Goal: Task Accomplishment & Management: Use online tool/utility

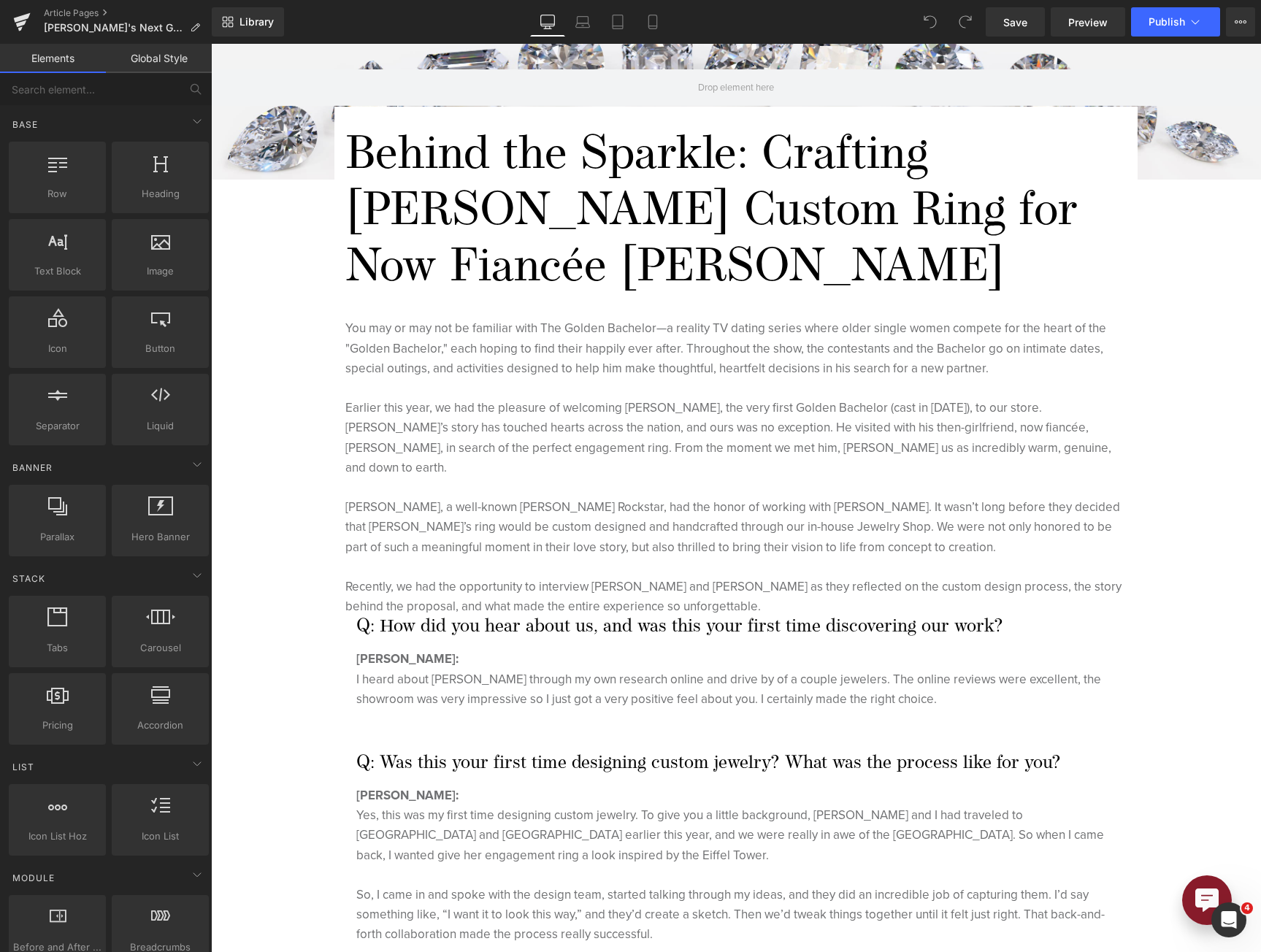
scroll to position [219, 0]
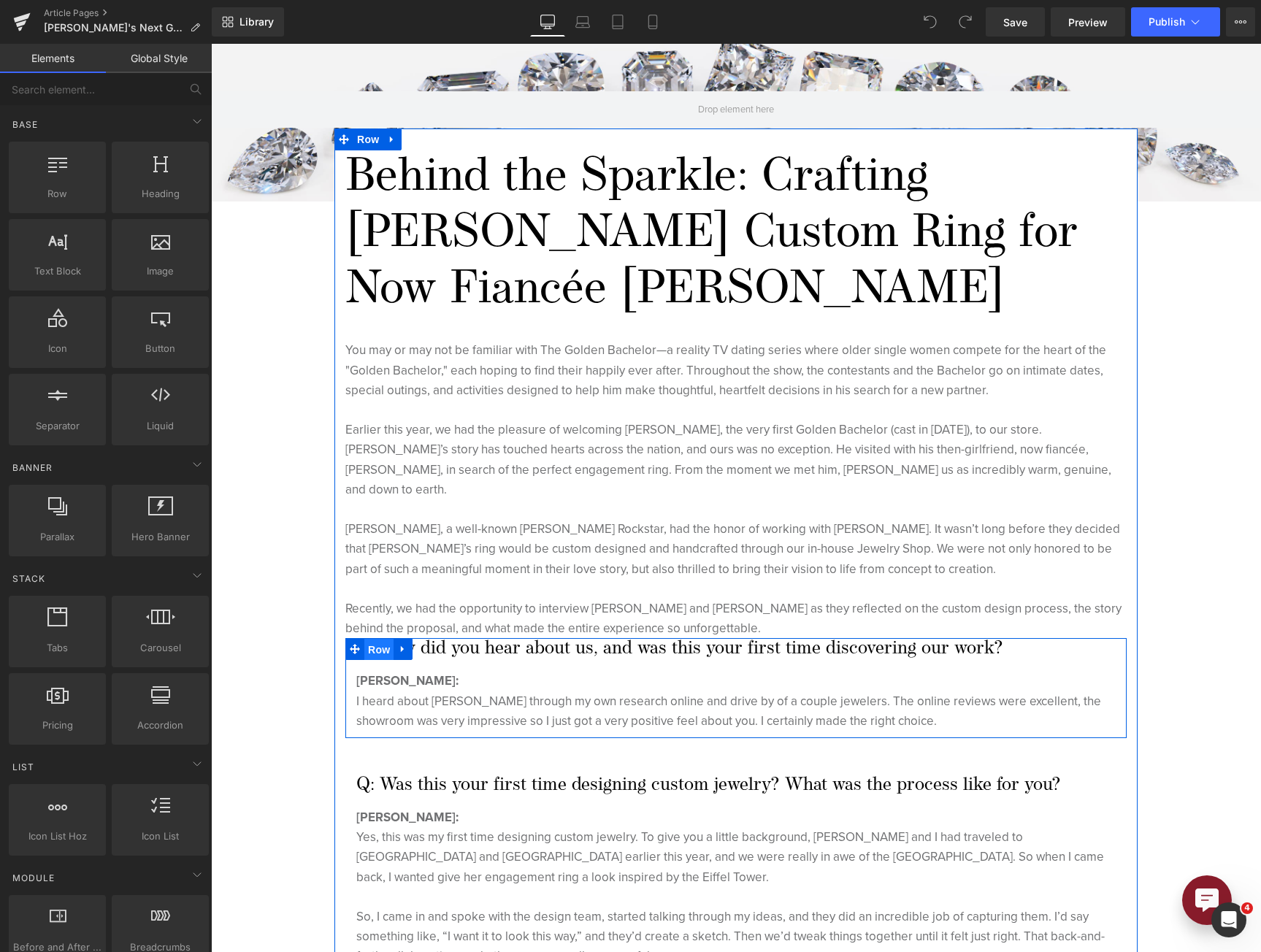
click at [376, 639] on span "Row" at bounding box center [379, 650] width 29 height 22
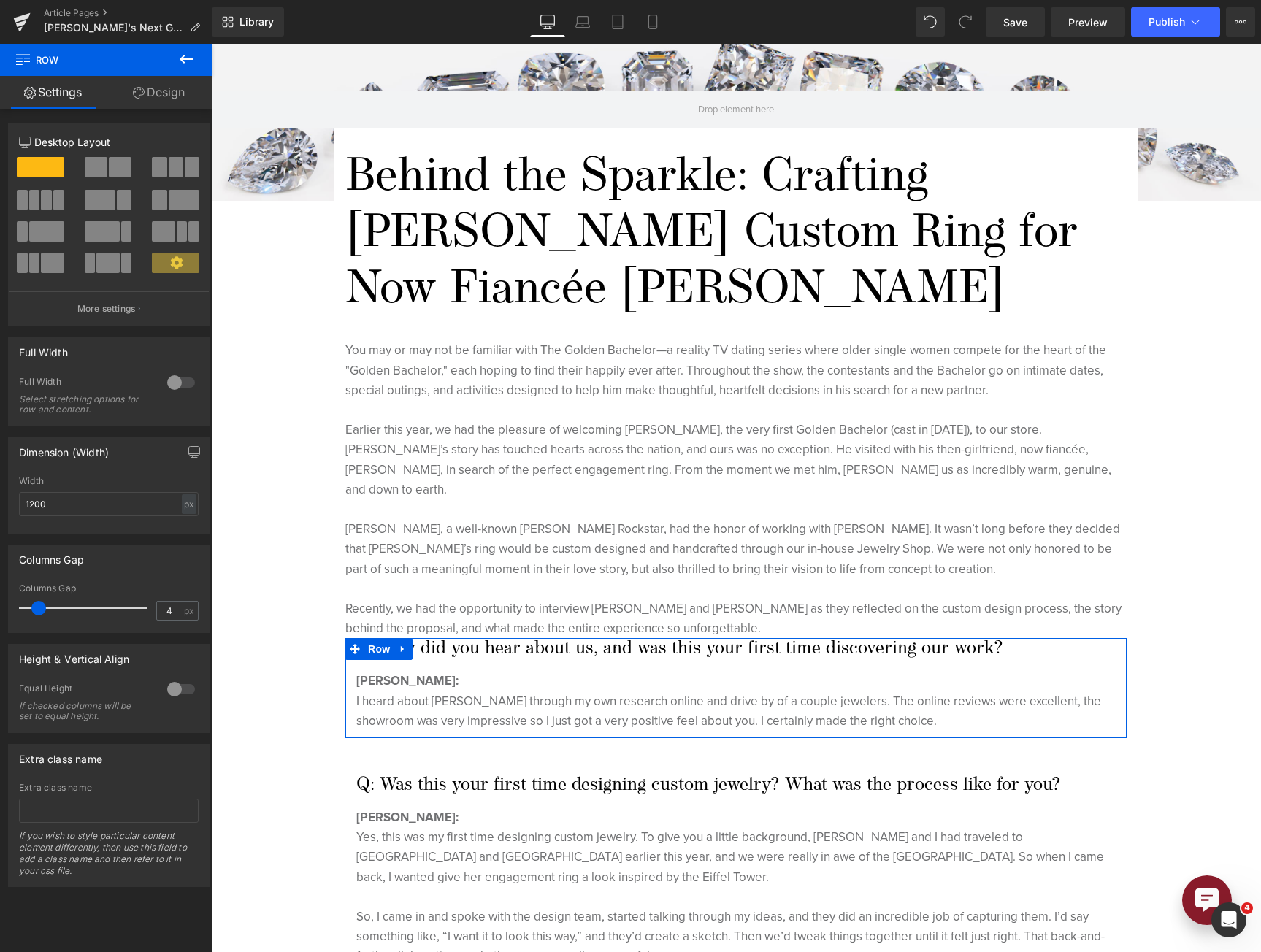
type input "0"
drag, startPoint x: 31, startPoint y: 606, endPoint x: -7, endPoint y: 605, distance: 38.0
click at [0, 605] on html "Row You are previewing how the will restyle your page. You can not edit Element…" at bounding box center [630, 476] width 1261 height 952
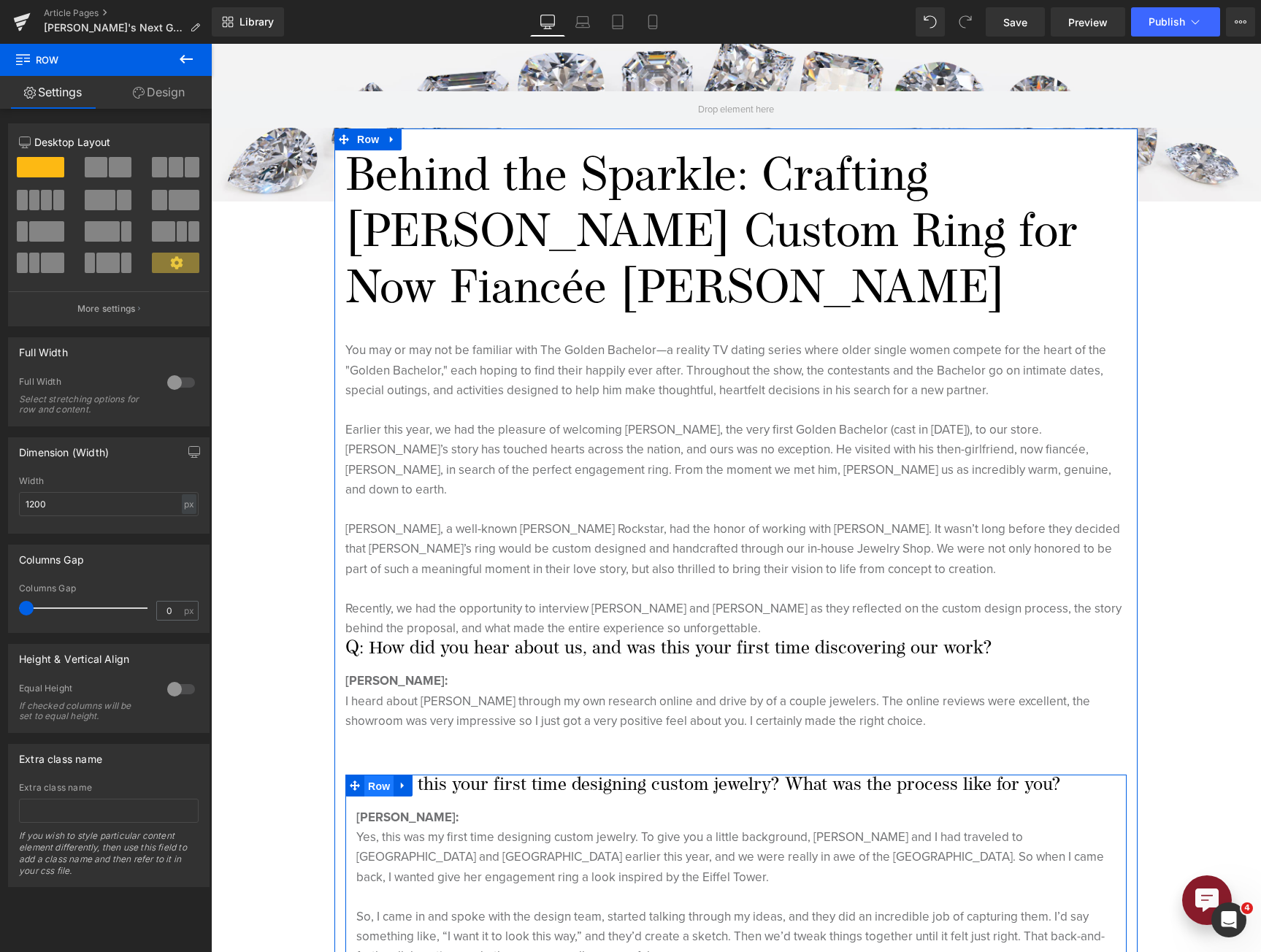
click at [364, 775] on span "Row" at bounding box center [379, 786] width 29 height 22
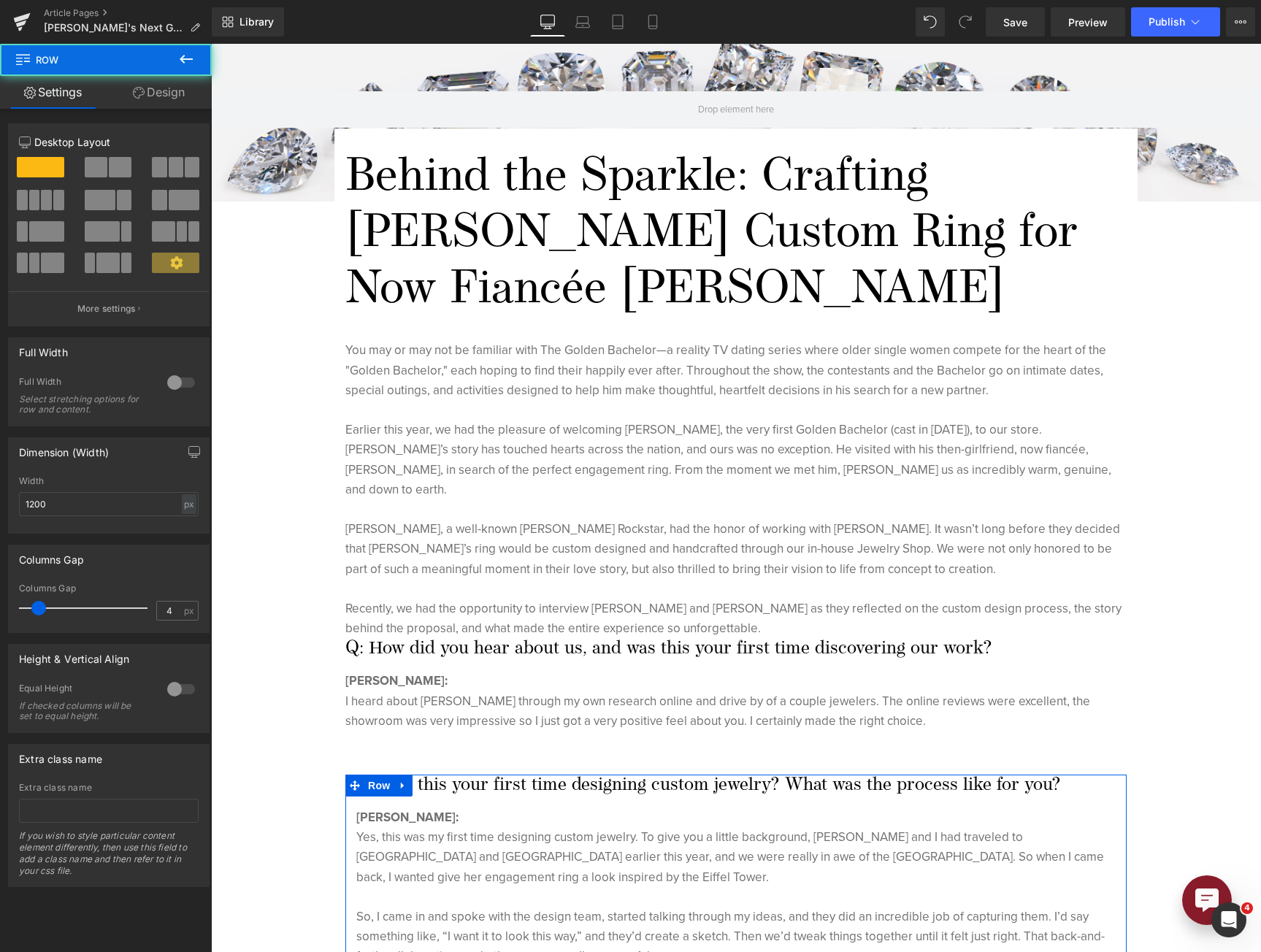
type input "0"
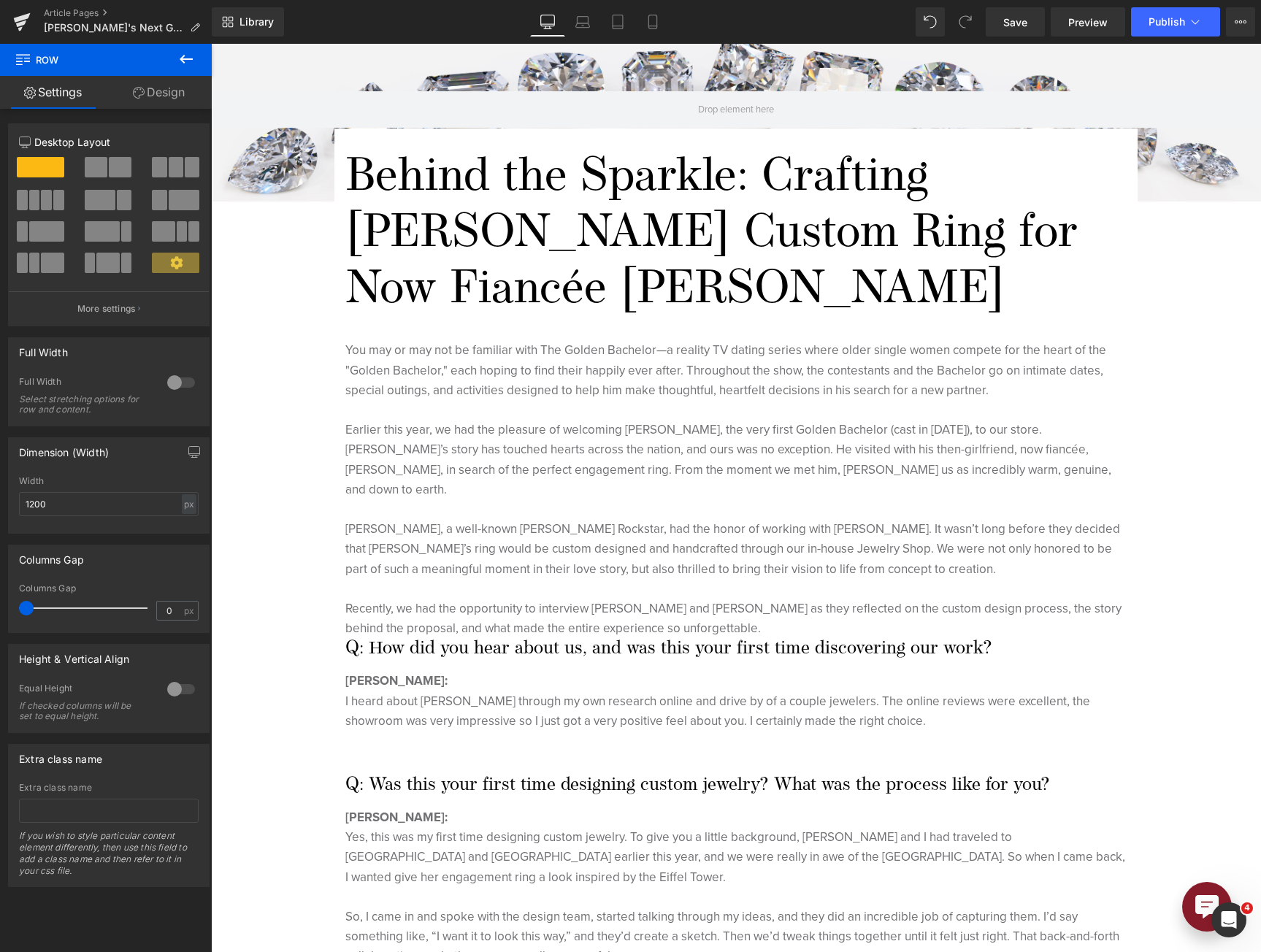
drag, startPoint x: 36, startPoint y: 609, endPoint x: -20, endPoint y: 609, distance: 56.0
click at [0, 609] on html "Row You are previewing how the will restyle your page. You can not edit Element…" at bounding box center [630, 476] width 1261 height 952
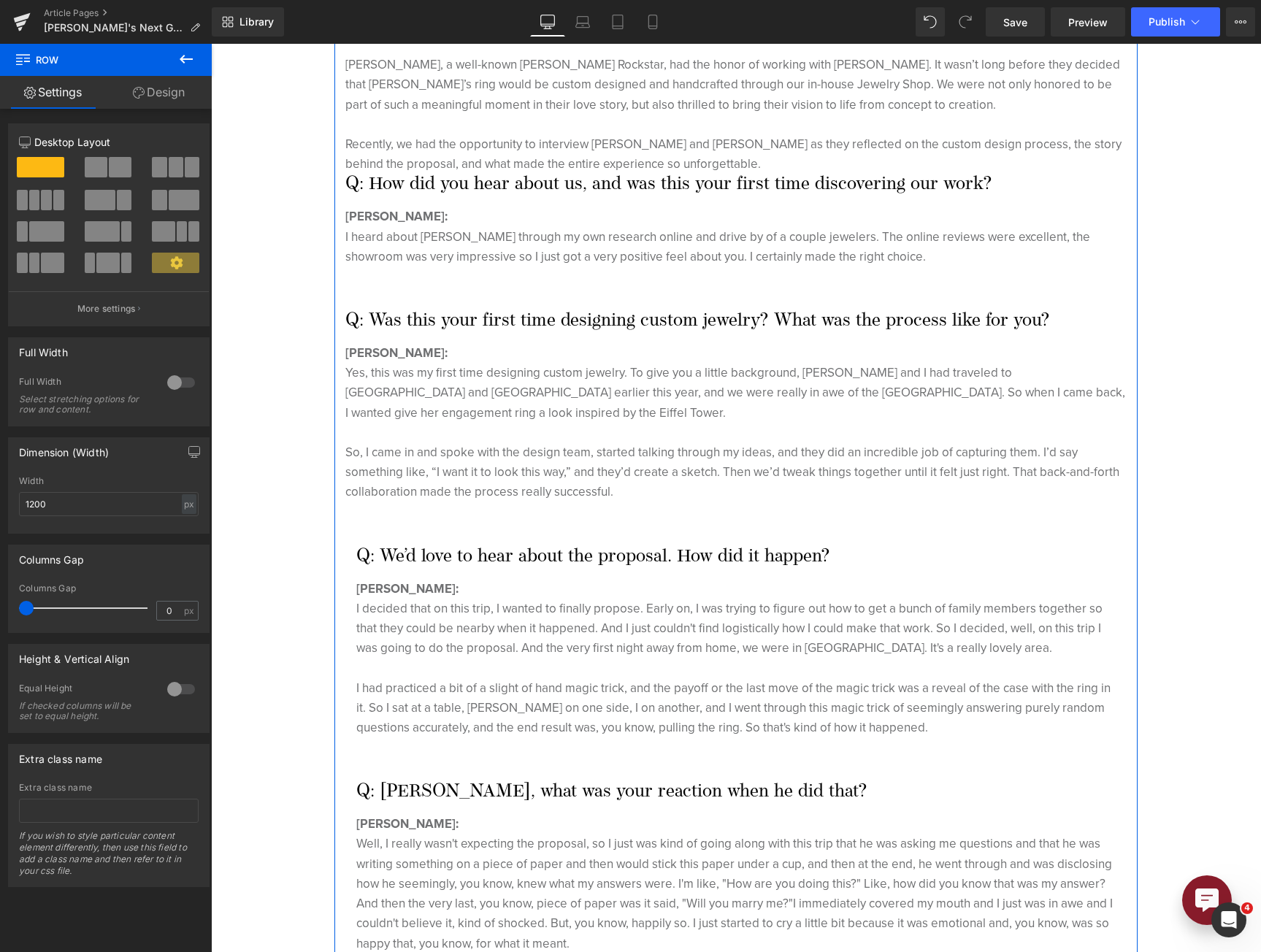
scroll to position [803, 0]
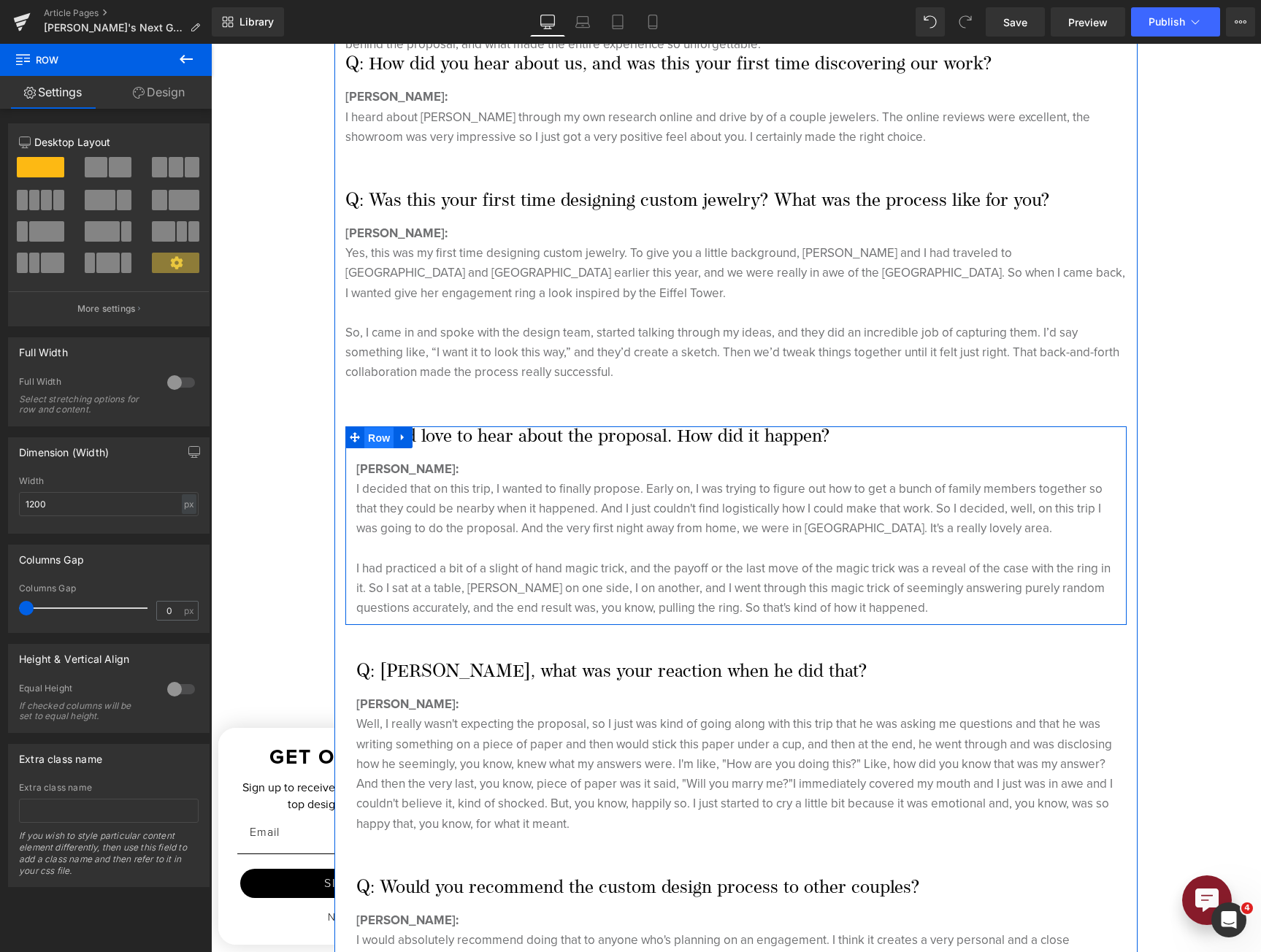
click at [382, 427] on span "Row" at bounding box center [379, 438] width 29 height 22
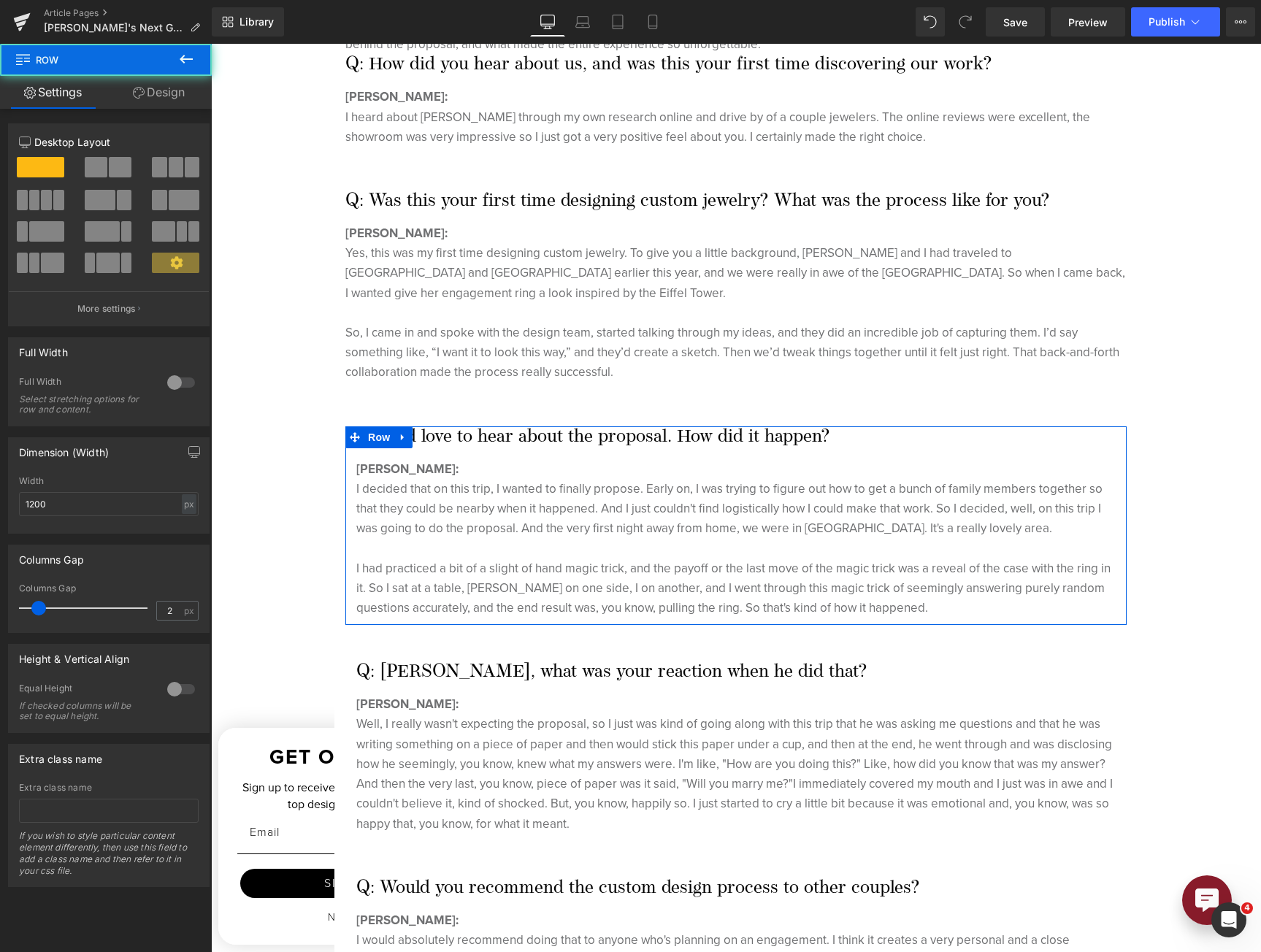
type input "0"
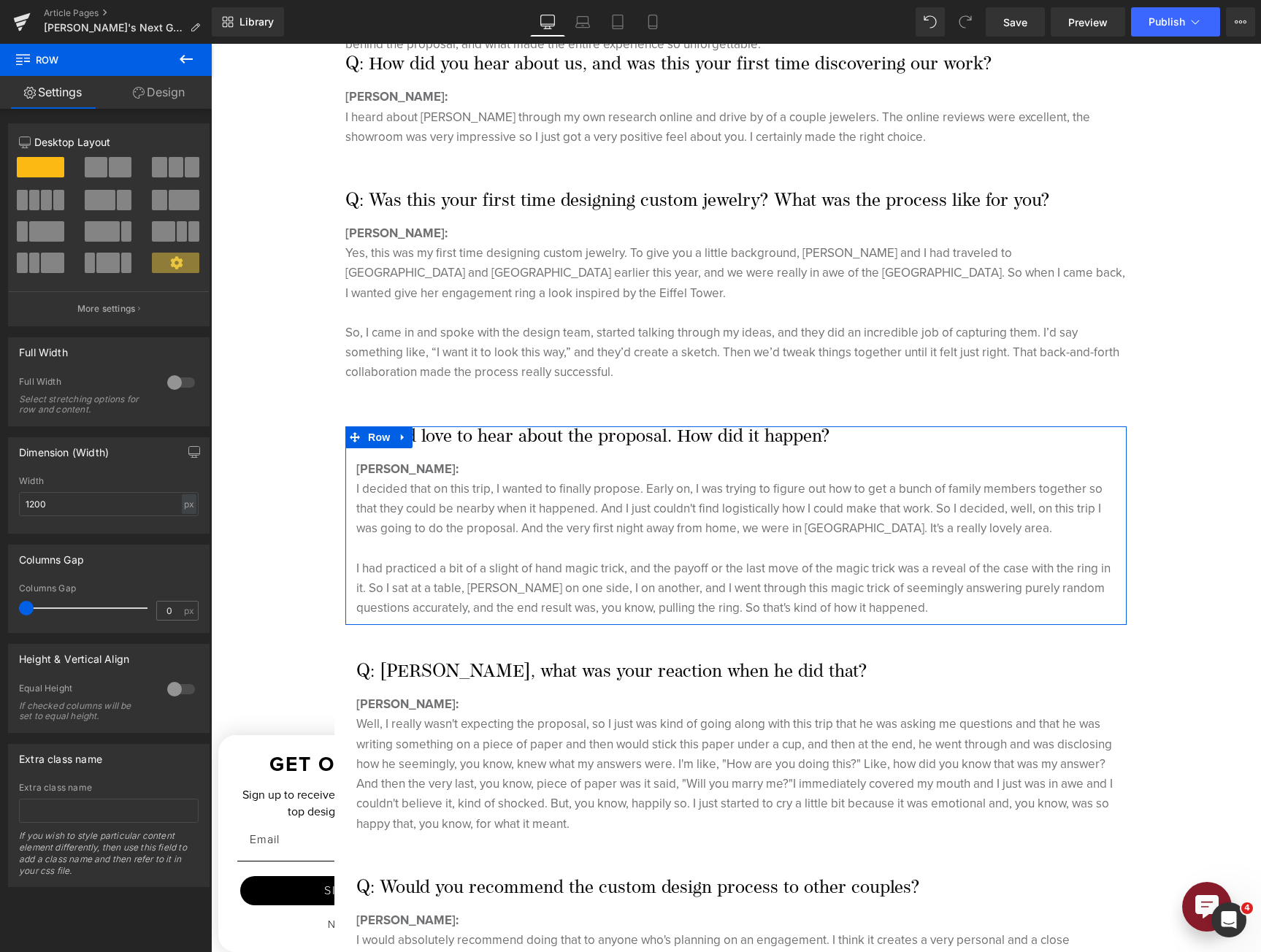
drag, startPoint x: 4, startPoint y: 611, endPoint x: 21, endPoint y: 620, distance: 19.2
click at [0, 614] on html "Row You are previewing how the will restyle your page. You can not edit Element…" at bounding box center [630, 476] width 1261 height 952
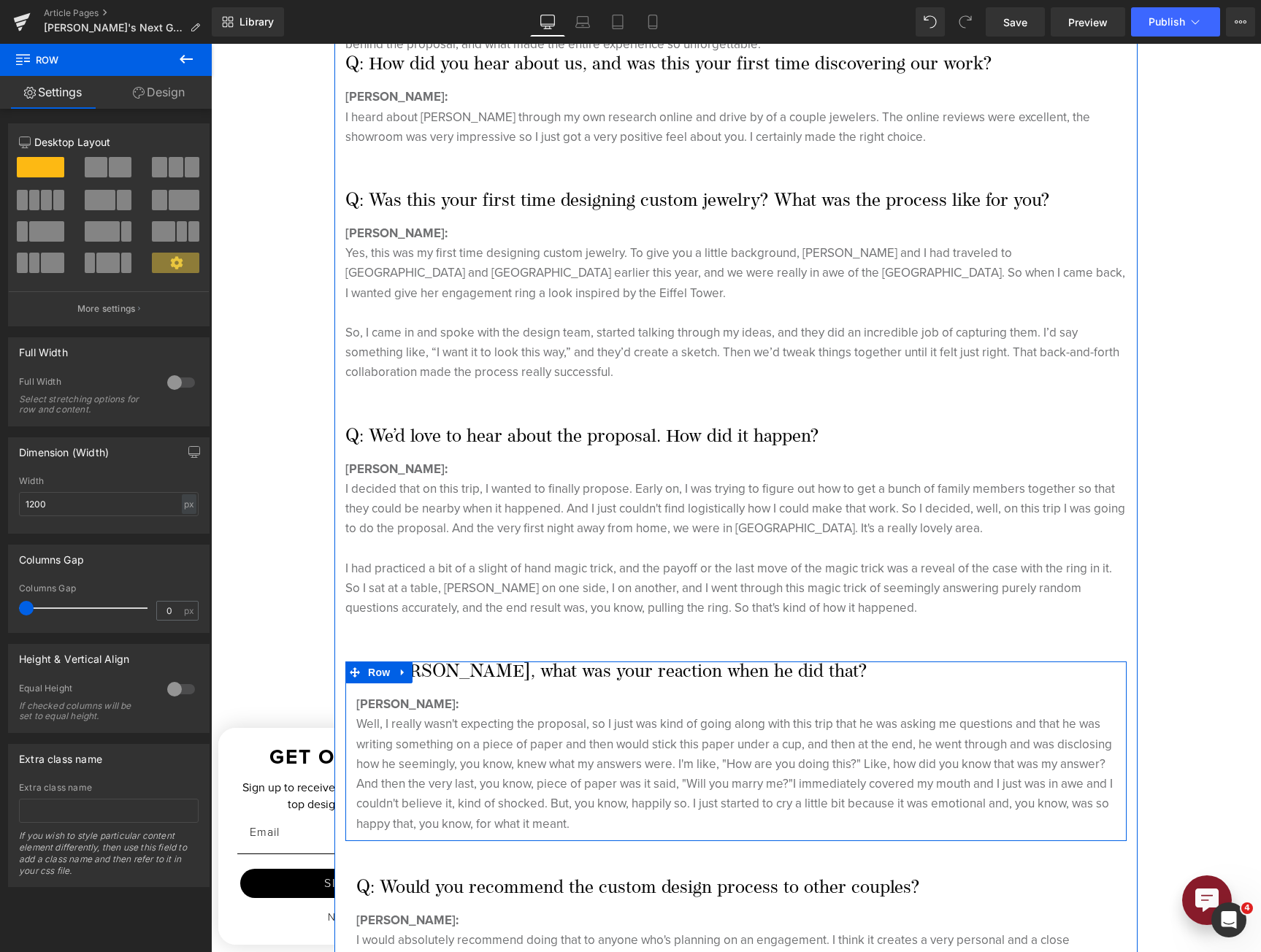
drag, startPoint x: 378, startPoint y: 631, endPoint x: 226, endPoint y: 611, distance: 153.3
click at [378, 662] on span "Row" at bounding box center [379, 673] width 29 height 22
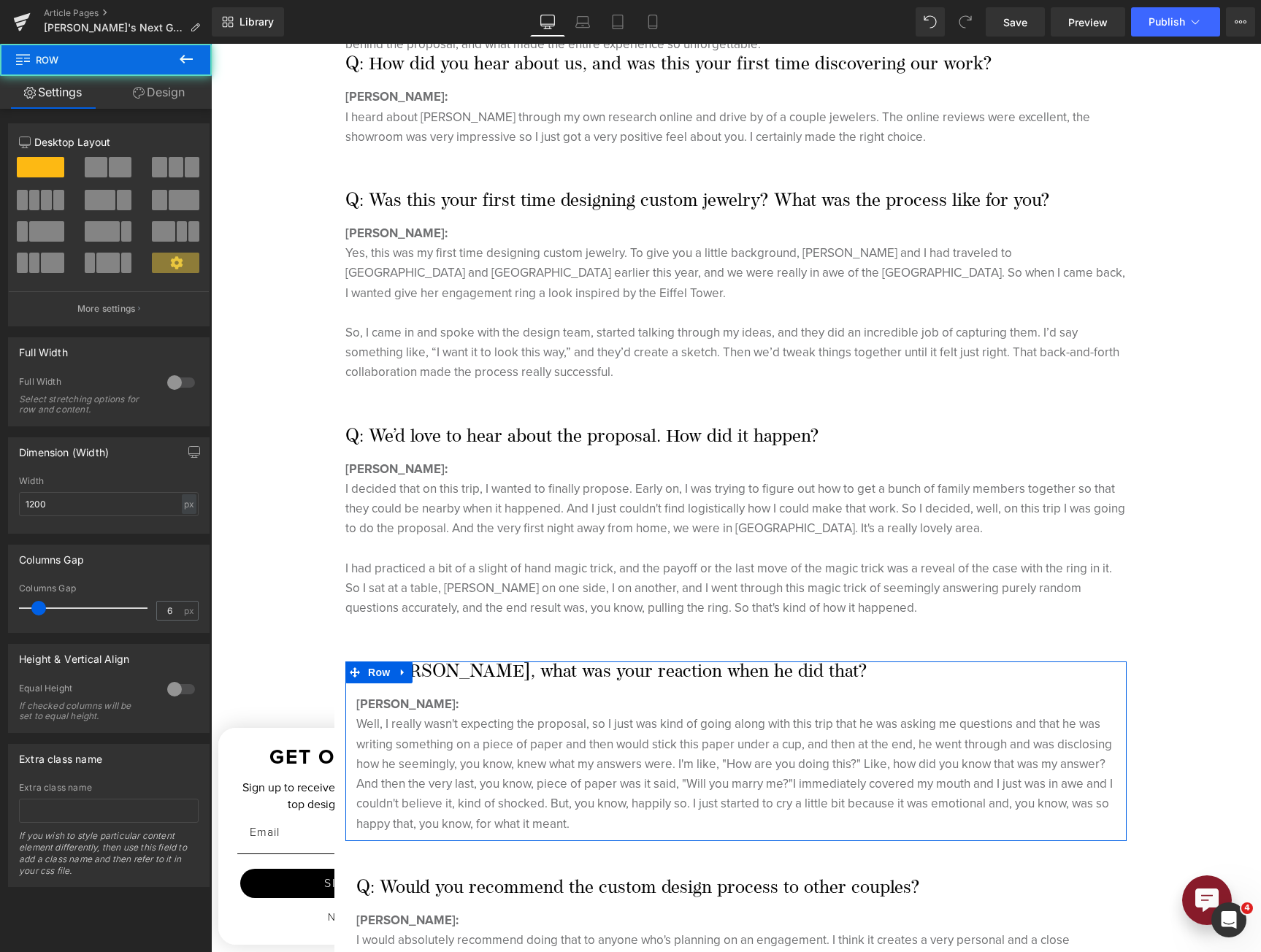
type input "0"
drag, startPoint x: 41, startPoint y: 608, endPoint x: -45, endPoint y: 624, distance: 87.5
click at [0, 624] on html "Row You are previewing how the will restyle your page. You can not edit Element…" at bounding box center [630, 476] width 1261 height 952
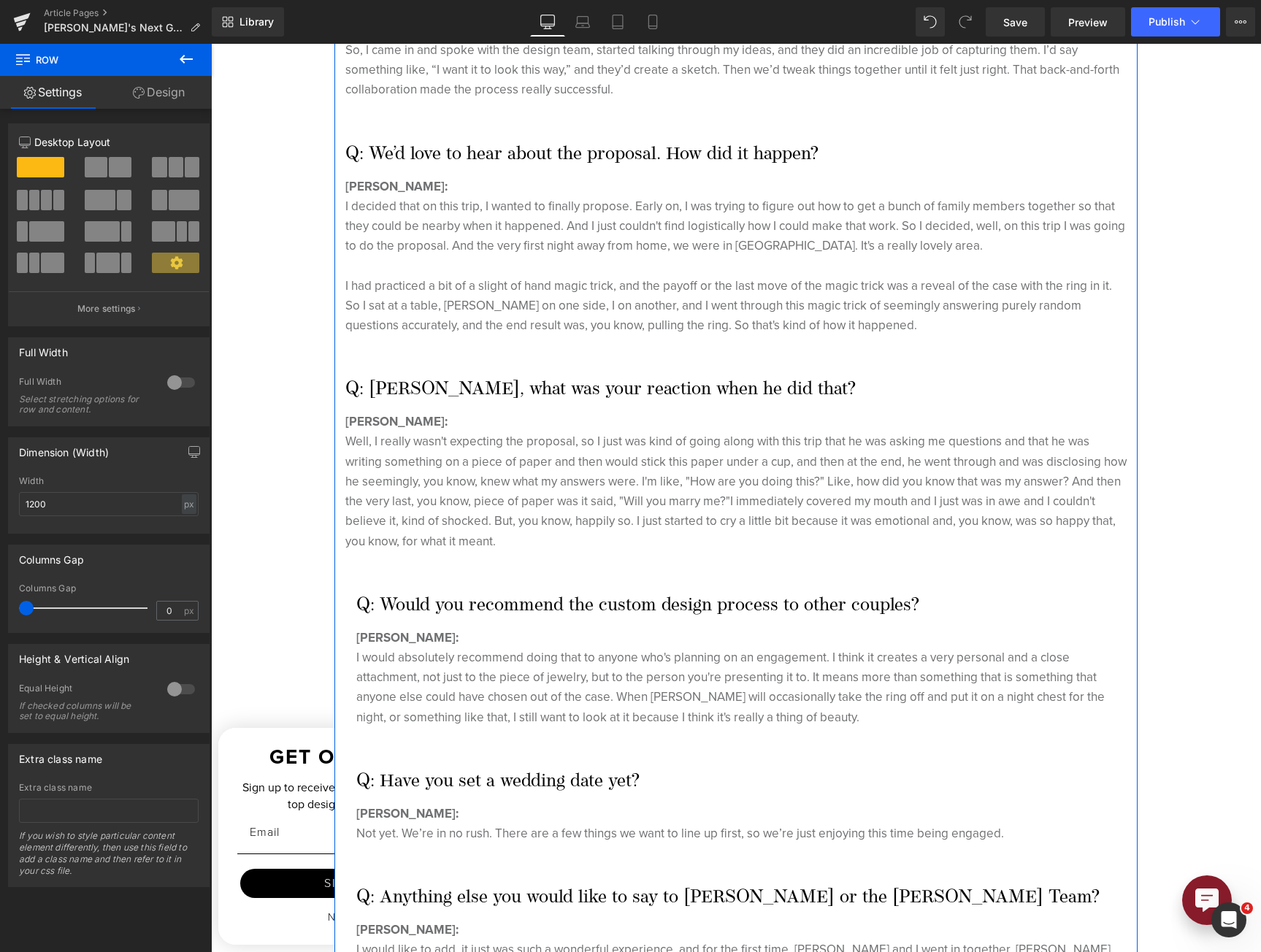
scroll to position [1095, 0]
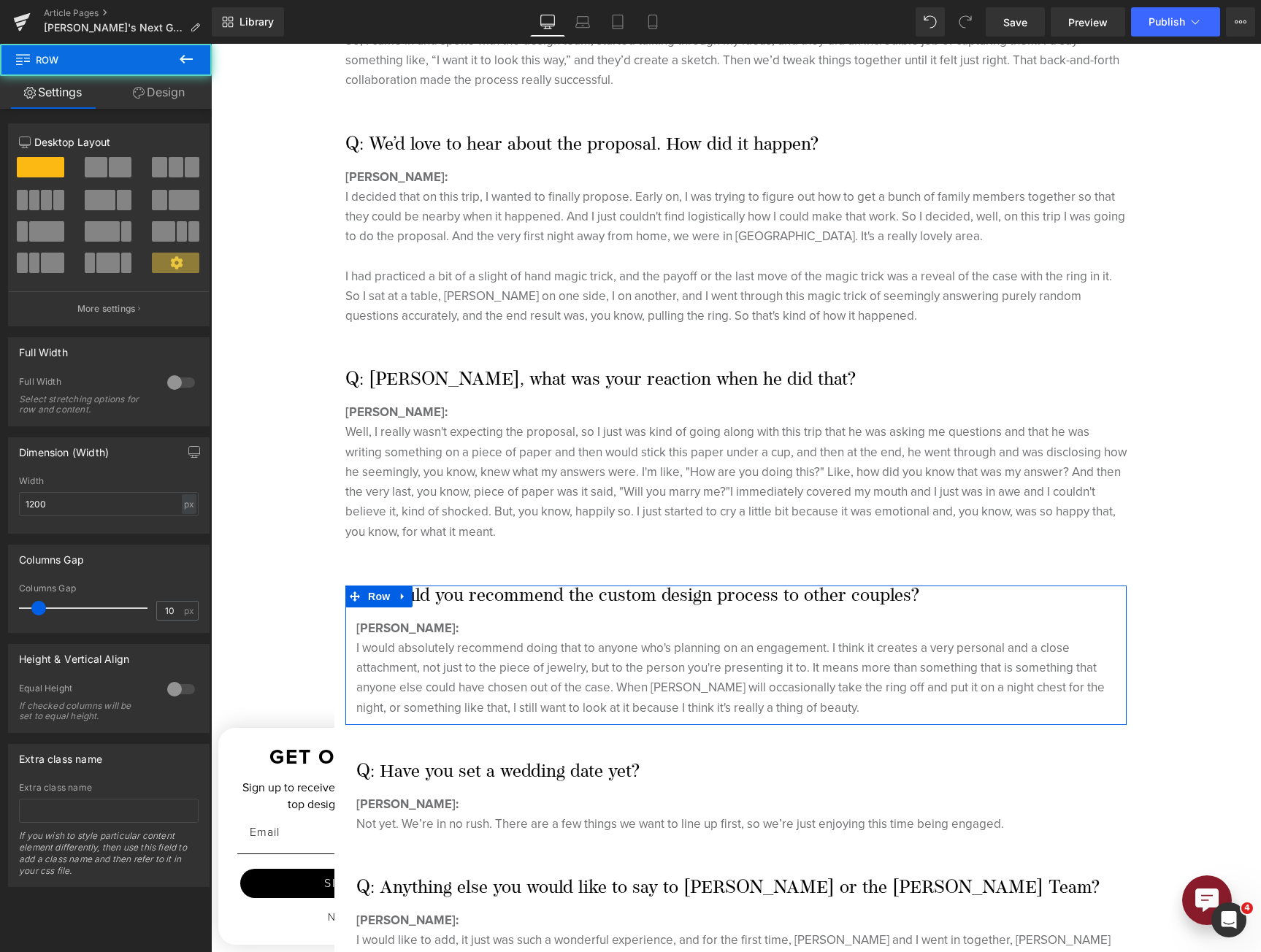
type input "0"
drag, startPoint x: 35, startPoint y: 609, endPoint x: -71, endPoint y: 614, distance: 106.1
click at [0, 614] on html "Row You are previewing how the will restyle your page. You can not edit Element…" at bounding box center [630, 476] width 1261 height 952
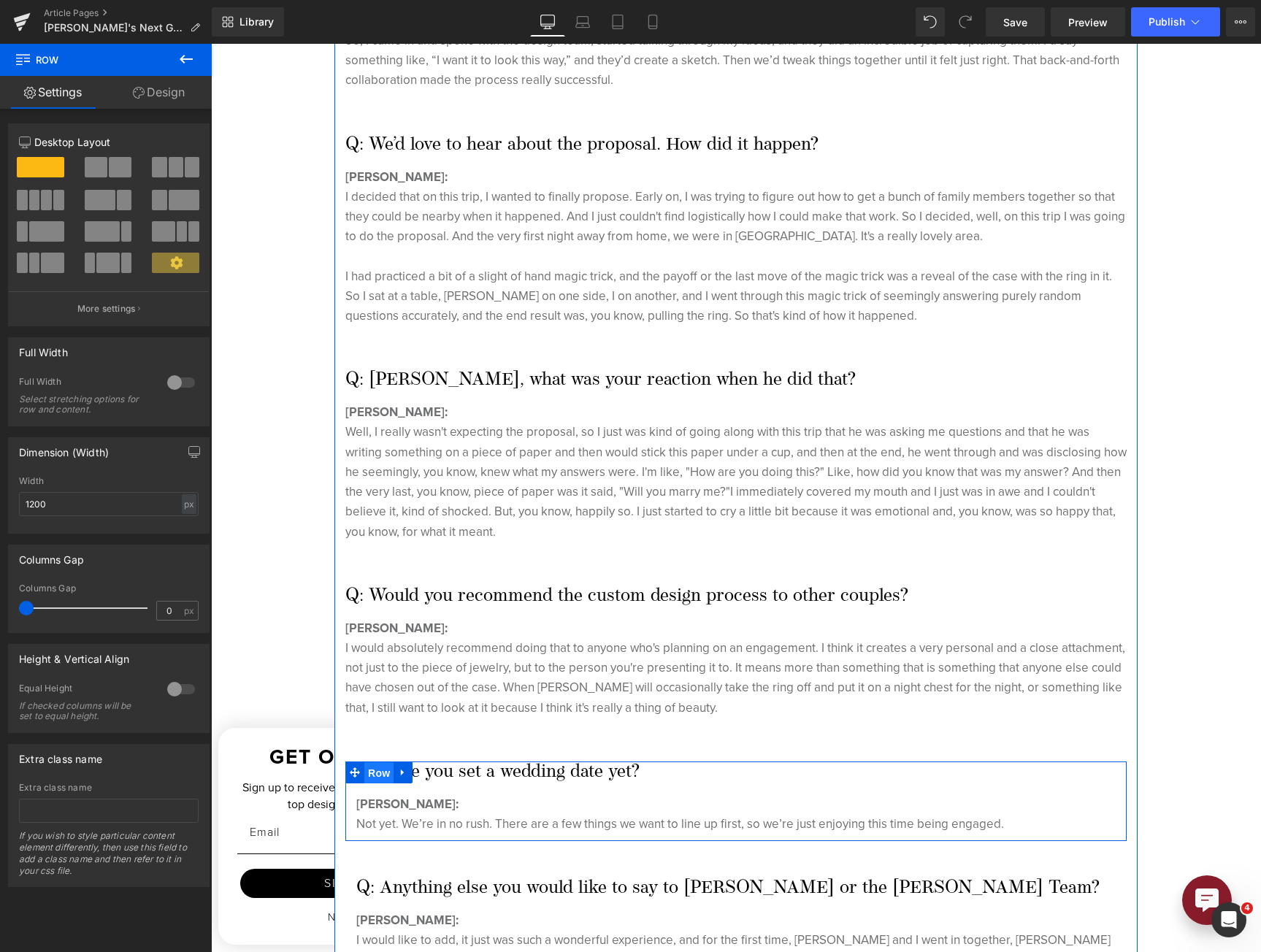
click at [367, 762] on span "Row" at bounding box center [379, 773] width 29 height 22
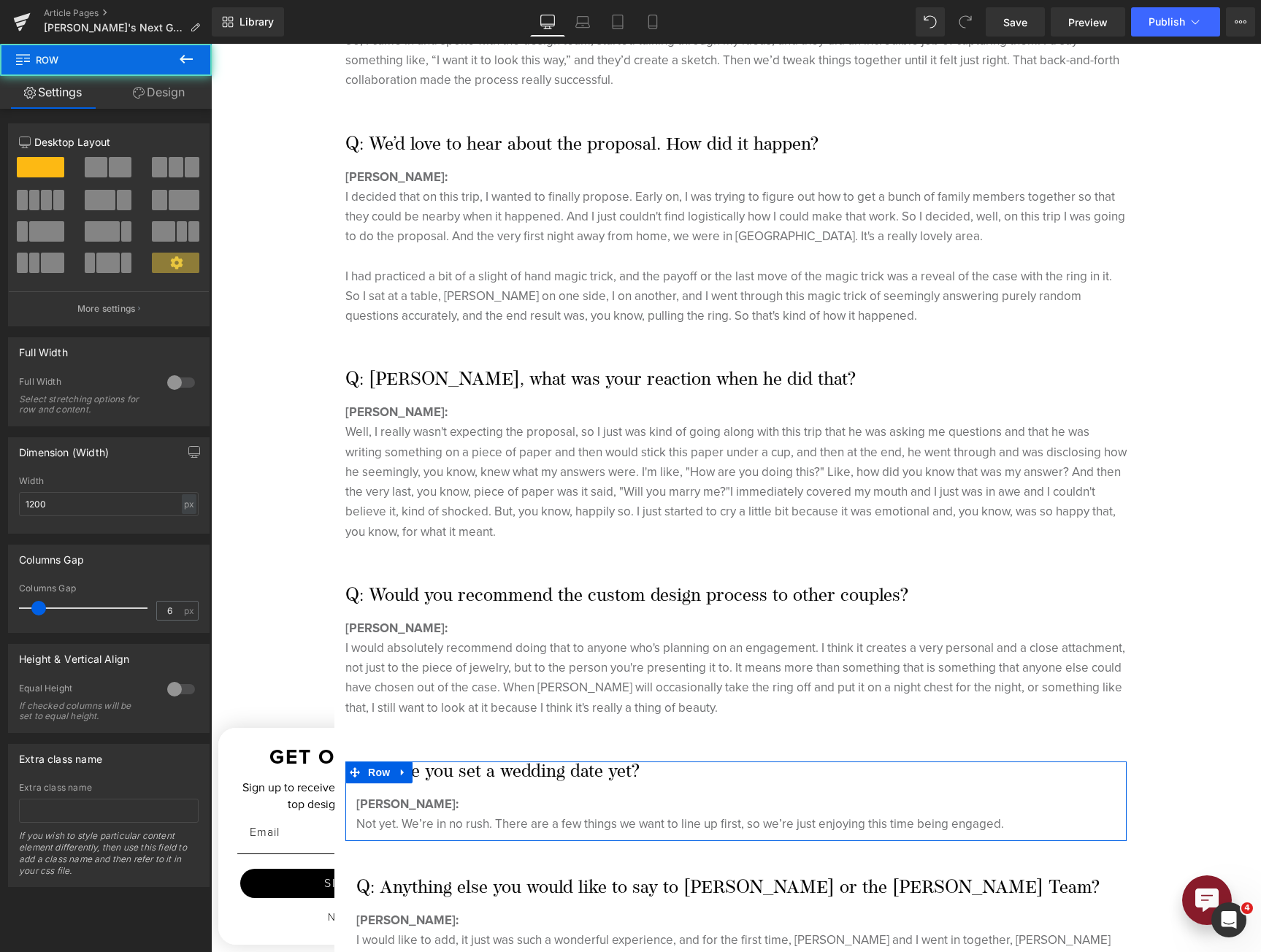
type input "0"
drag, startPoint x: 5, startPoint y: 620, endPoint x: -35, endPoint y: 628, distance: 40.8
click at [0, 628] on html "Row You are previewing how the will restyle your page. You can not edit Element…" at bounding box center [630, 476] width 1261 height 952
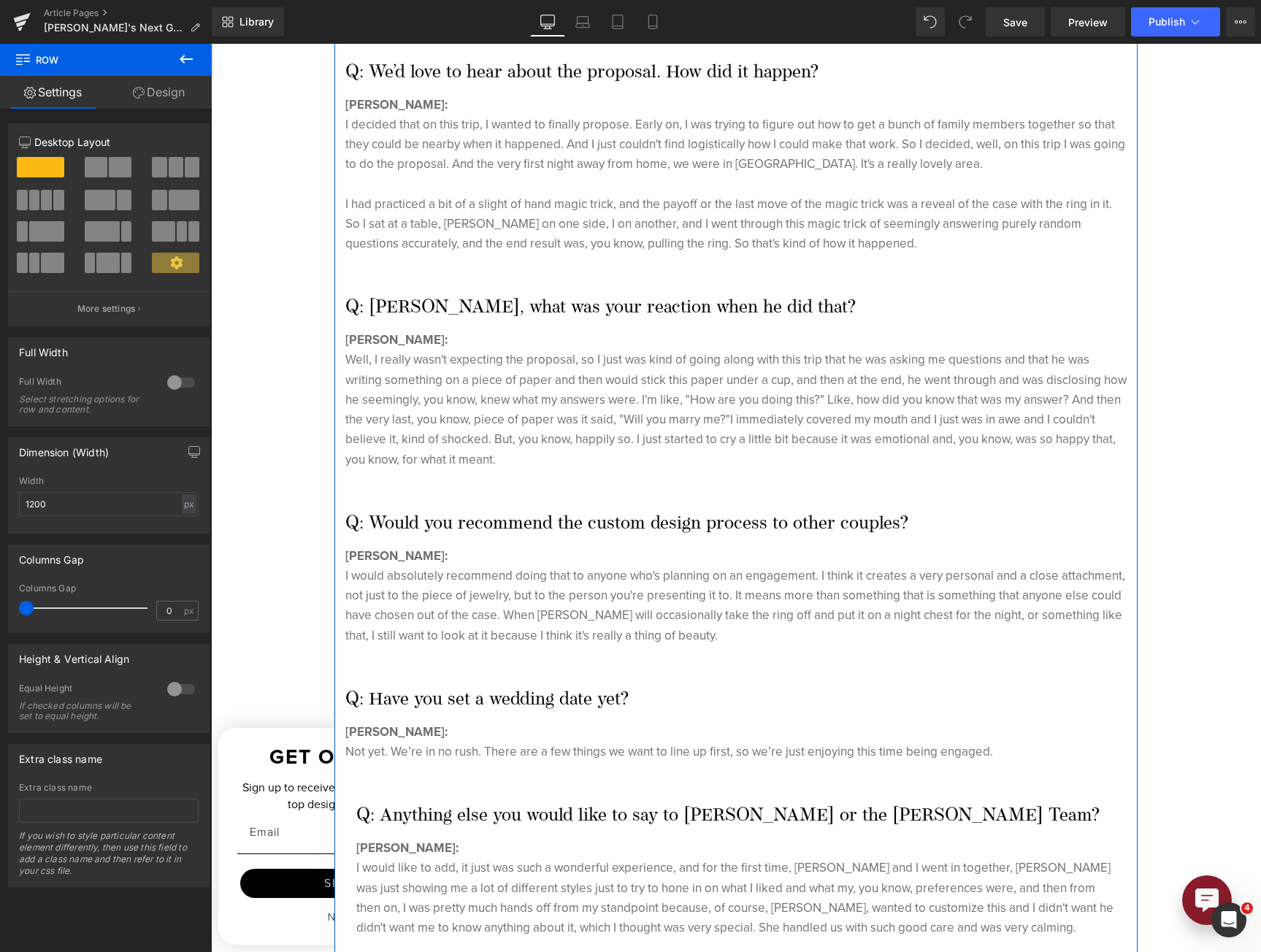
scroll to position [1387, 0]
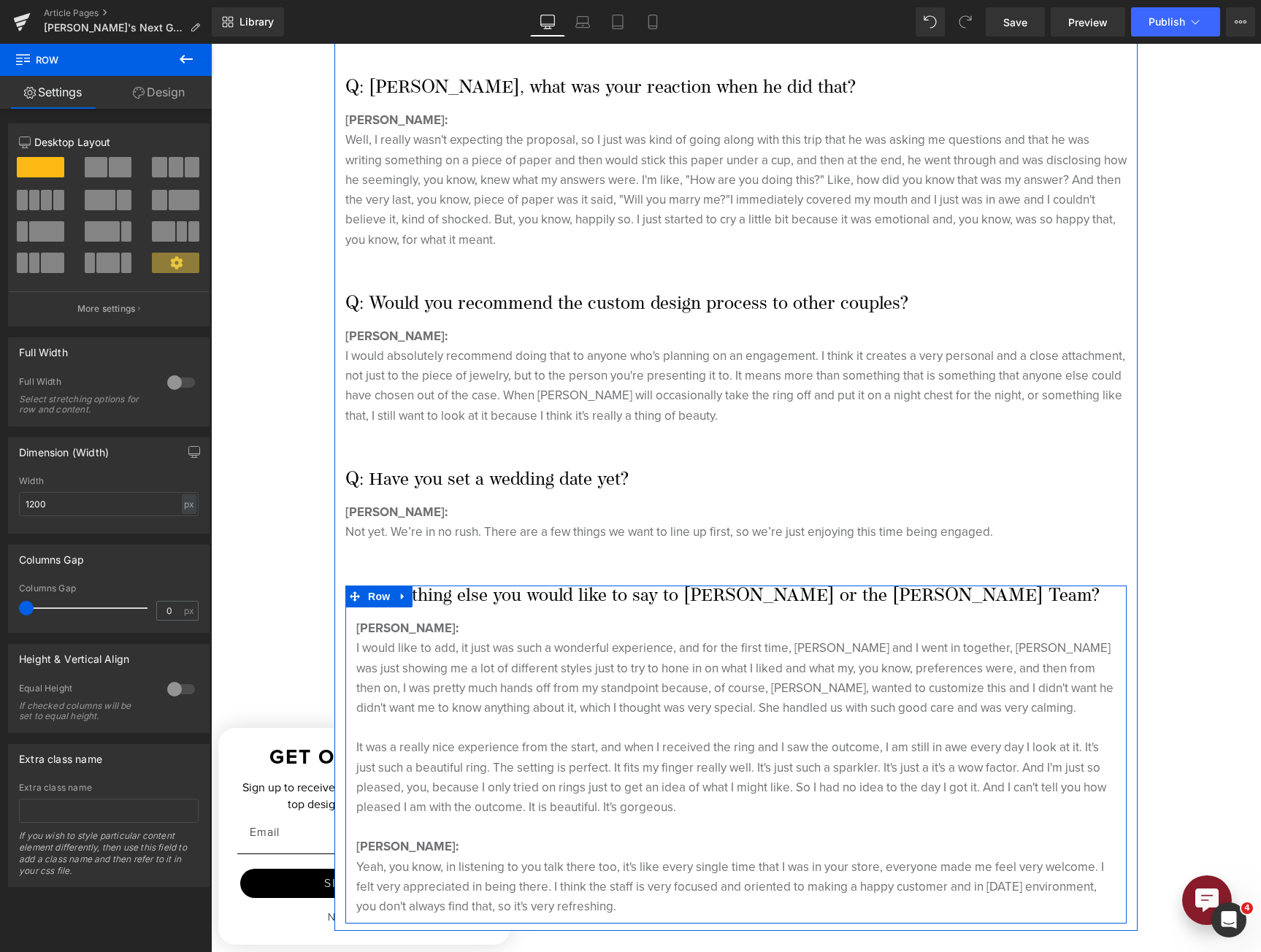
drag, startPoint x: 372, startPoint y: 559, endPoint x: 270, endPoint y: 549, distance: 102.5
click at [372, 585] on span "Row" at bounding box center [379, 596] width 29 height 22
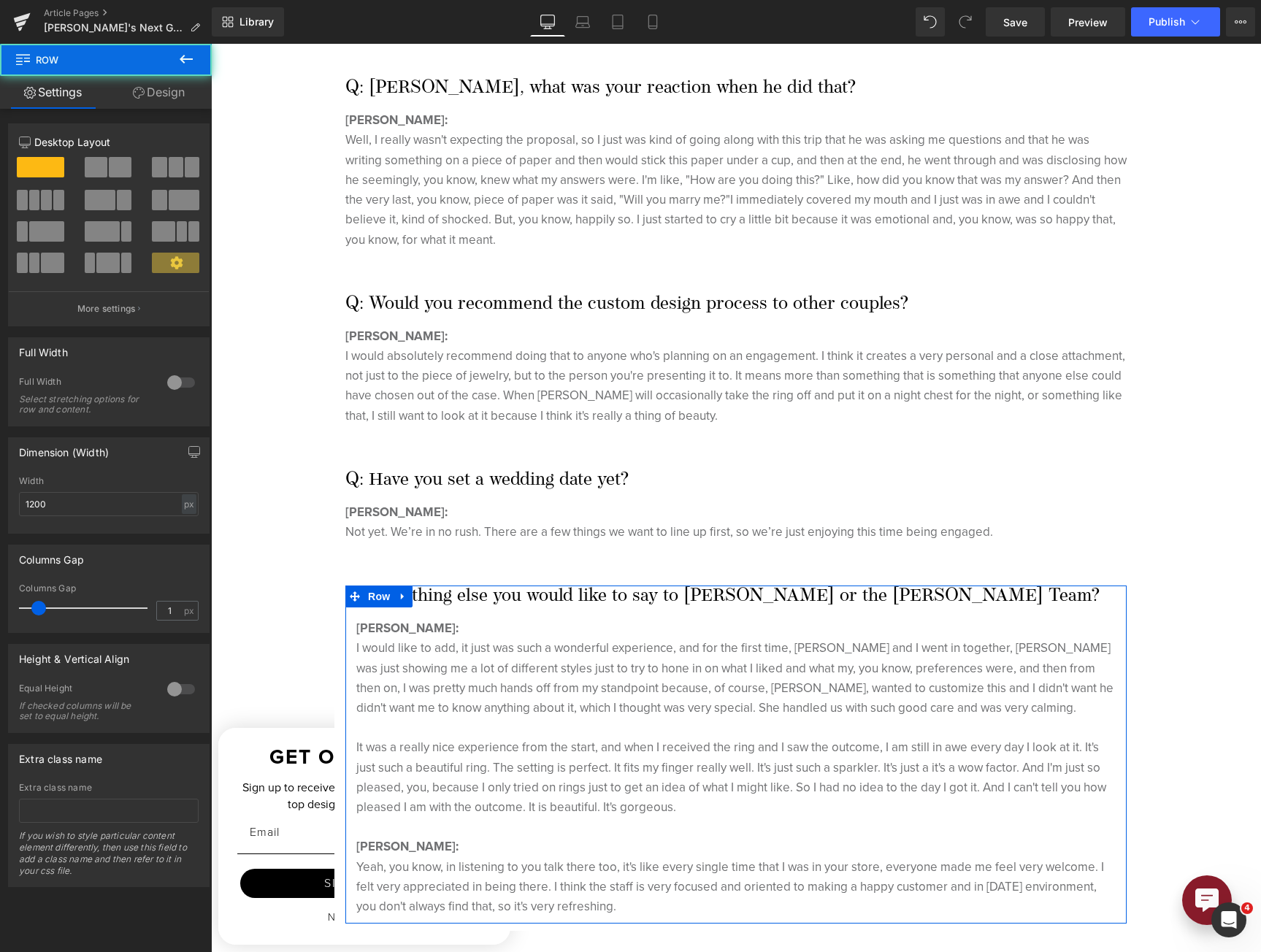
type input "0"
drag, startPoint x: 38, startPoint y: 613, endPoint x: -32, endPoint y: 620, distance: 70.3
click at [0, 620] on html "Row You are previewing how the will restyle your page. You can not edit Element…" at bounding box center [630, 476] width 1261 height 952
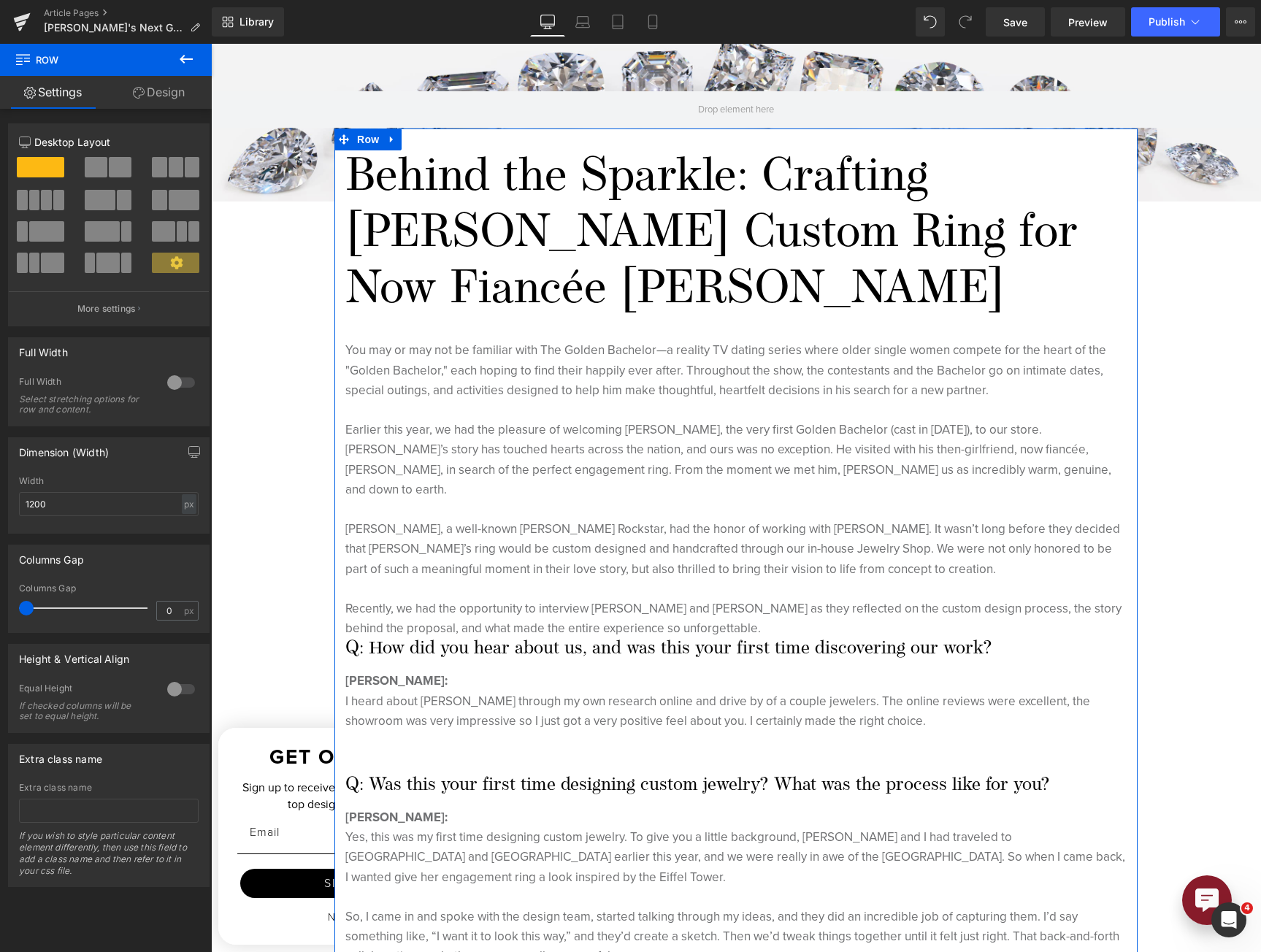
scroll to position [73, 0]
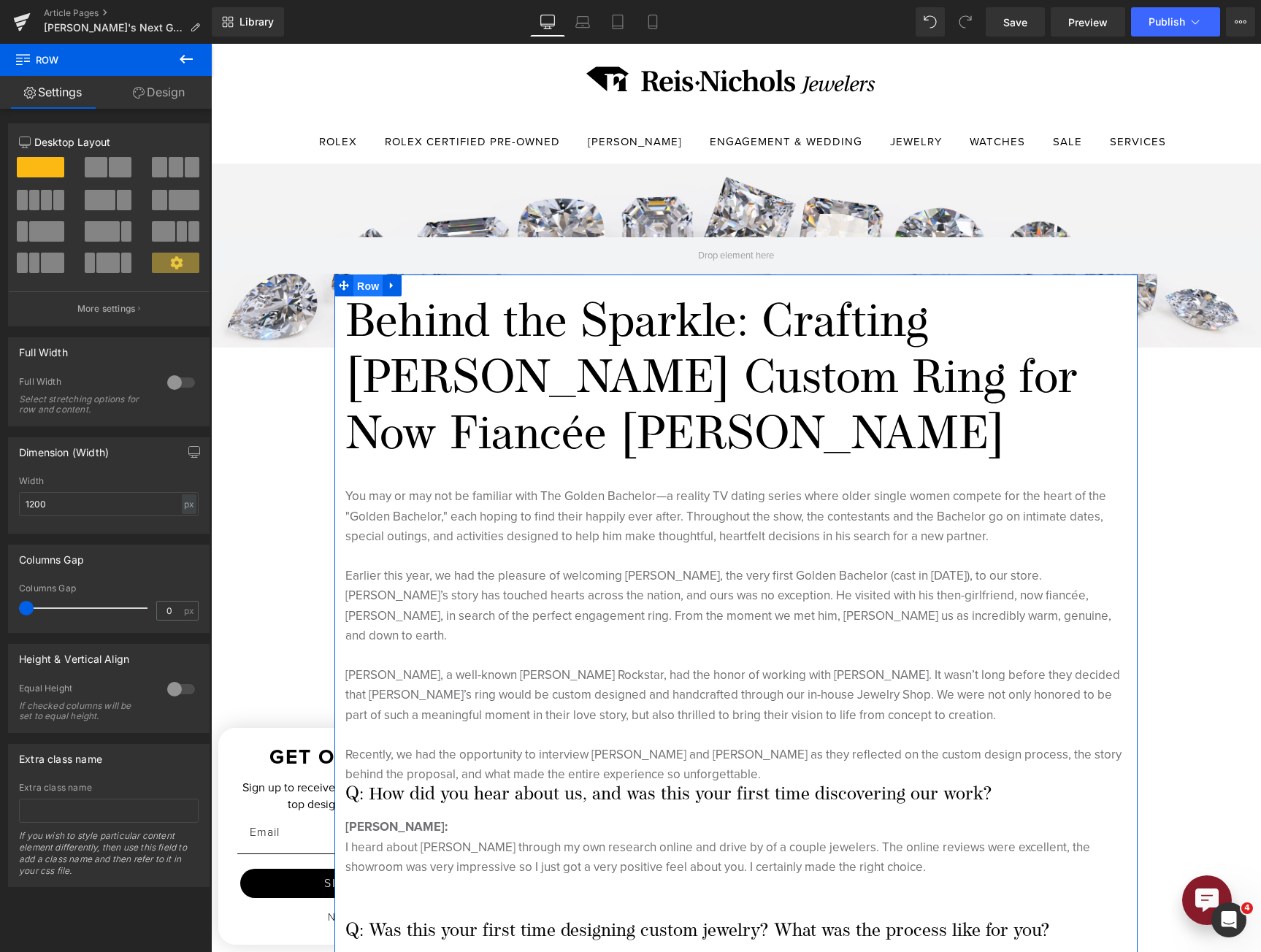
click at [353, 280] on span "Row" at bounding box center [368, 286] width 29 height 22
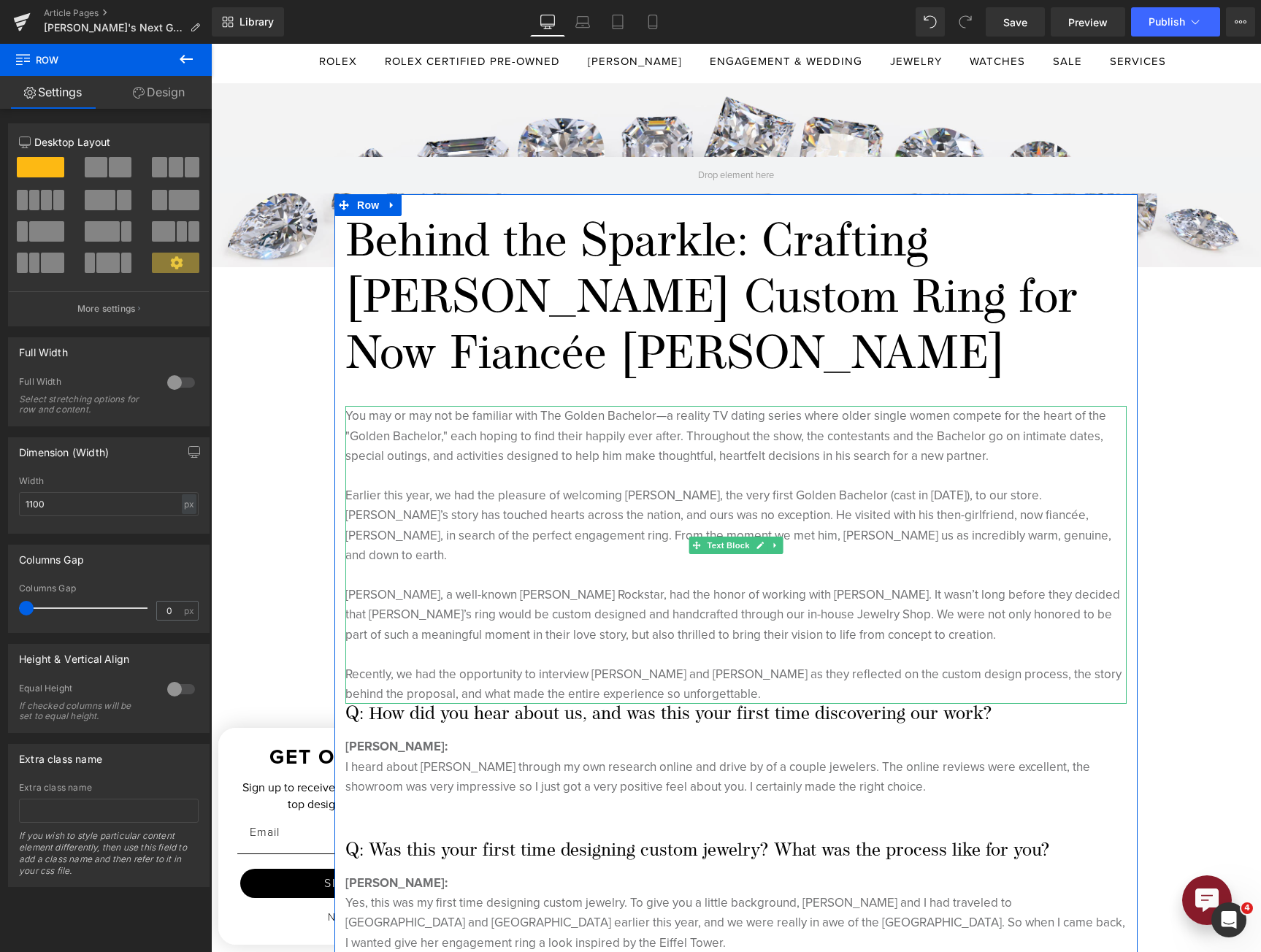
scroll to position [292, 0]
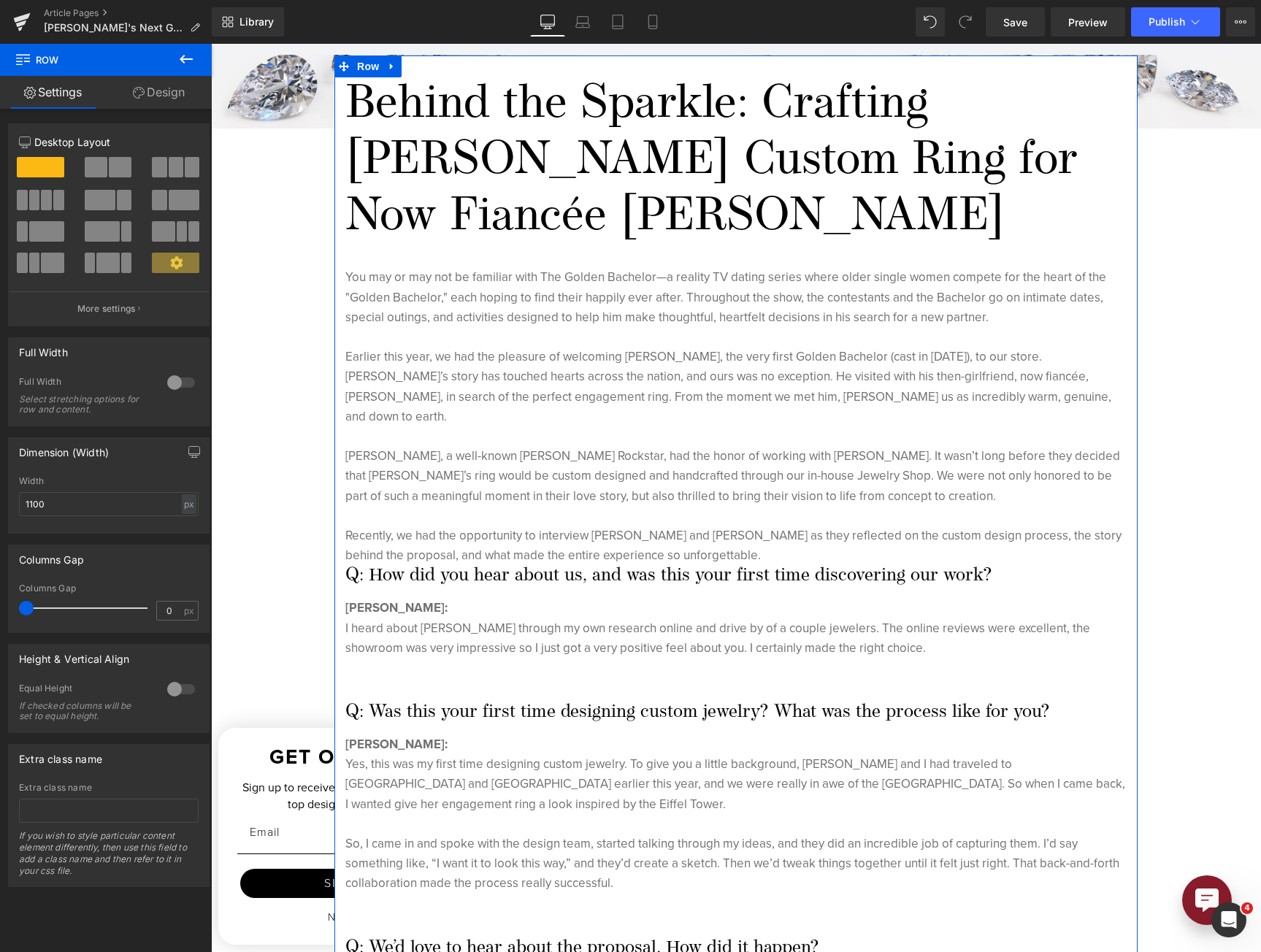
drag, startPoint x: 170, startPoint y: 99, endPoint x: 114, endPoint y: 178, distance: 96.8
click at [170, 98] on link "Design" at bounding box center [158, 92] width 105 height 32
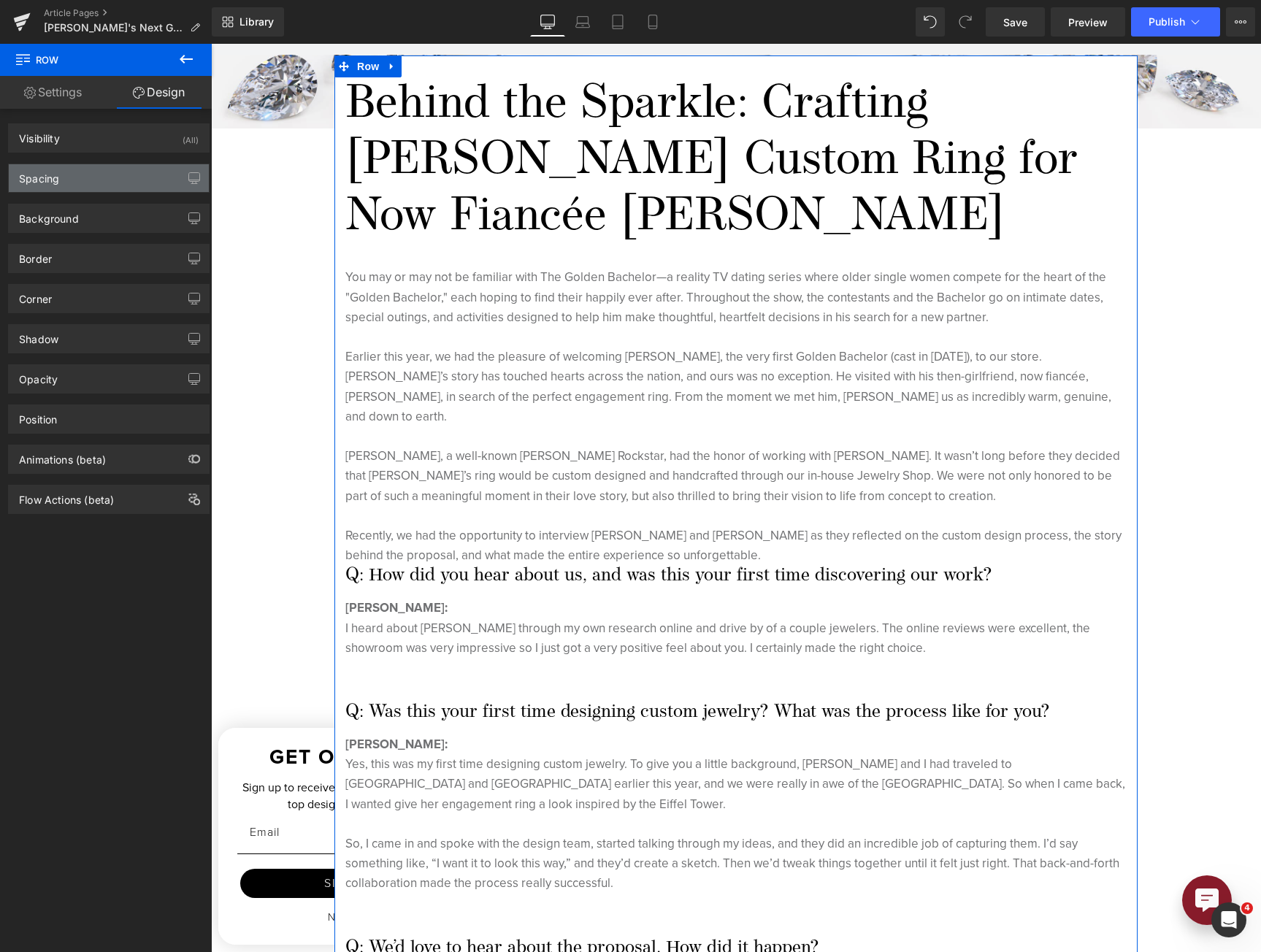
click at [112, 183] on div "Spacing" at bounding box center [109, 178] width 200 height 28
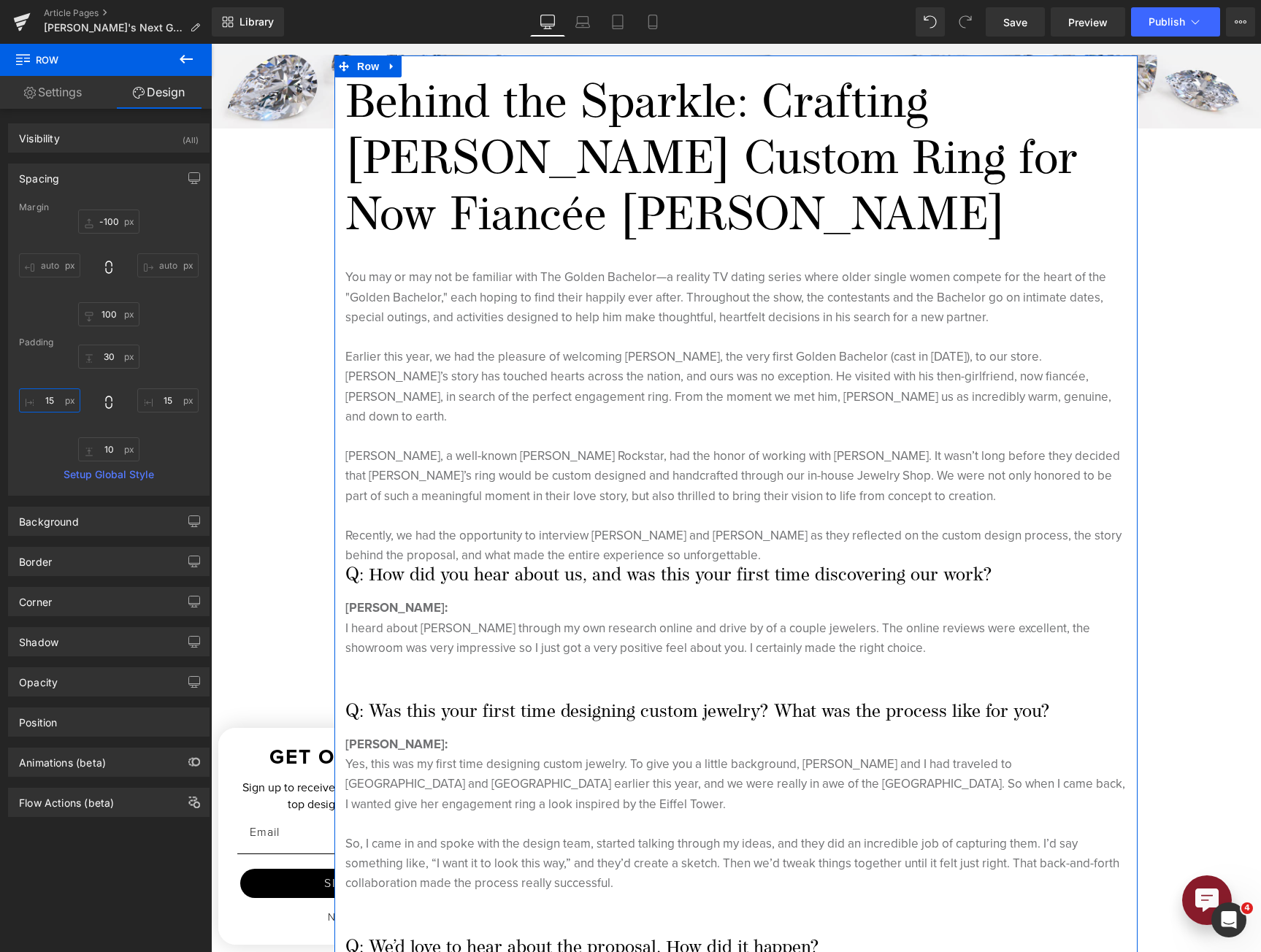
click at [42, 406] on input "15" at bounding box center [50, 400] width 61 height 24
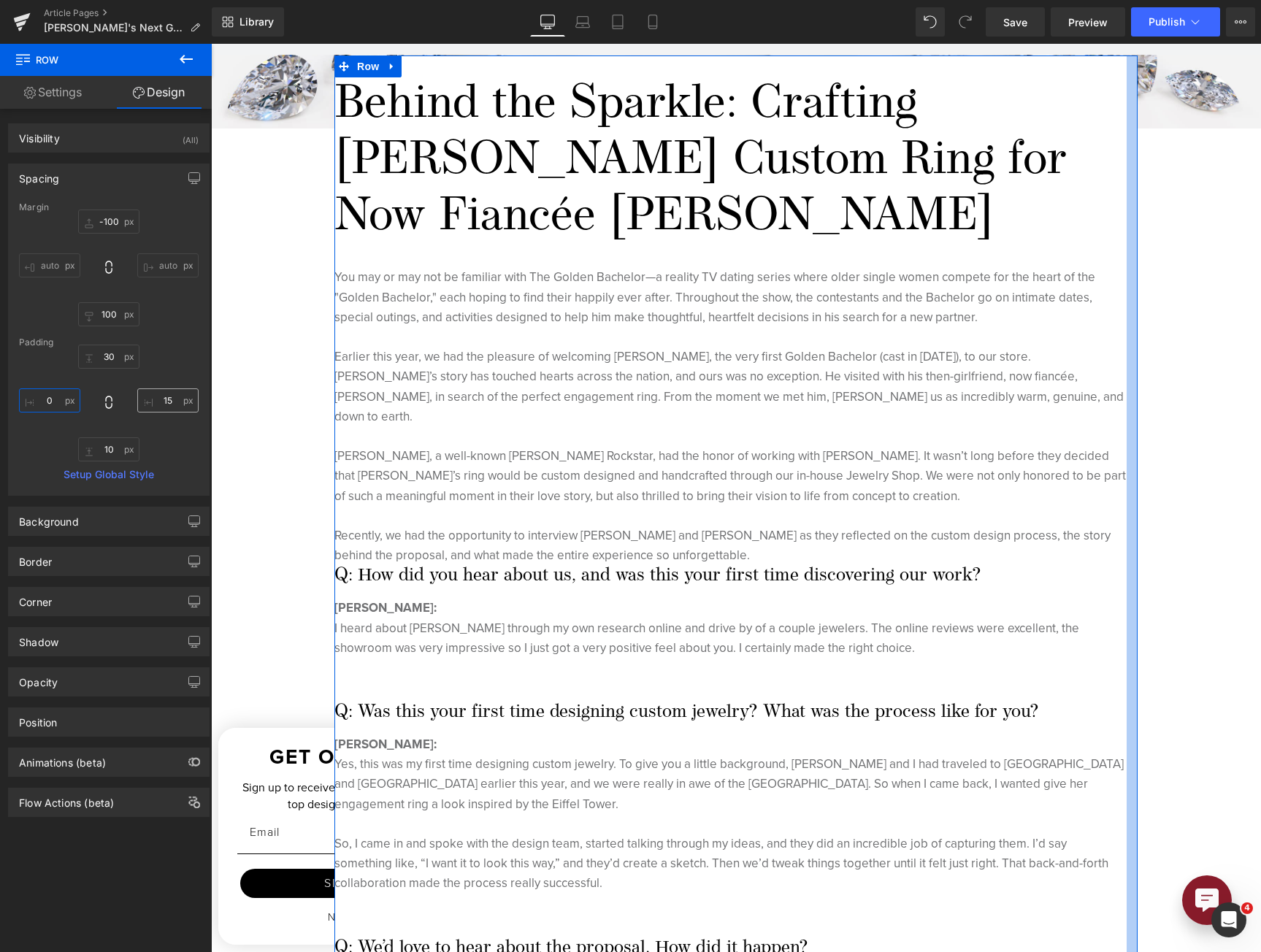
type input "0"
click at [162, 398] on input "15" at bounding box center [168, 400] width 61 height 24
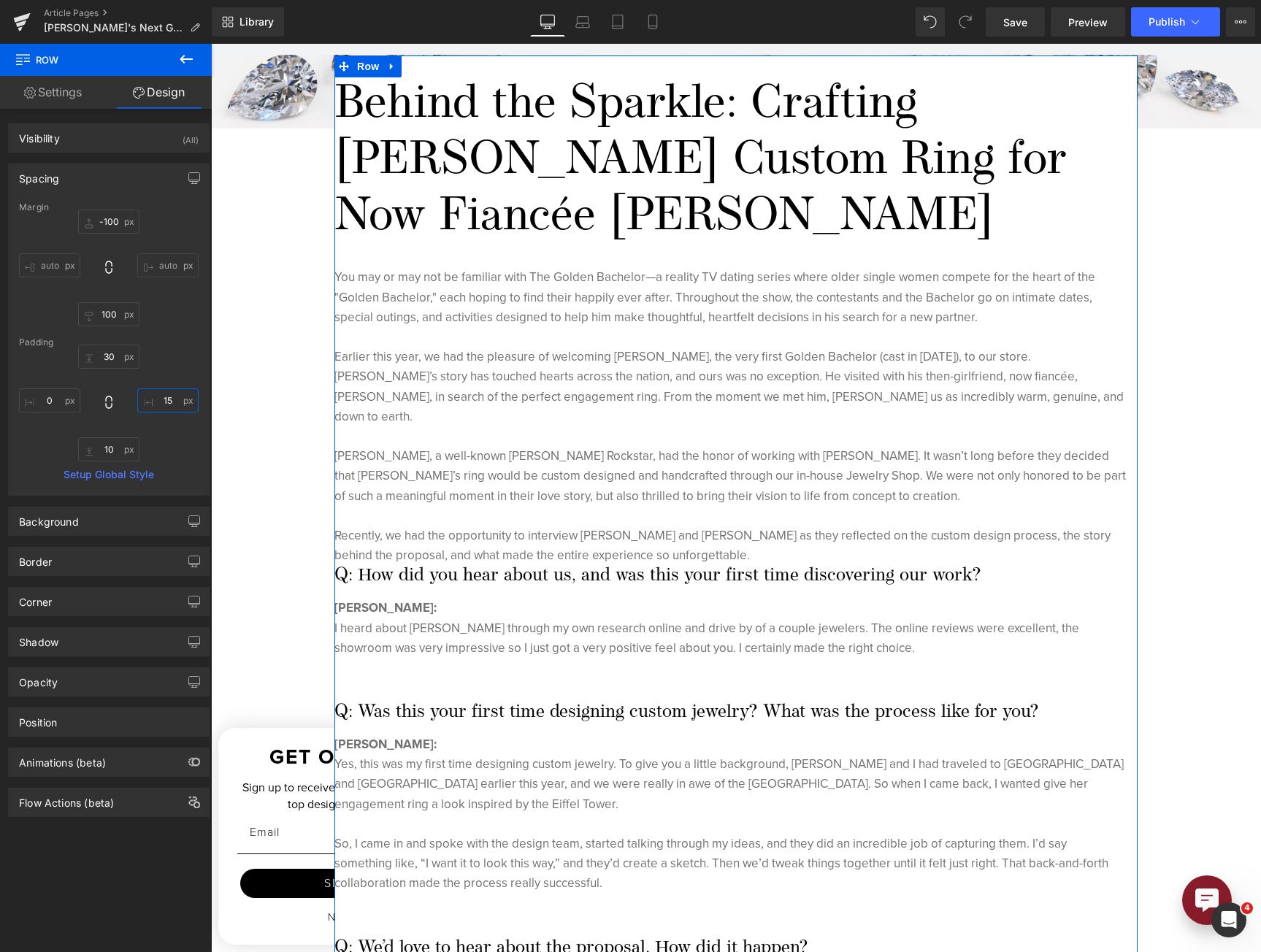
type input "0"
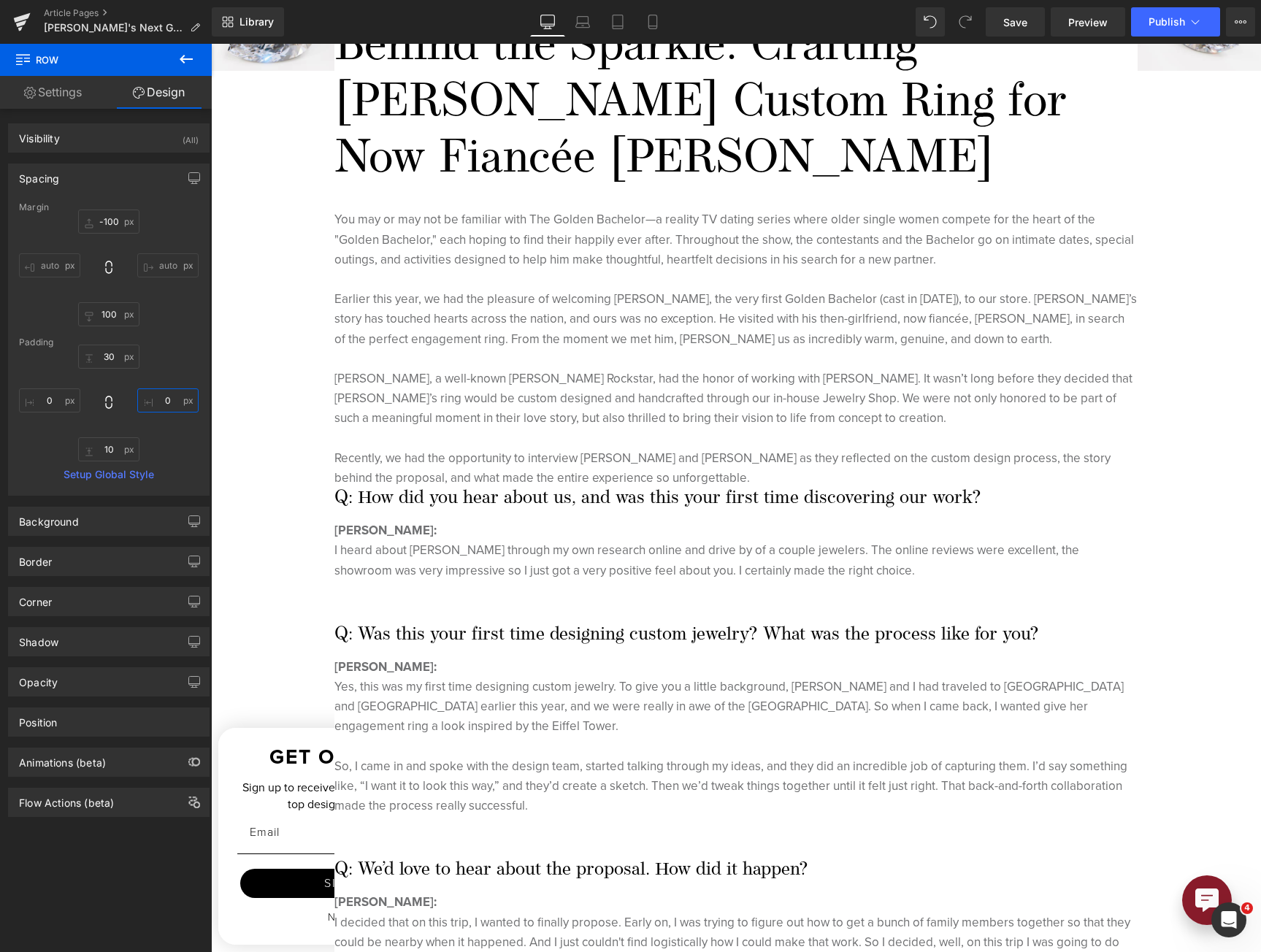
scroll to position [438, 0]
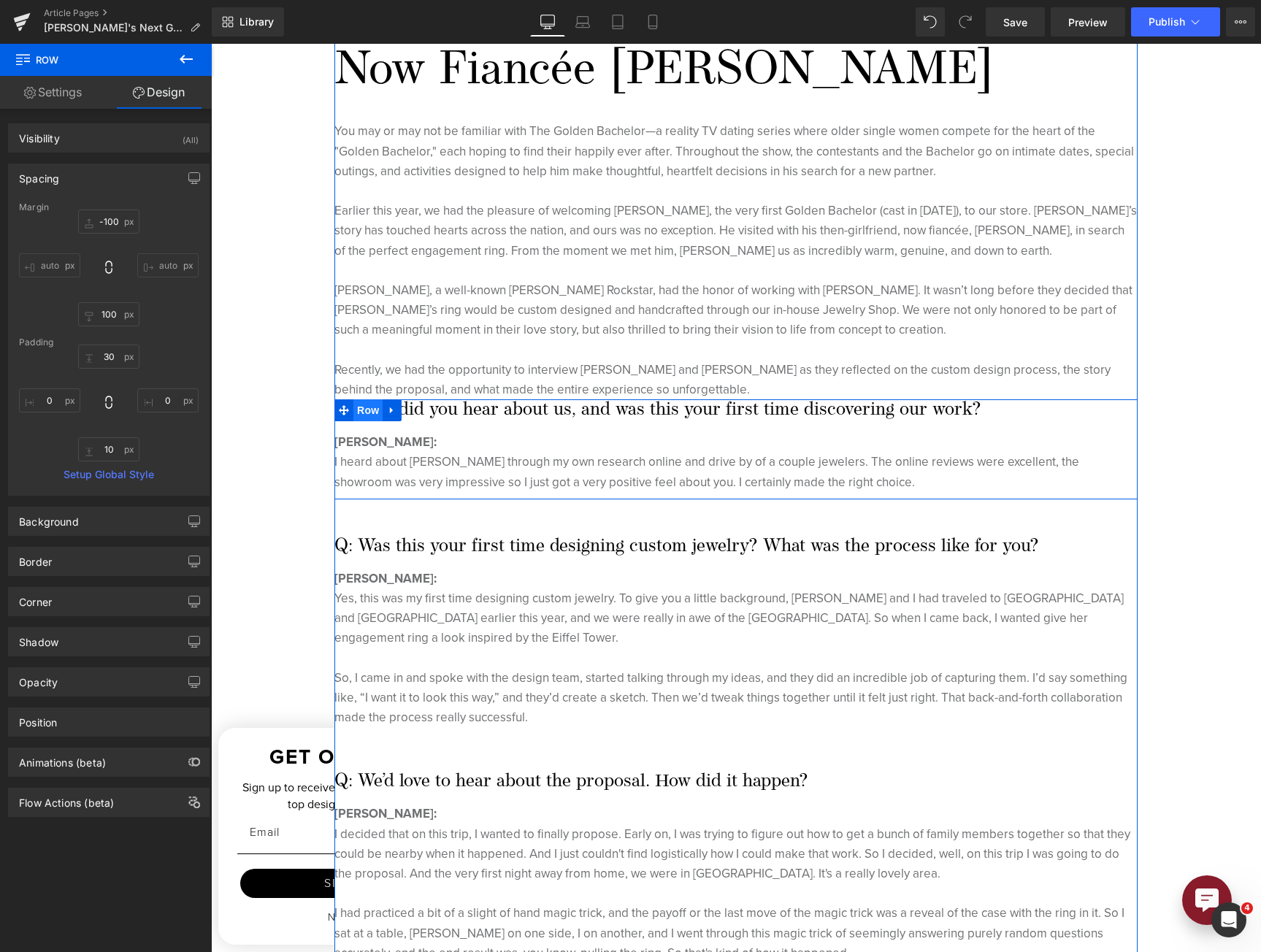
click at [369, 414] on span "Row" at bounding box center [368, 410] width 29 height 22
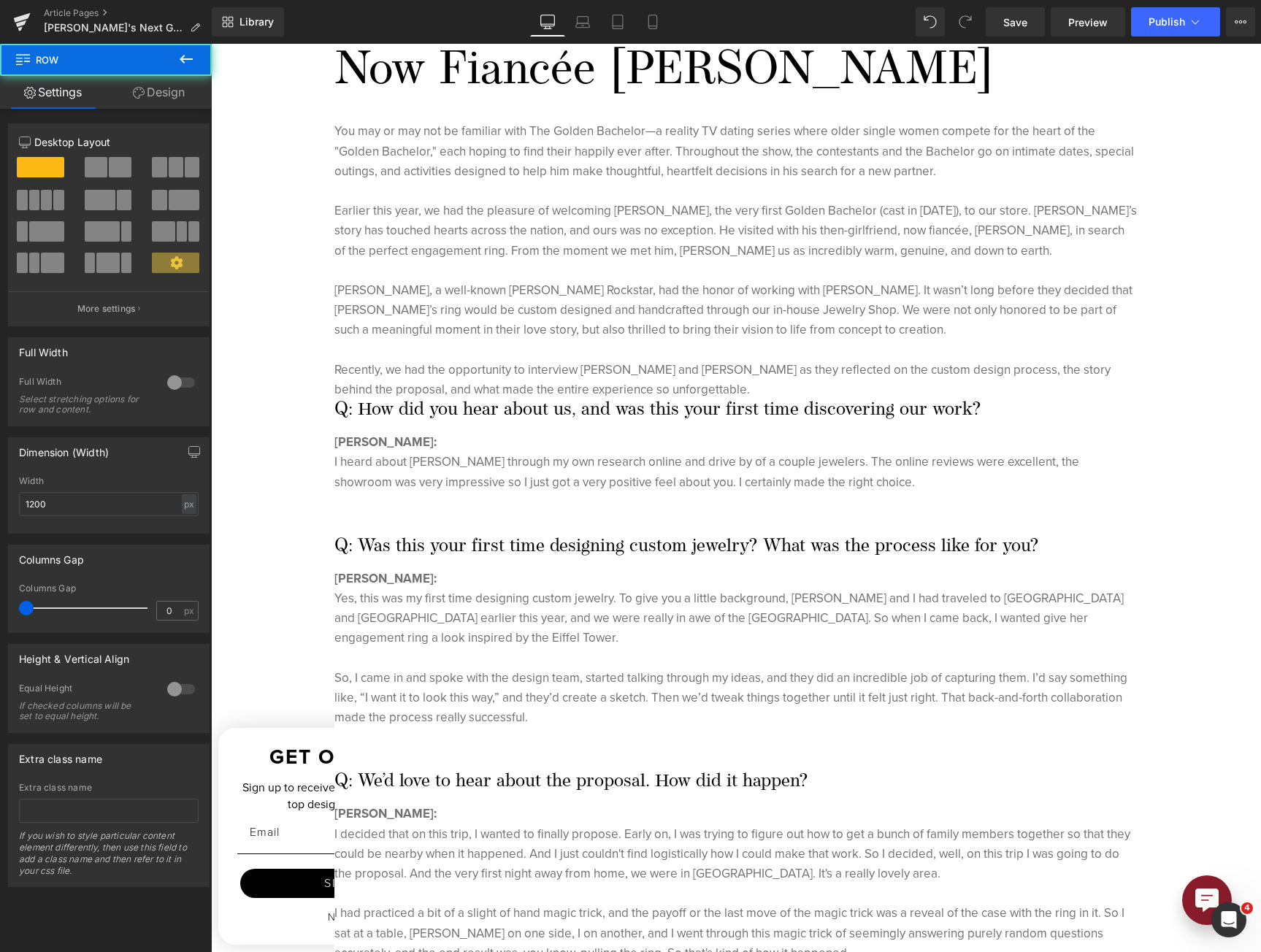
click at [153, 75] on span "Row" at bounding box center [87, 60] width 146 height 32
click at [153, 83] on link "Design" at bounding box center [158, 92] width 105 height 32
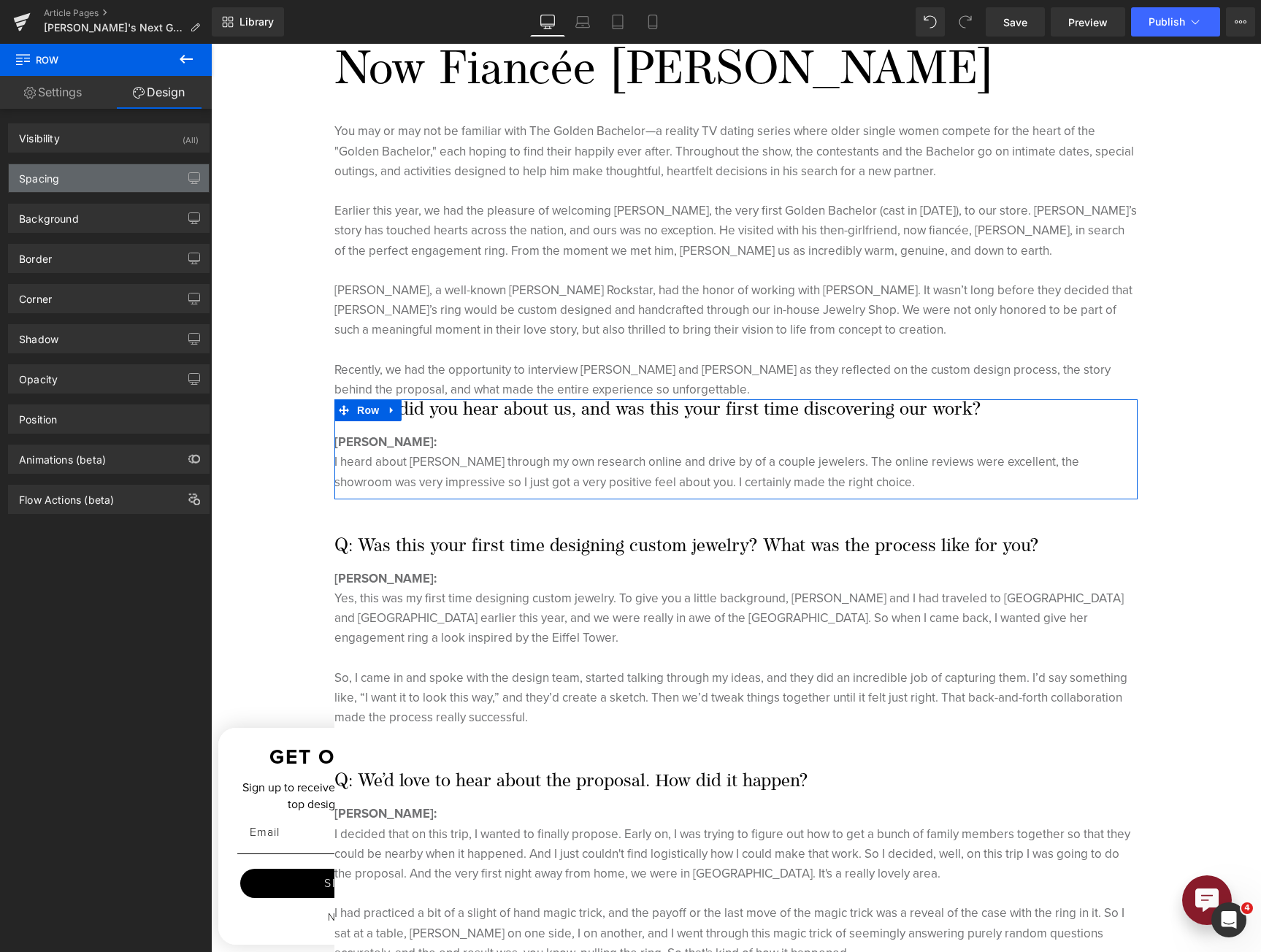
click at [105, 181] on div "Spacing" at bounding box center [109, 178] width 200 height 28
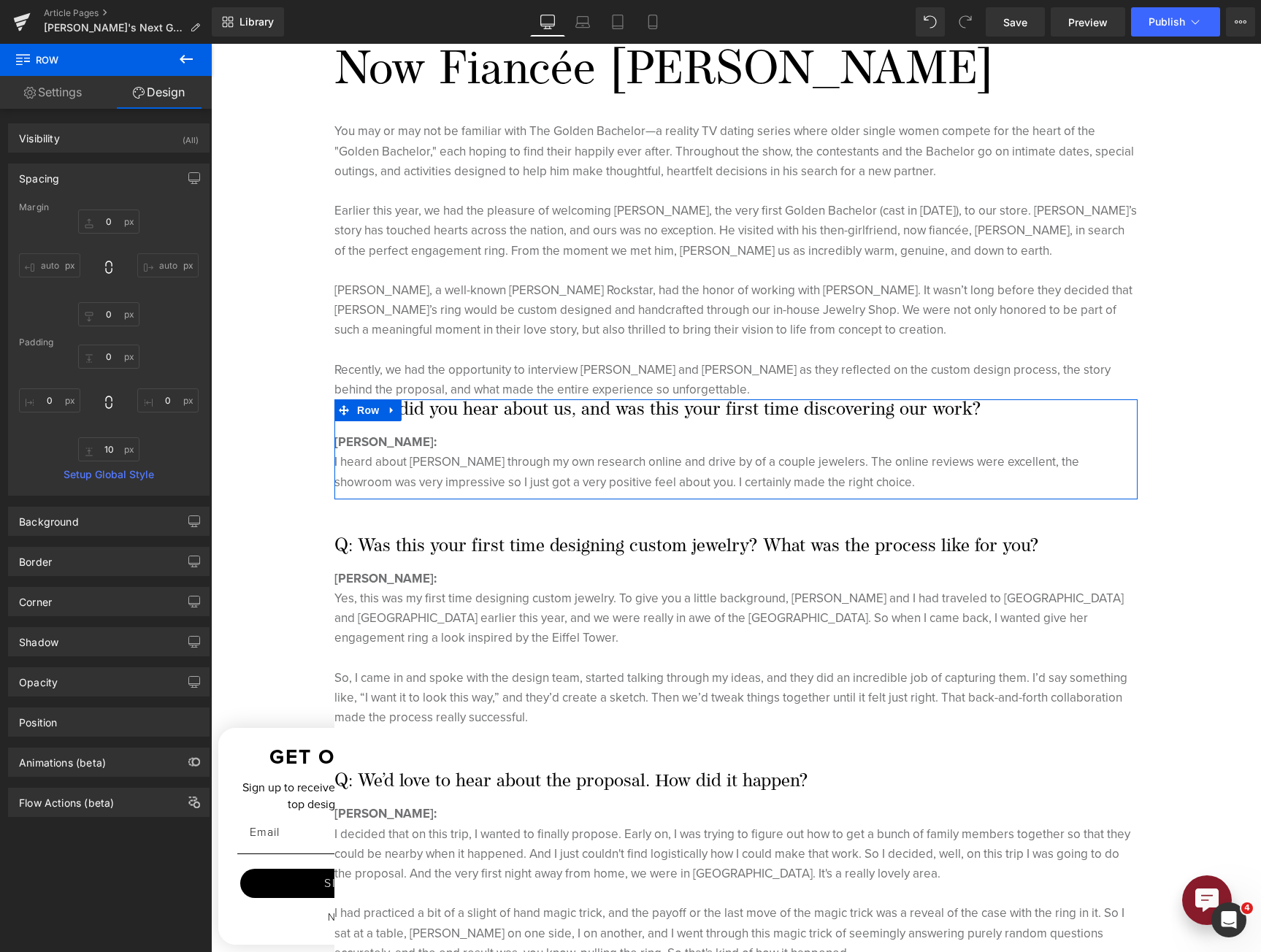
click at [114, 206] on div "Margin" at bounding box center [108, 206] width 179 height 10
click at [114, 216] on input "0" at bounding box center [109, 221] width 61 height 24
type input "50"
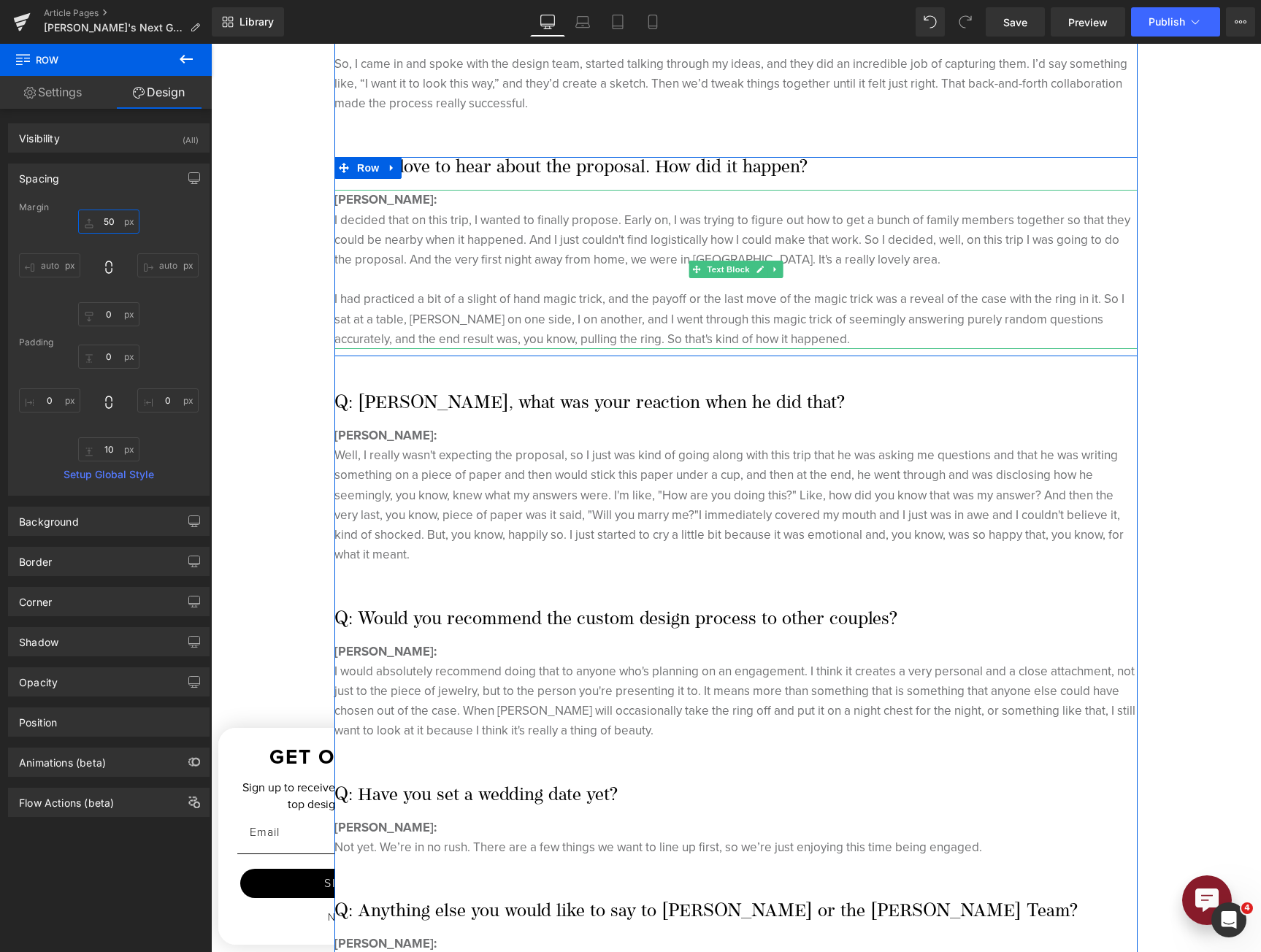
scroll to position [1095, 0]
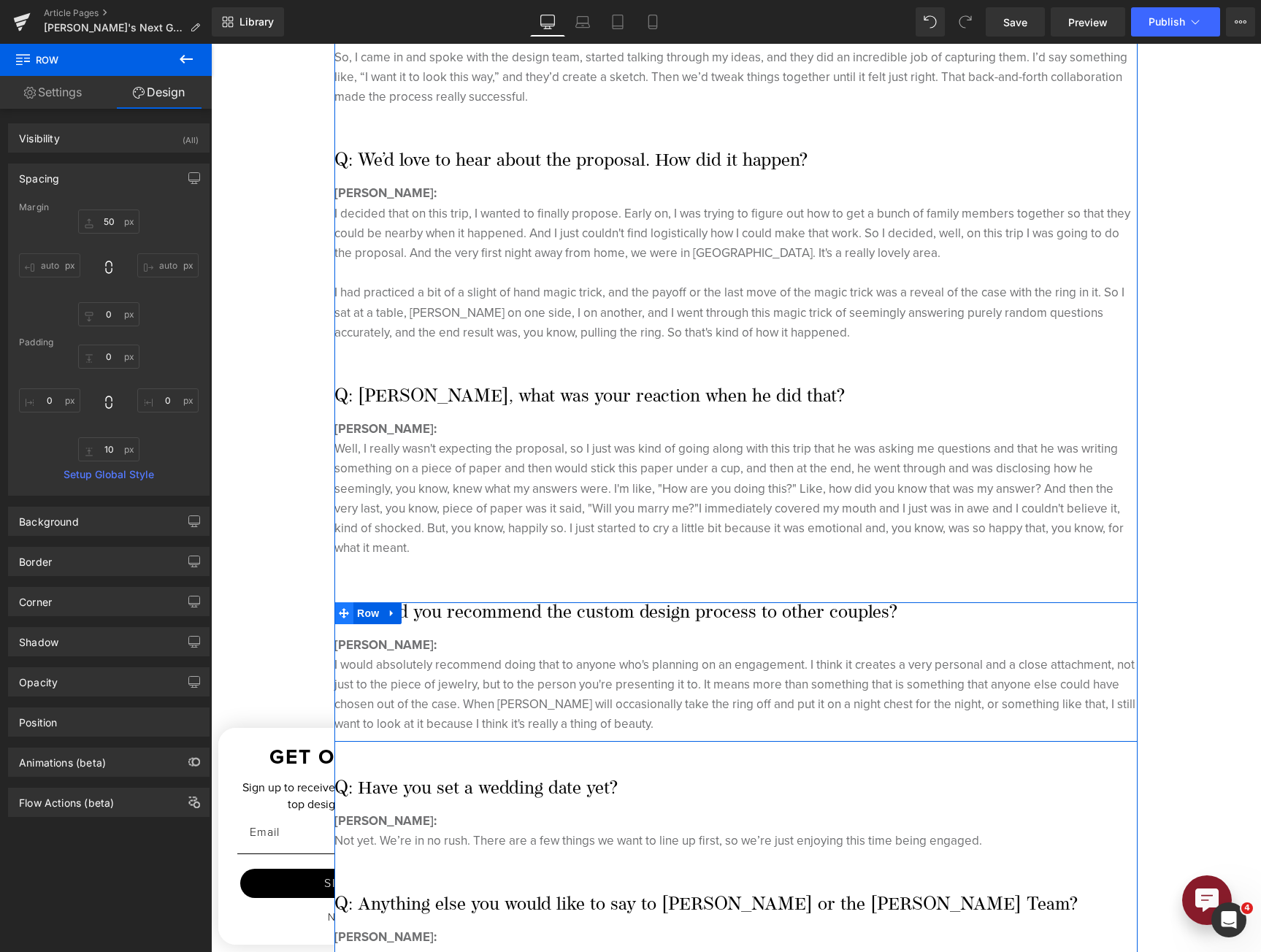
click at [346, 602] on span at bounding box center [343, 613] width 19 height 22
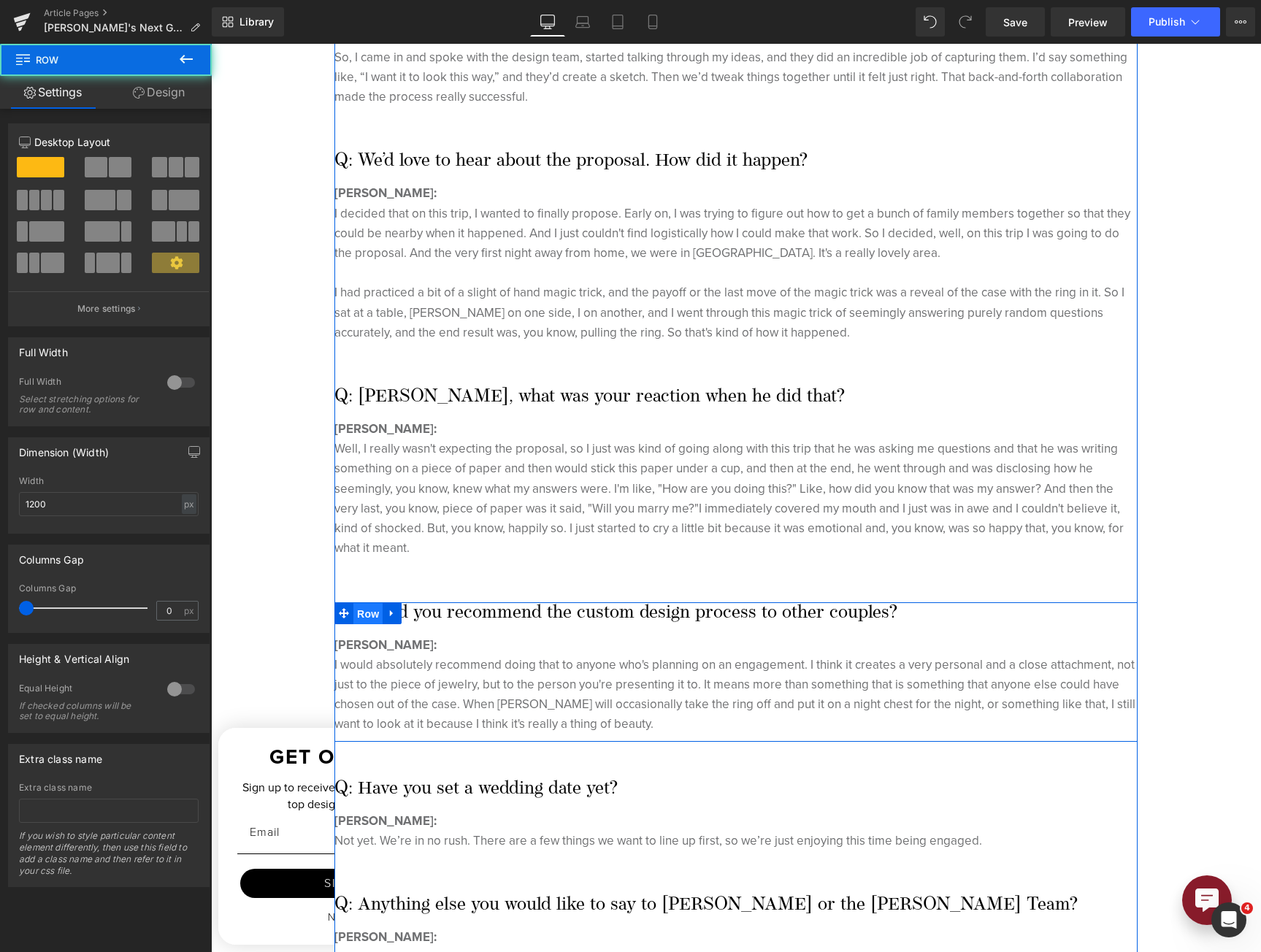
click at [375, 603] on span "Row" at bounding box center [368, 614] width 29 height 22
click at [382, 602] on link at bounding box center [391, 613] width 19 height 22
click at [395, 602] on link at bounding box center [391, 613] width 19 height 22
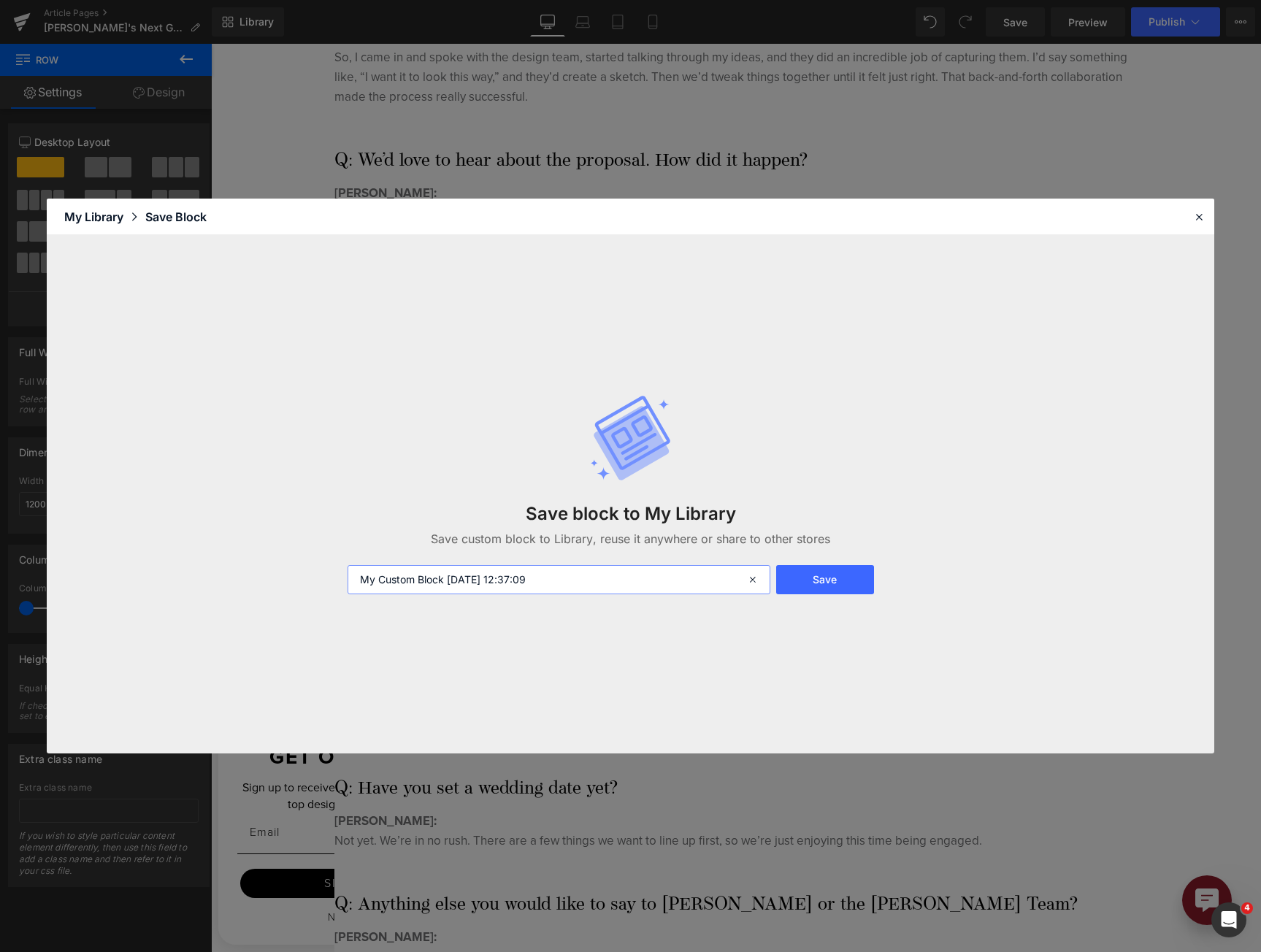
click at [397, 593] on input "My Custom Block [DATE] 12:37:09" at bounding box center [559, 580] width 424 height 29
click at [1196, 224] on div at bounding box center [1198, 216] width 17 height 17
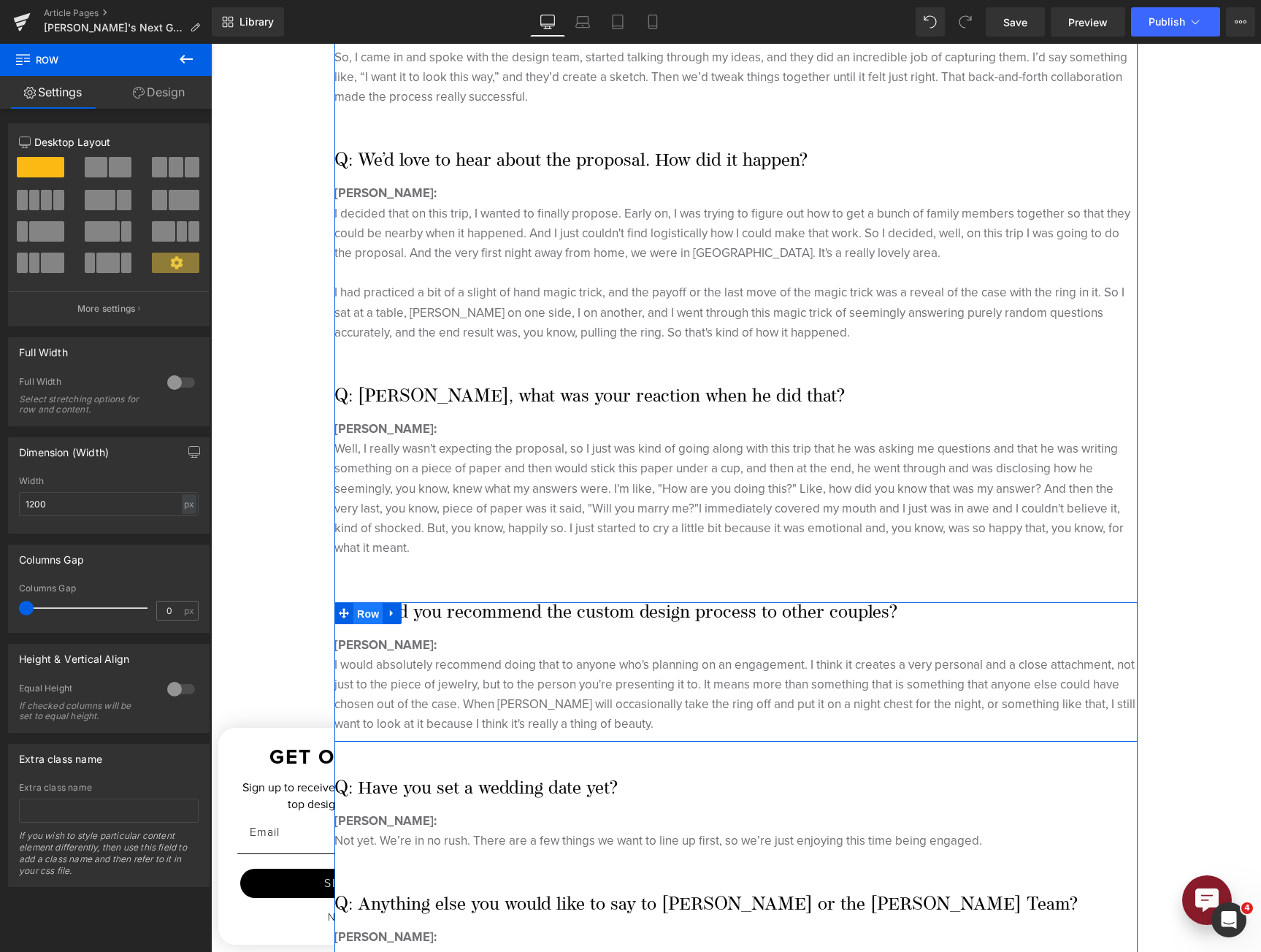
click at [362, 603] on span "Row" at bounding box center [368, 614] width 29 height 22
click at [389, 608] on icon at bounding box center [391, 613] width 10 height 11
click at [406, 608] on icon at bounding box center [410, 613] width 10 height 11
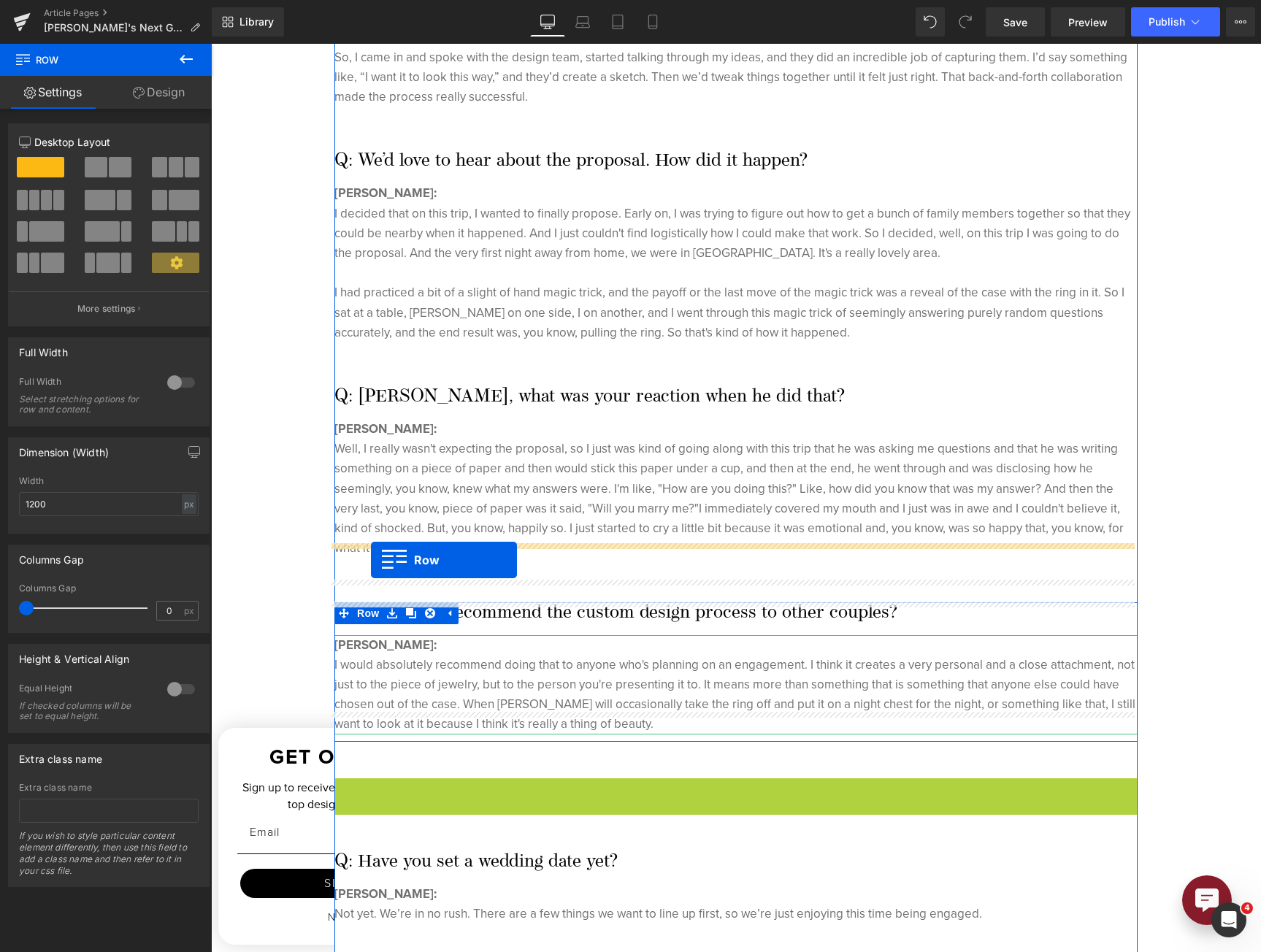
drag, startPoint x: 337, startPoint y: 774, endPoint x: 370, endPoint y: 560, distance: 216.5
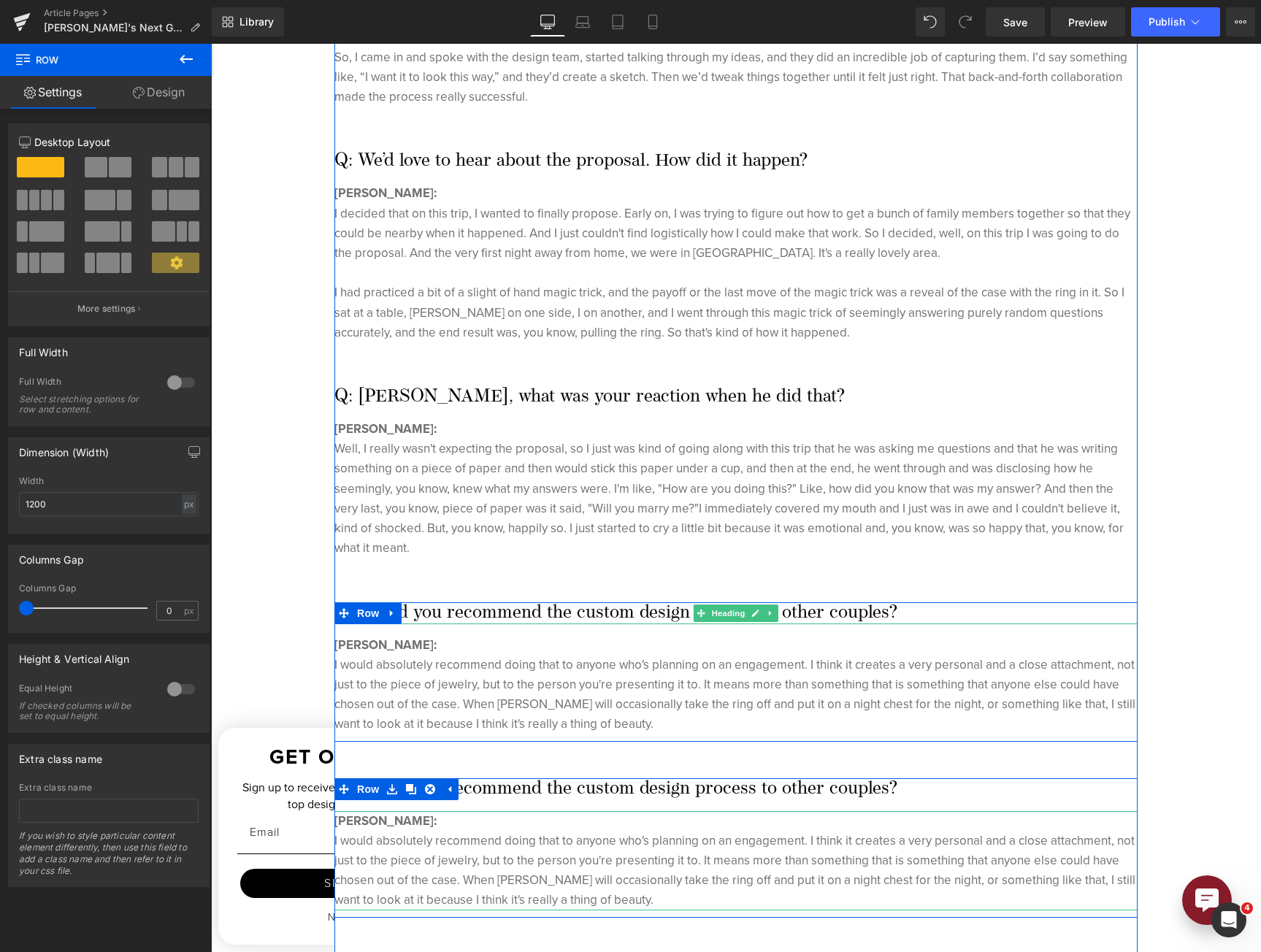
click at [435, 602] on h2 "Q: Would you recommend the custom design process to other couples?" at bounding box center [736, 613] width 803 height 22
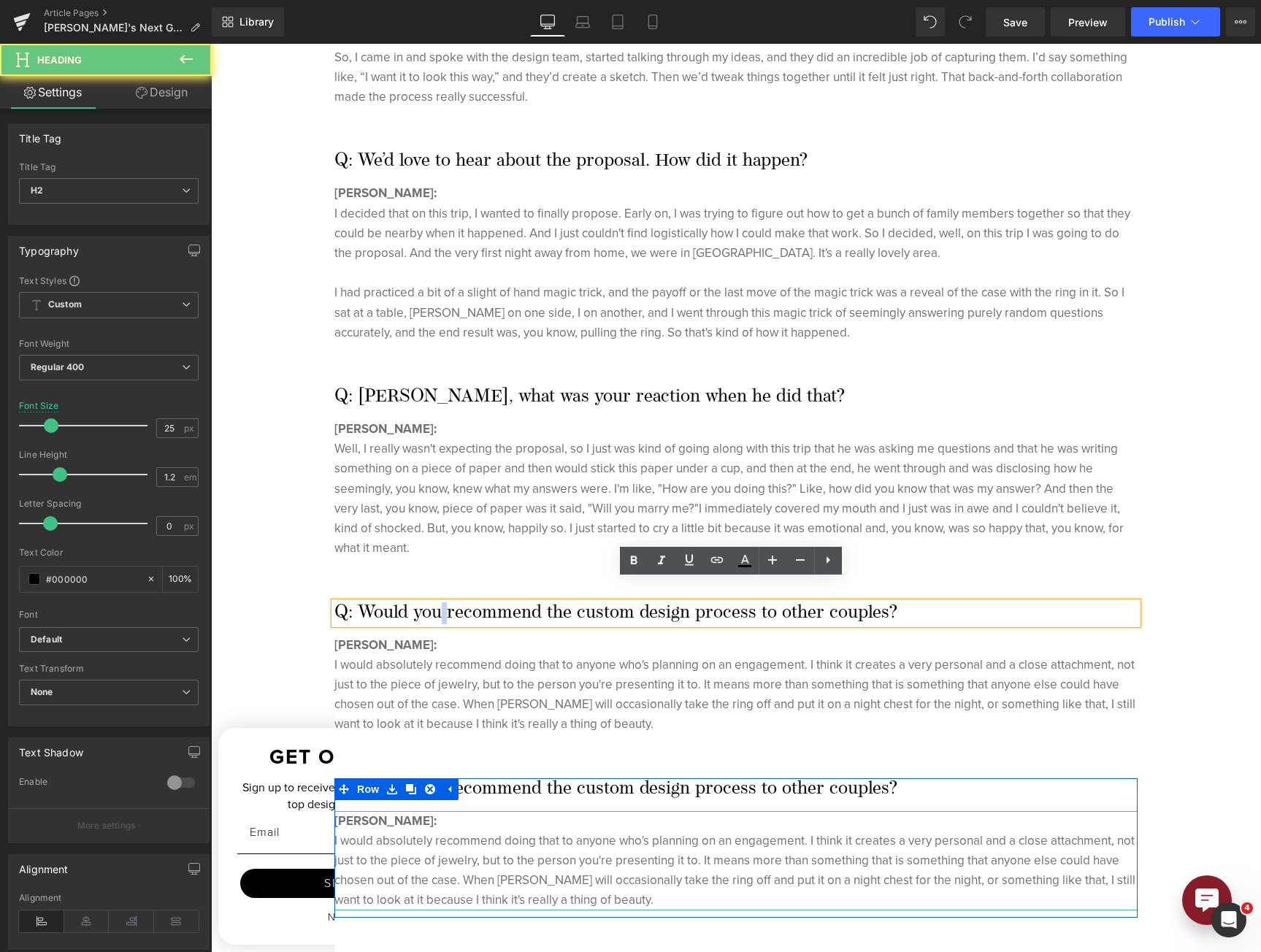
click at [435, 602] on h2 "Q: Would you recommend the custom design process to other couples?" at bounding box center [736, 613] width 803 height 22
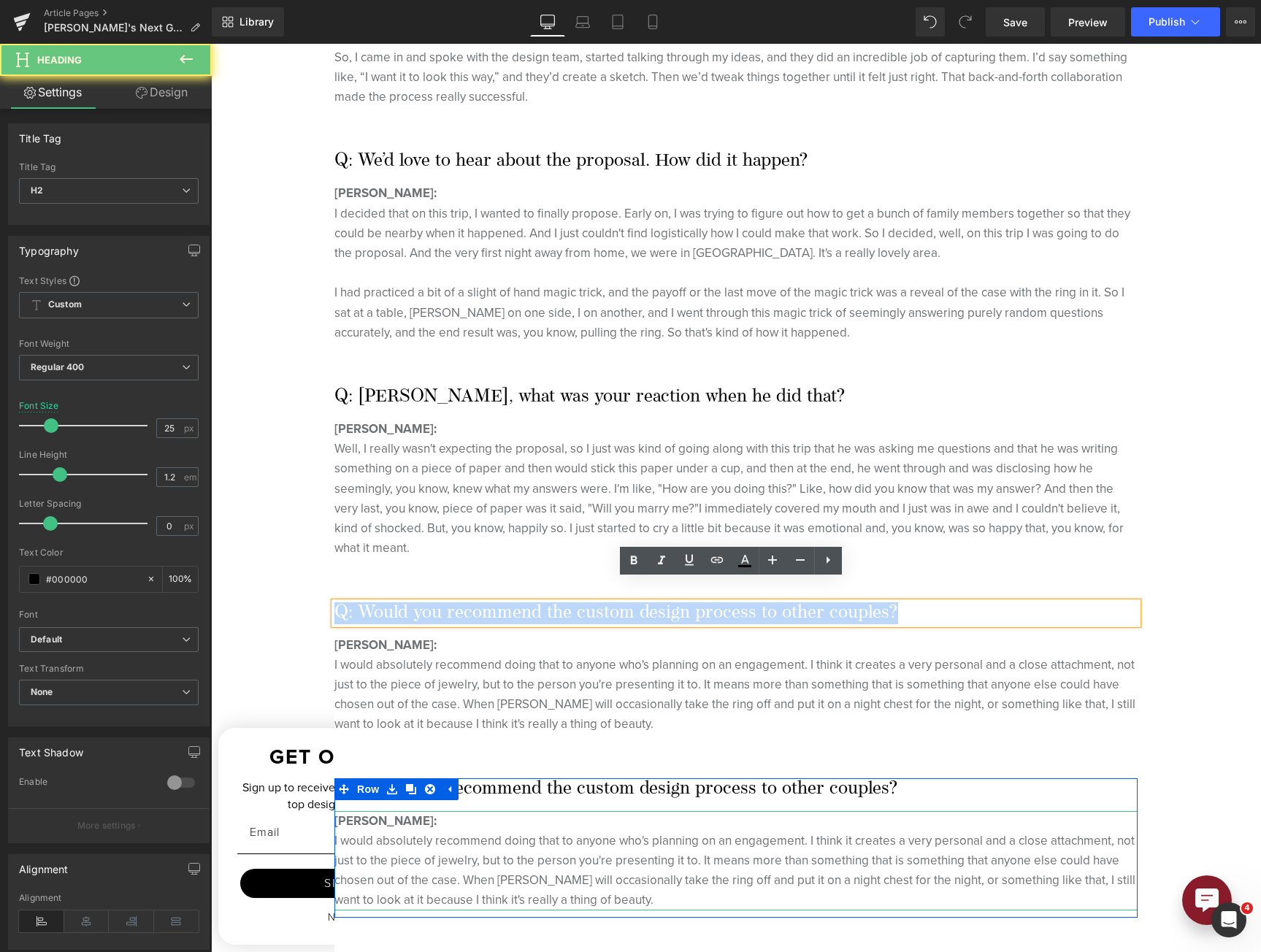
click at [435, 602] on h2 "Q: Would you recommend the custom design process to other couples?" at bounding box center [736, 613] width 803 height 22
click at [602, 602] on h2 "Q: Would you recommend the custom design process to other couples?" at bounding box center [736, 613] width 803 height 22
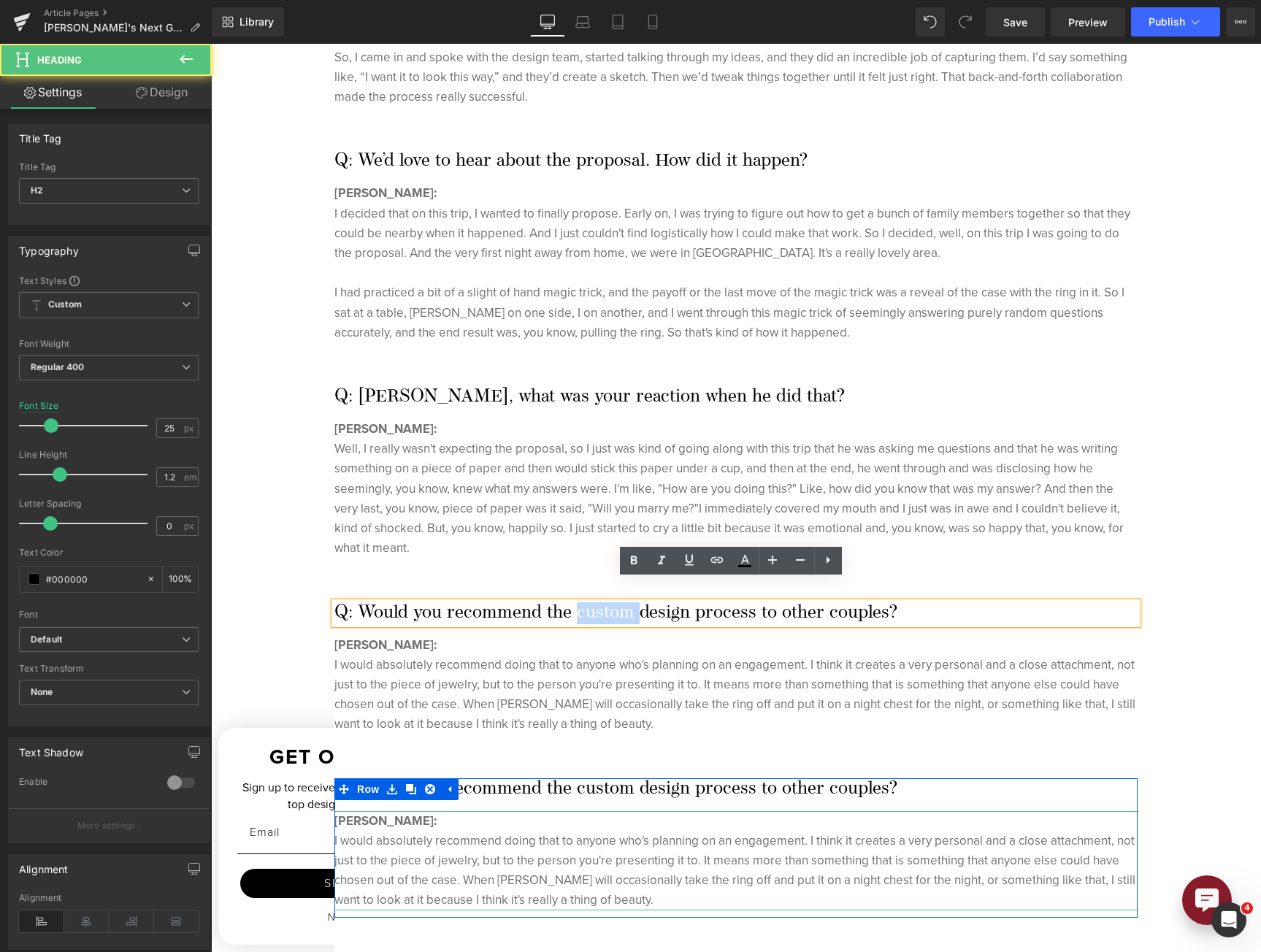
click at [602, 602] on h2 "Q: Would you recommend the custom design process to other couples?" at bounding box center [736, 613] width 803 height 22
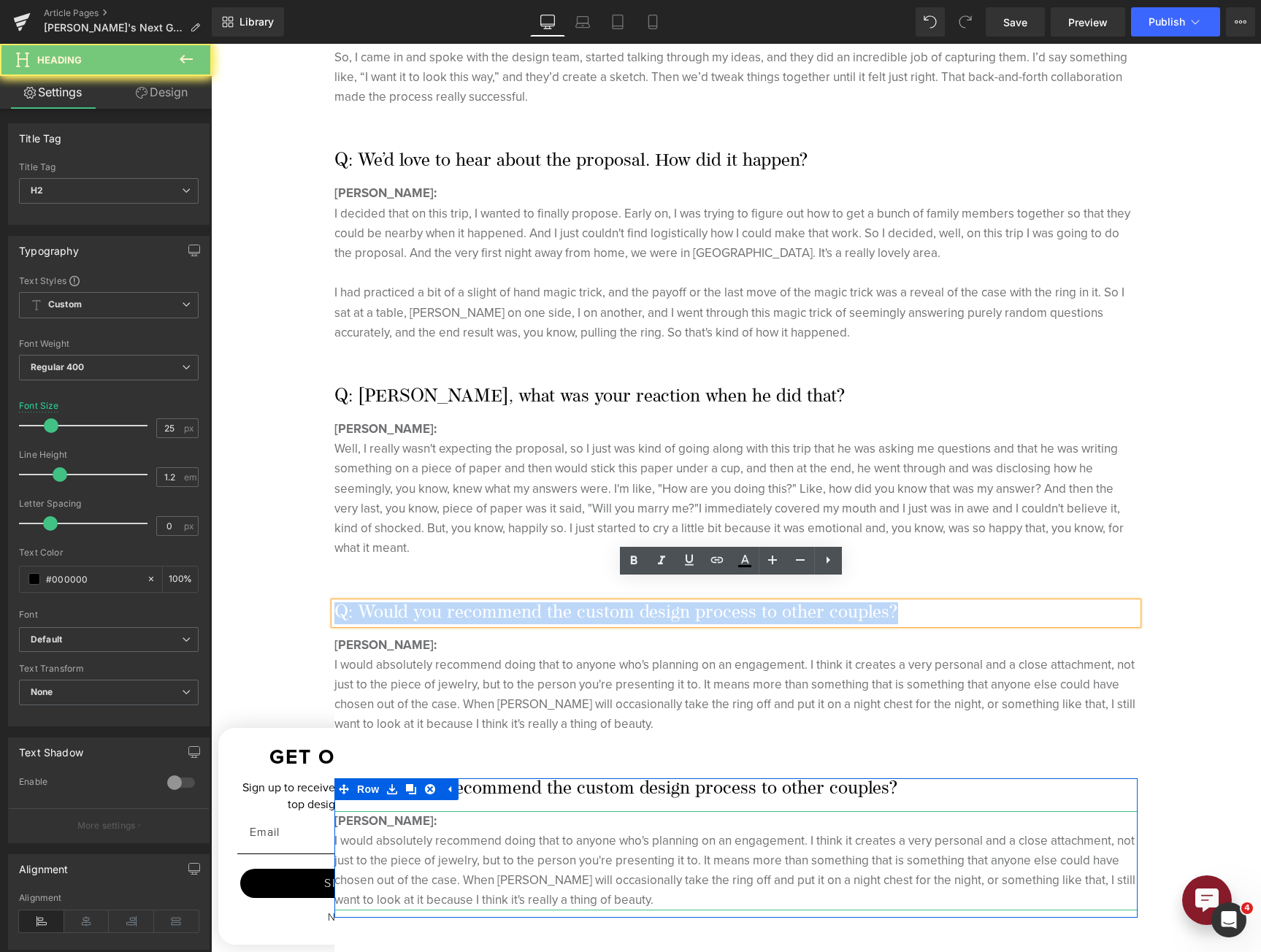
click at [602, 602] on h2 "Q: Would you recommend the custom design process to other couples?" at bounding box center [736, 613] width 803 height 22
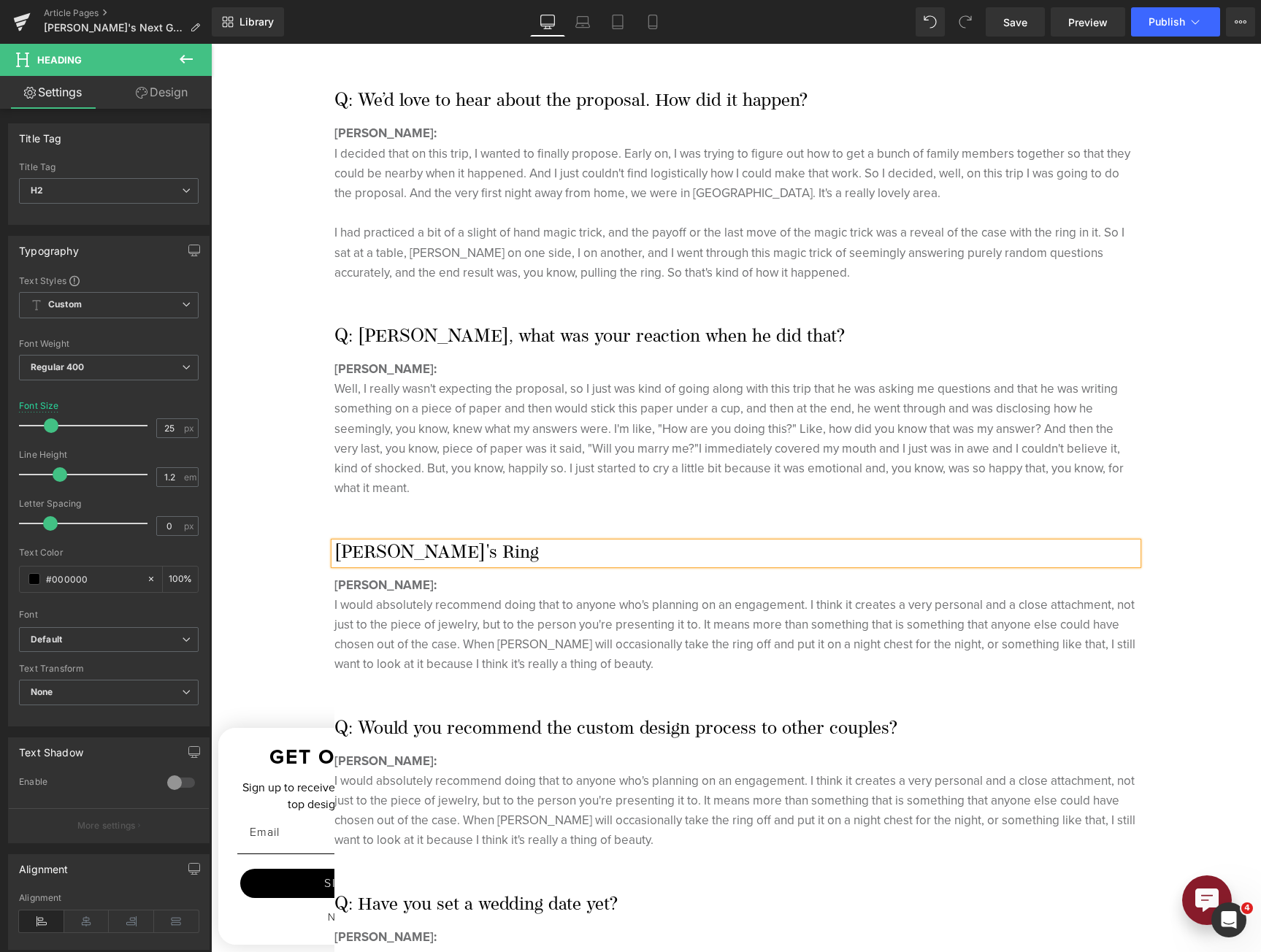
scroll to position [1310, 0]
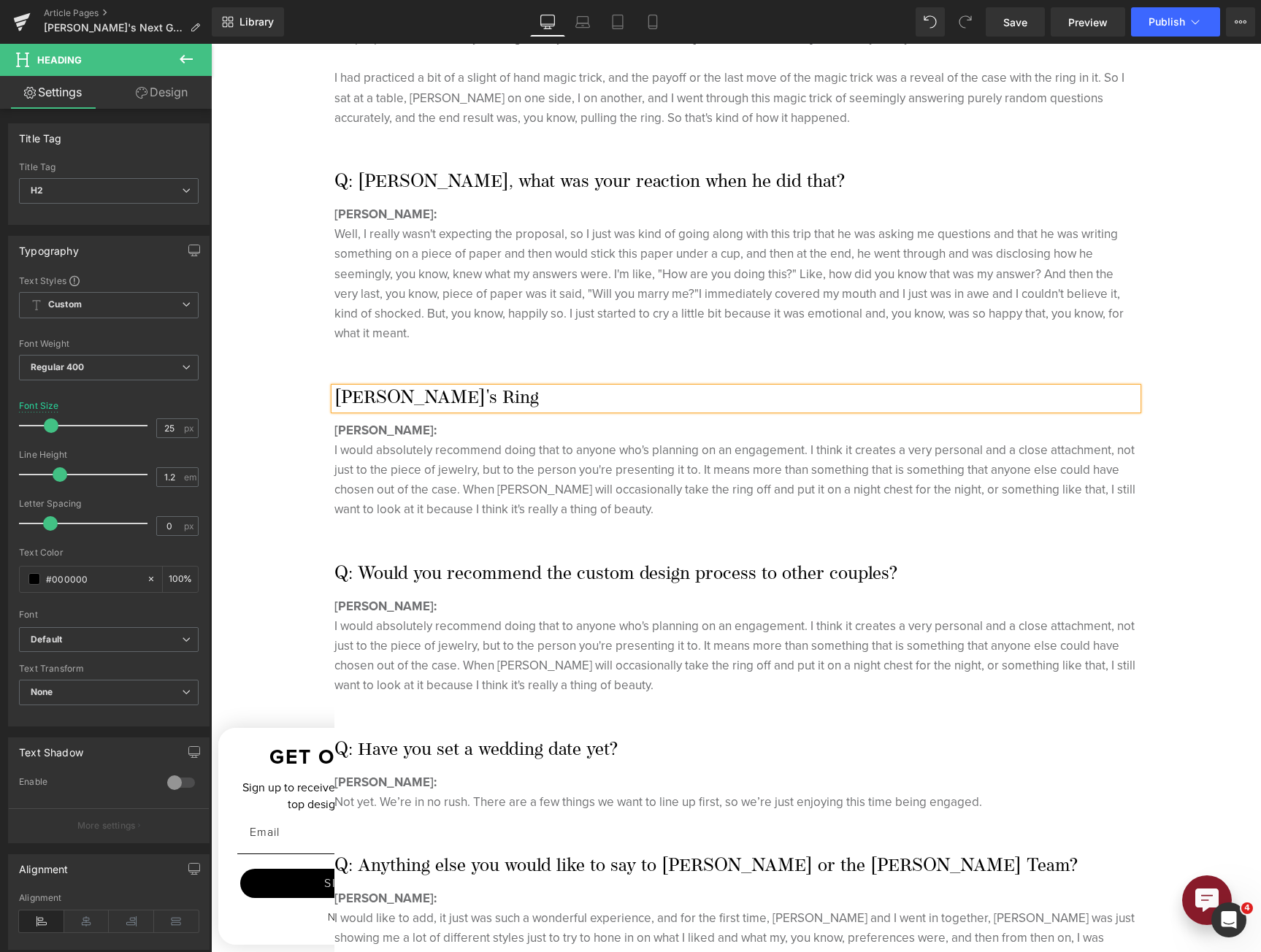
click at [576, 468] on div "I would absolutely recommend doing that to anyone who's planning on an engageme…" at bounding box center [736, 480] width 803 height 79
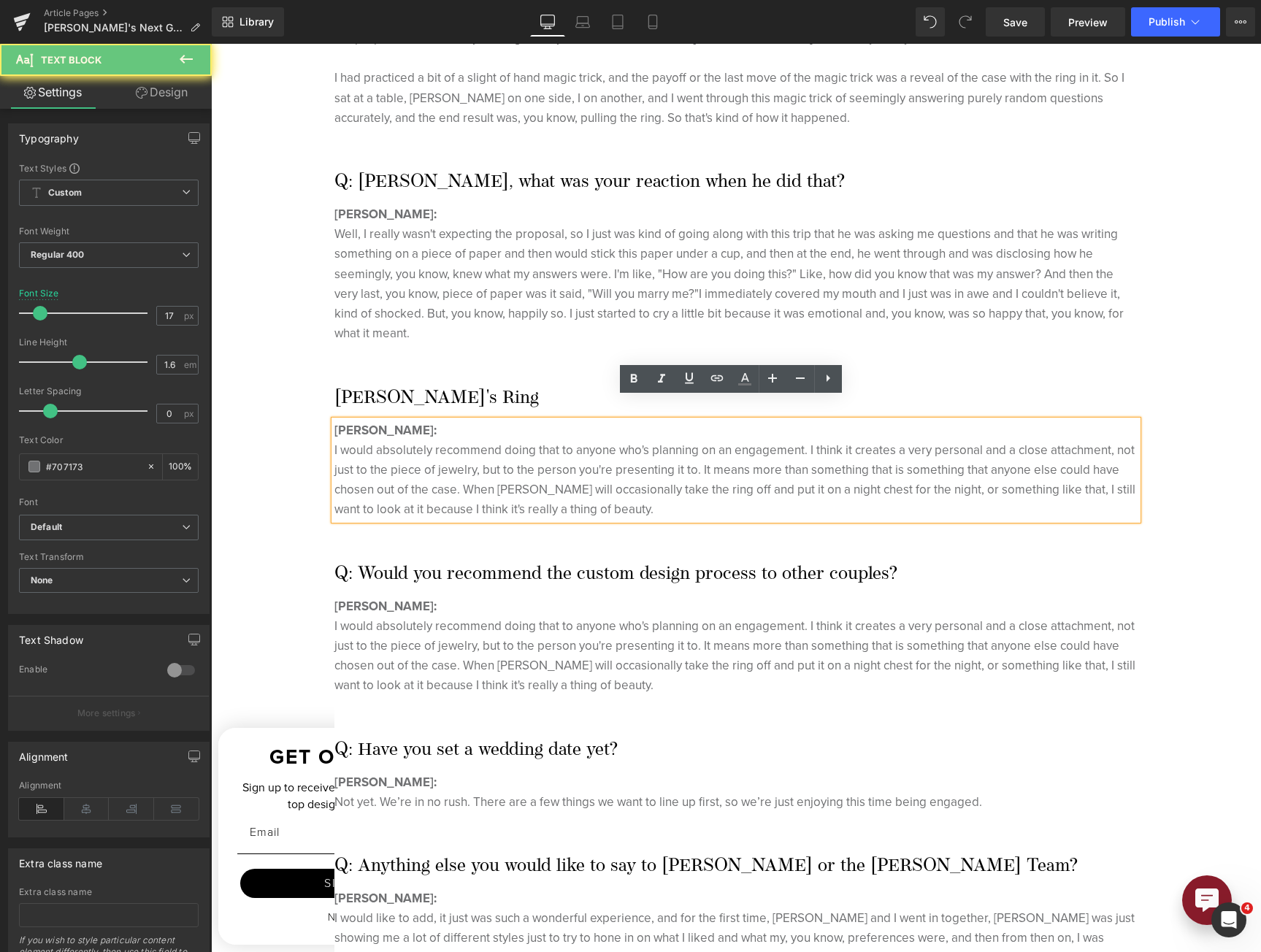
click at [433, 456] on div "I would absolutely recommend doing that to anyone who's planning on an engageme…" at bounding box center [736, 480] width 803 height 79
click at [433, 455] on div "I would absolutely recommend doing that to anyone who's planning on an engageme…" at bounding box center [736, 480] width 803 height 79
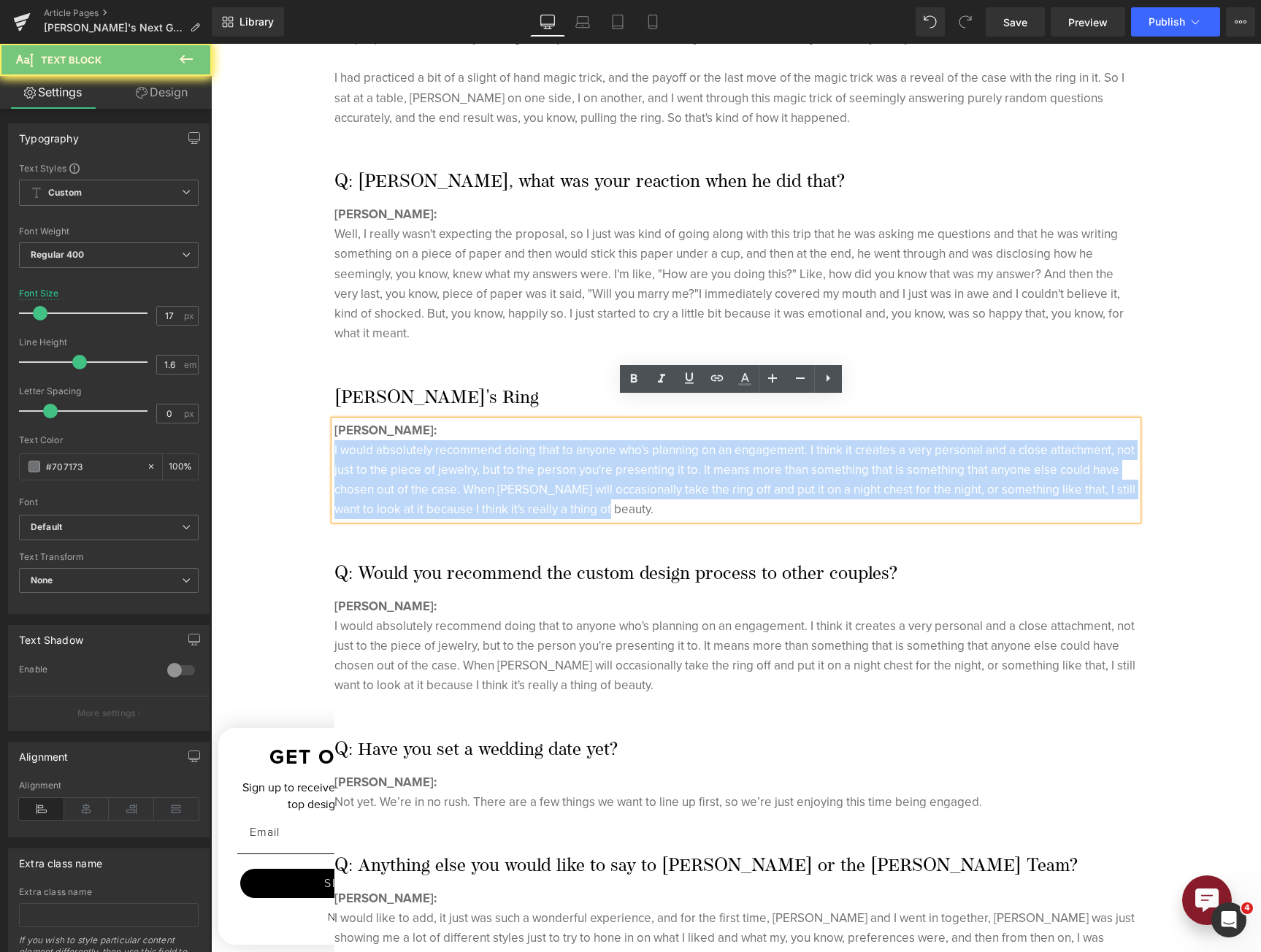
click at [433, 455] on div "I would absolutely recommend doing that to anyone who's planning on an engageme…" at bounding box center [736, 480] width 803 height 79
click at [363, 440] on div "I would absolutely recommend doing that to anyone who's planning on an engageme…" at bounding box center [736, 480] width 803 height 79
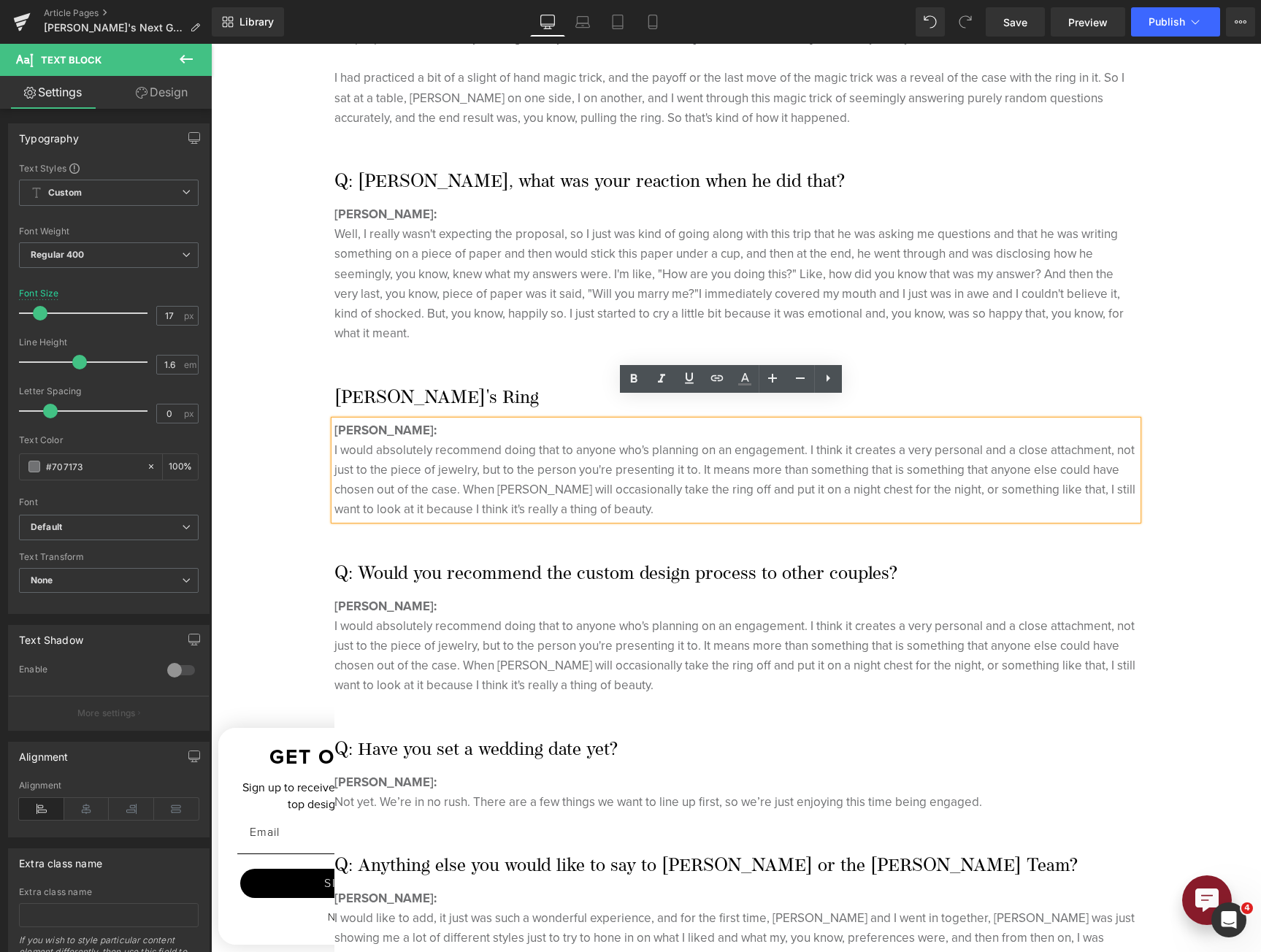
click at [335, 421] on b "[PERSON_NAME]:" at bounding box center [385, 430] width 102 height 18
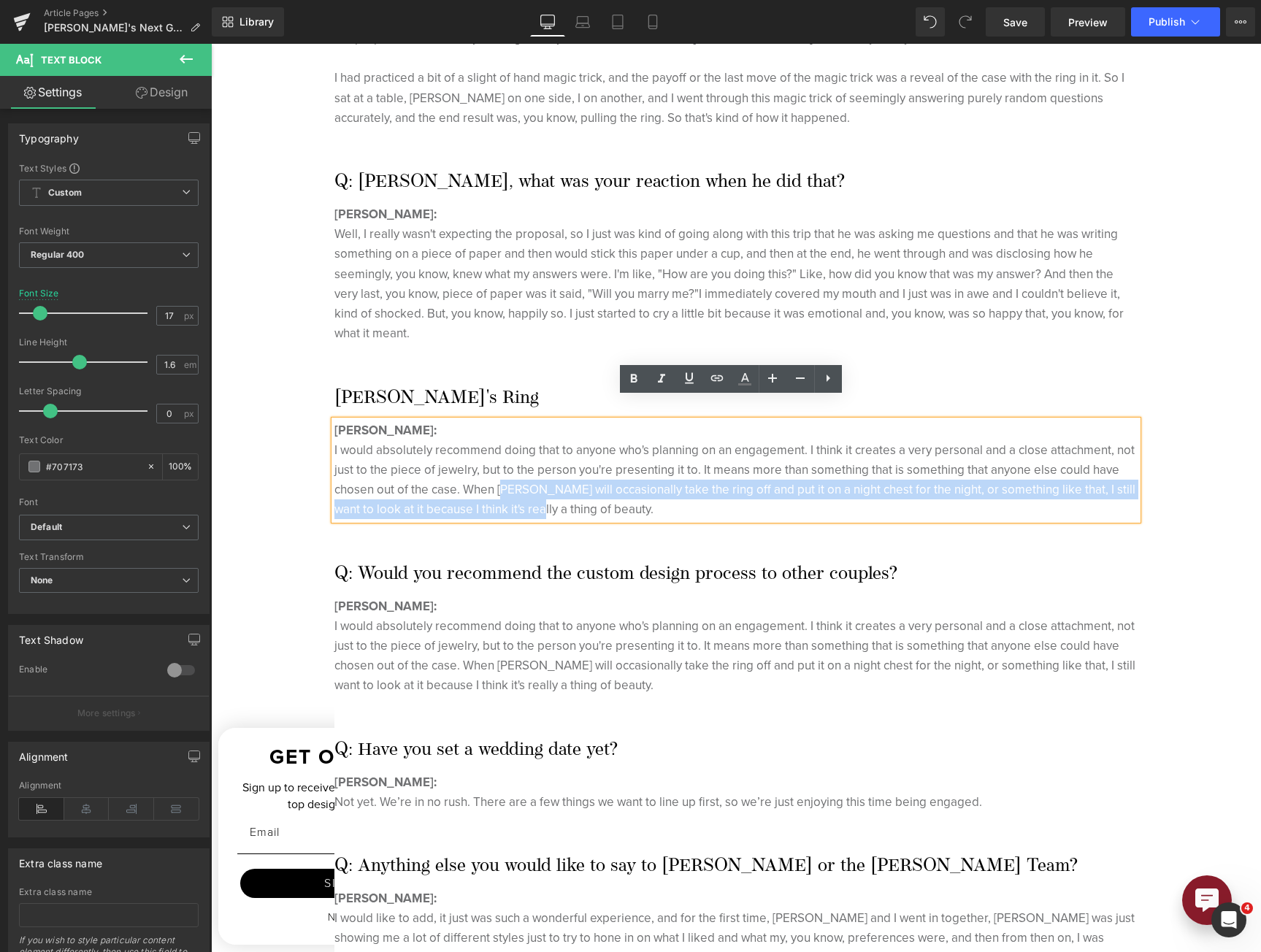
drag, startPoint x: 536, startPoint y: 478, endPoint x: 553, endPoint y: 480, distance: 17.1
click at [553, 480] on div "I would absolutely recommend doing that to anyone who's planning on an engageme…" at bounding box center [736, 480] width 803 height 79
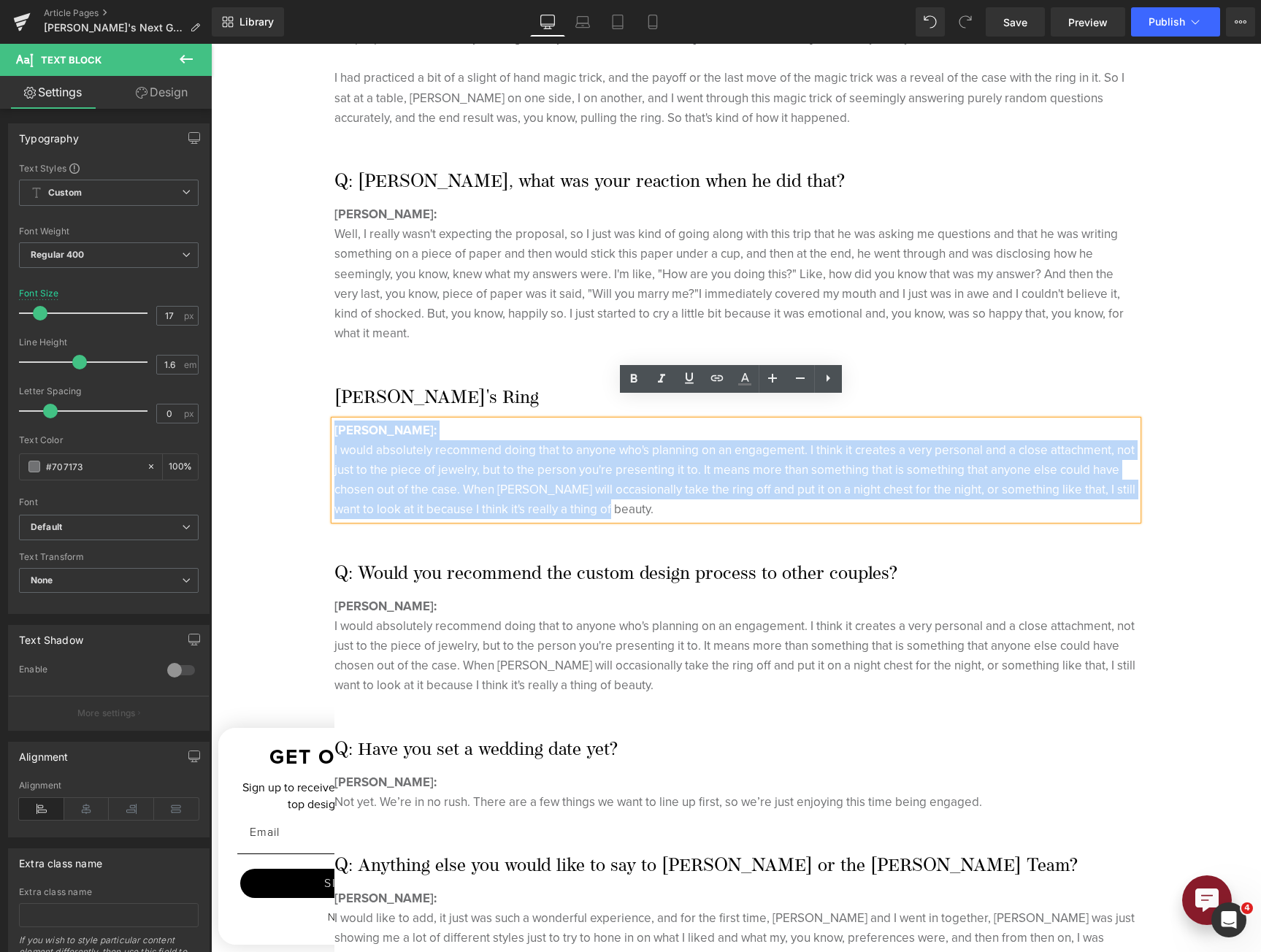
drag, startPoint x: 624, startPoint y: 488, endPoint x: 284, endPoint y: 389, distance: 354.1
click at [284, 389] on div "Hero Banner Behind the Sparkle: Crafting [PERSON_NAME] Custom Ring for Now Fian…" at bounding box center [736, 197] width 1050 height 2540
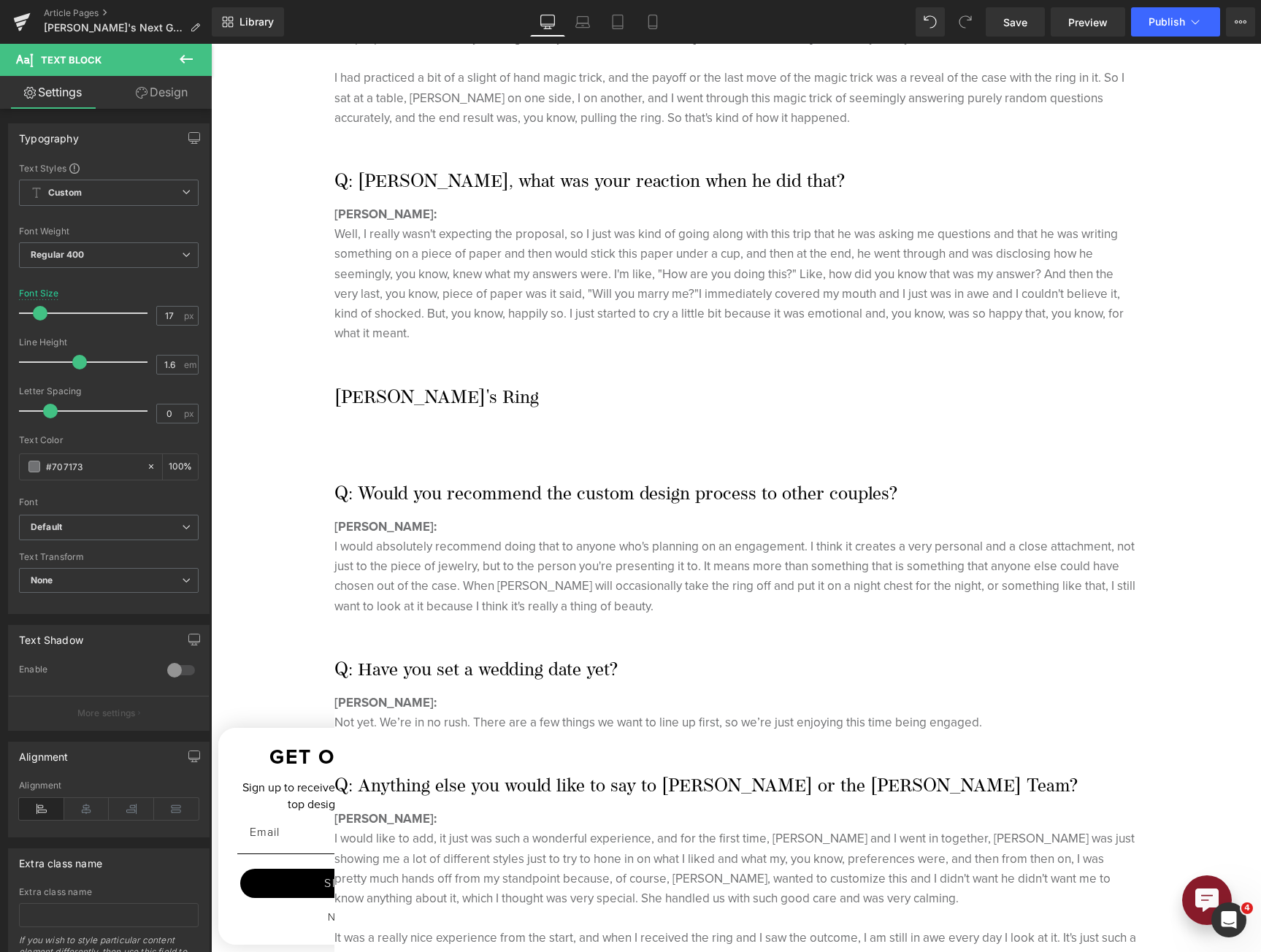
click at [194, 64] on icon at bounding box center [186, 59] width 17 height 17
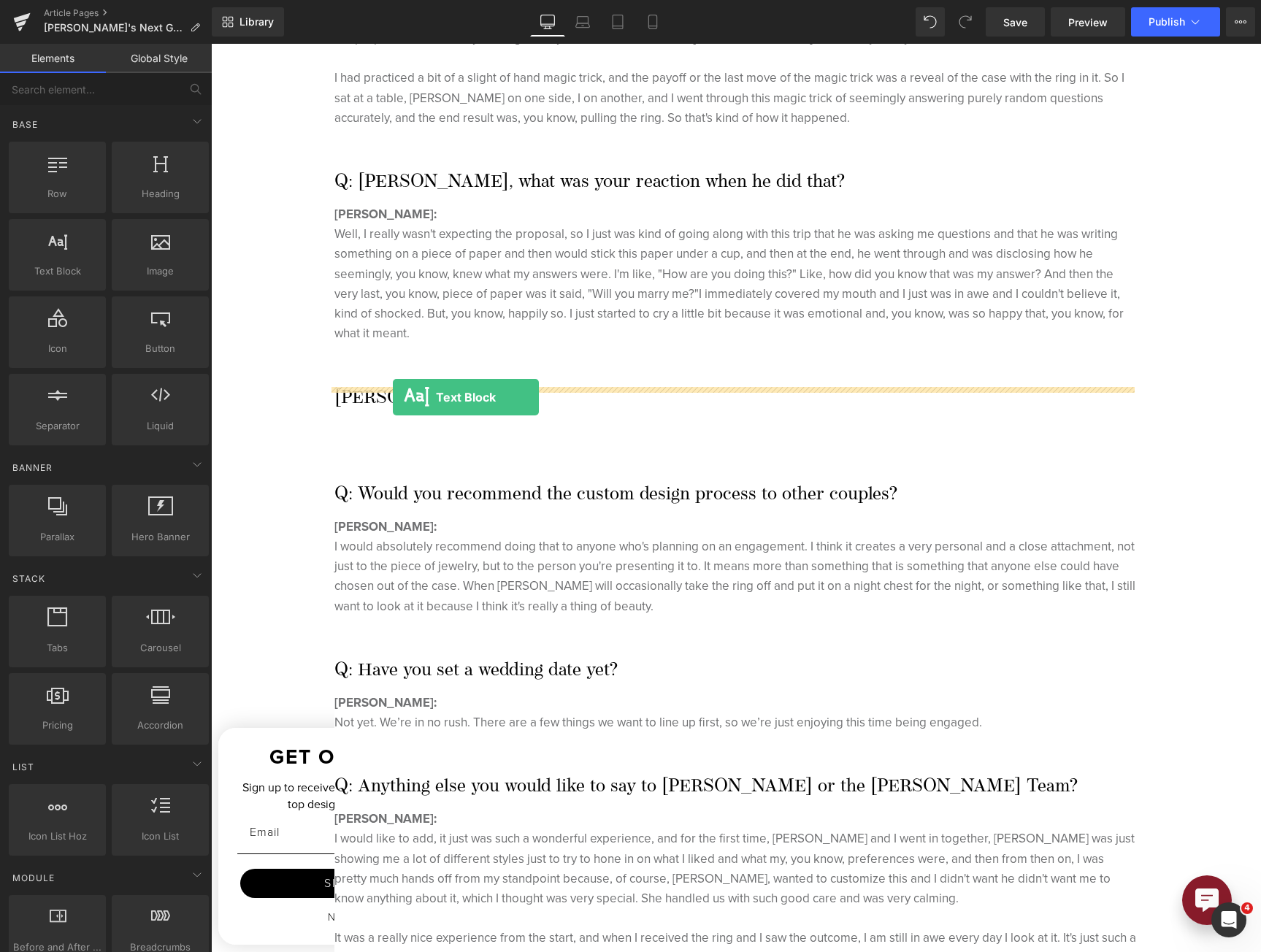
drag, startPoint x: 294, startPoint y: 295, endPoint x: 393, endPoint y: 398, distance: 142.9
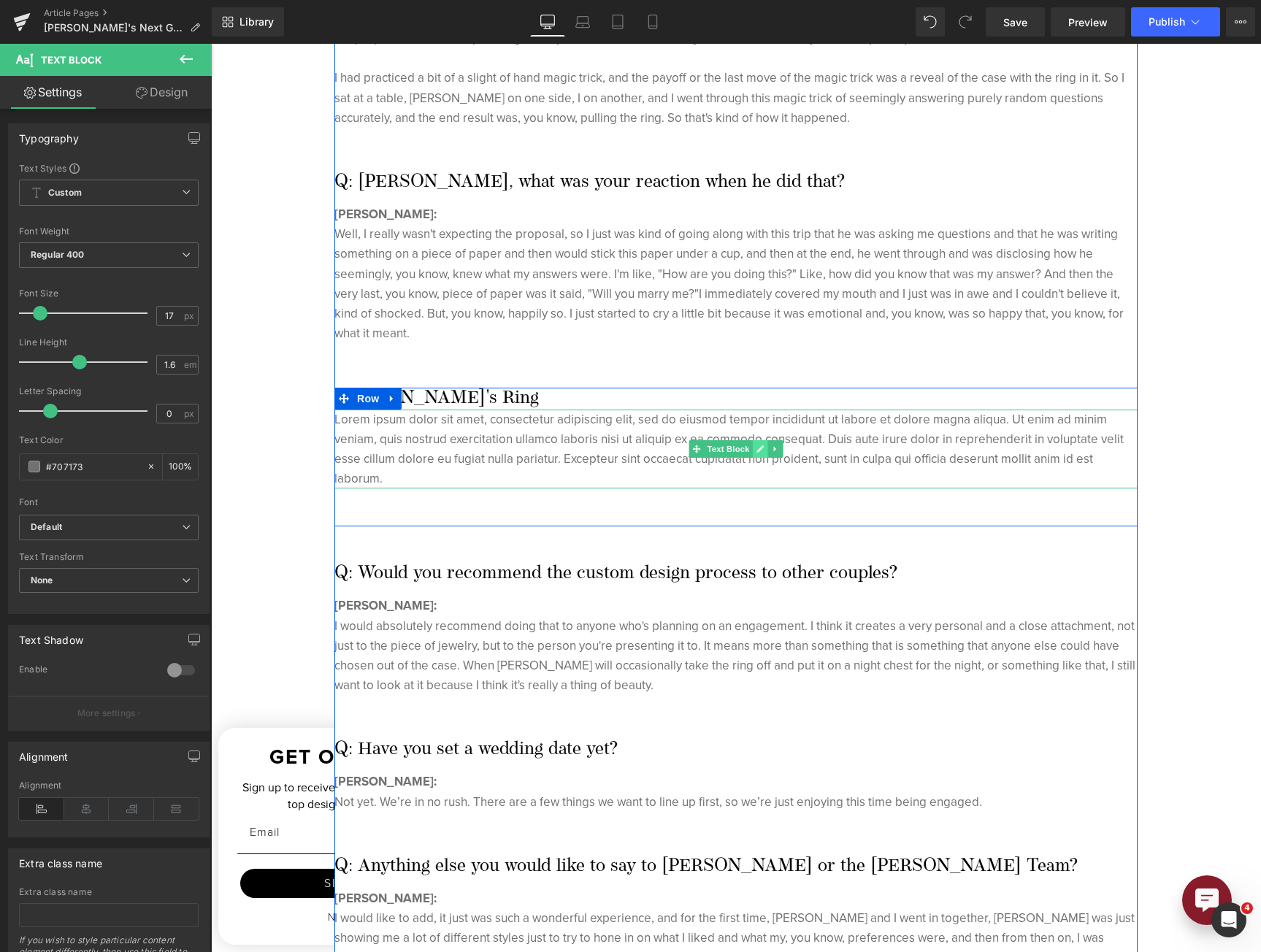
click at [762, 440] on link at bounding box center [760, 448] width 15 height 17
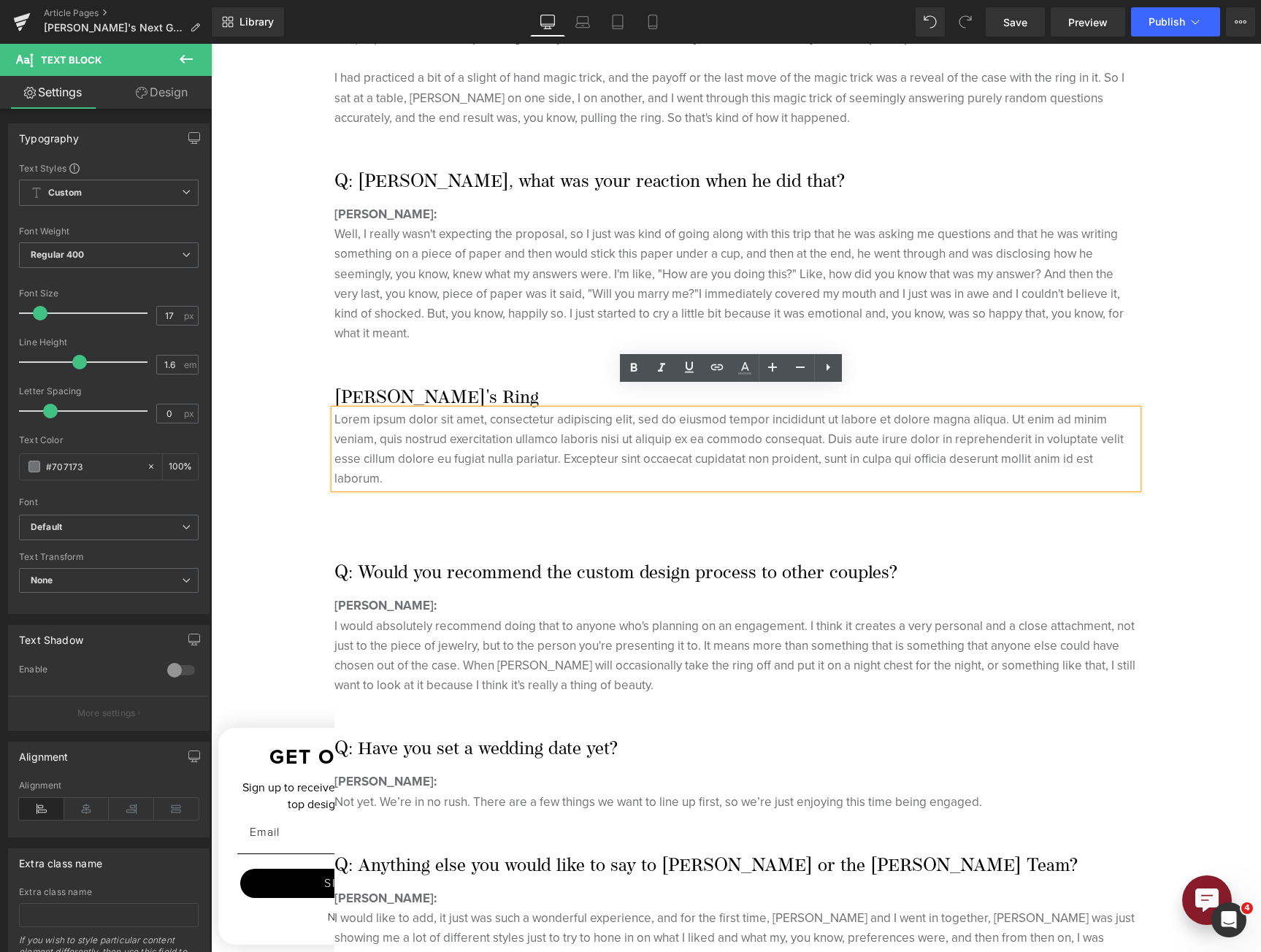
click at [809, 462] on p "Lorem ipsum dolor sit amet, consectetur adipiscing elit, sed do eiusmod tempor …" at bounding box center [736, 449] width 803 height 79
click at [811, 472] on div "[PERSON_NAME]'s Ring Heading Lorem ipsum dolor sit amet, consectetur adipiscing…" at bounding box center [736, 453] width 803 height 133
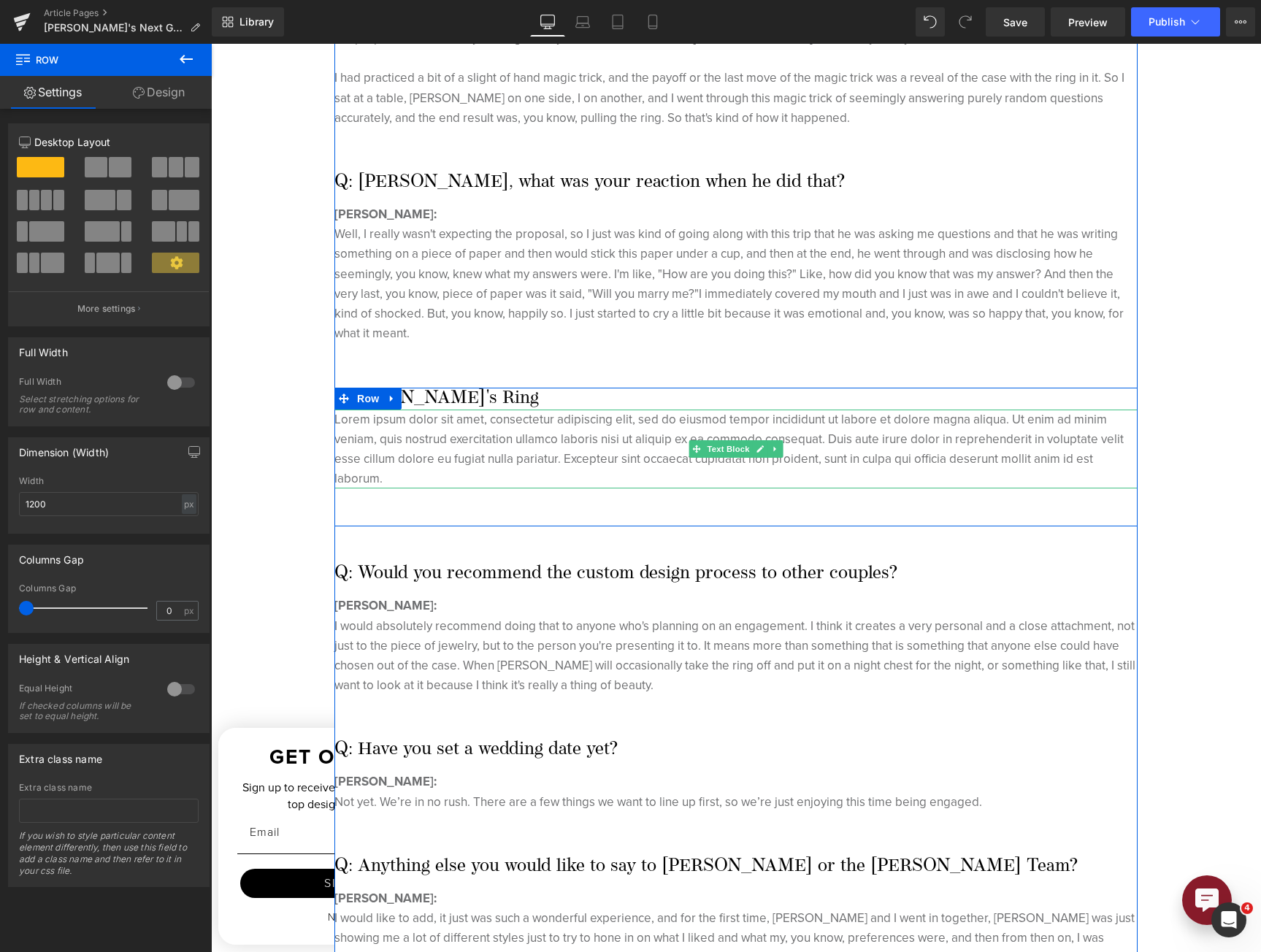
click at [772, 444] on icon at bounding box center [774, 449] width 8 height 9
click at [779, 444] on icon at bounding box center [782, 449] width 8 height 9
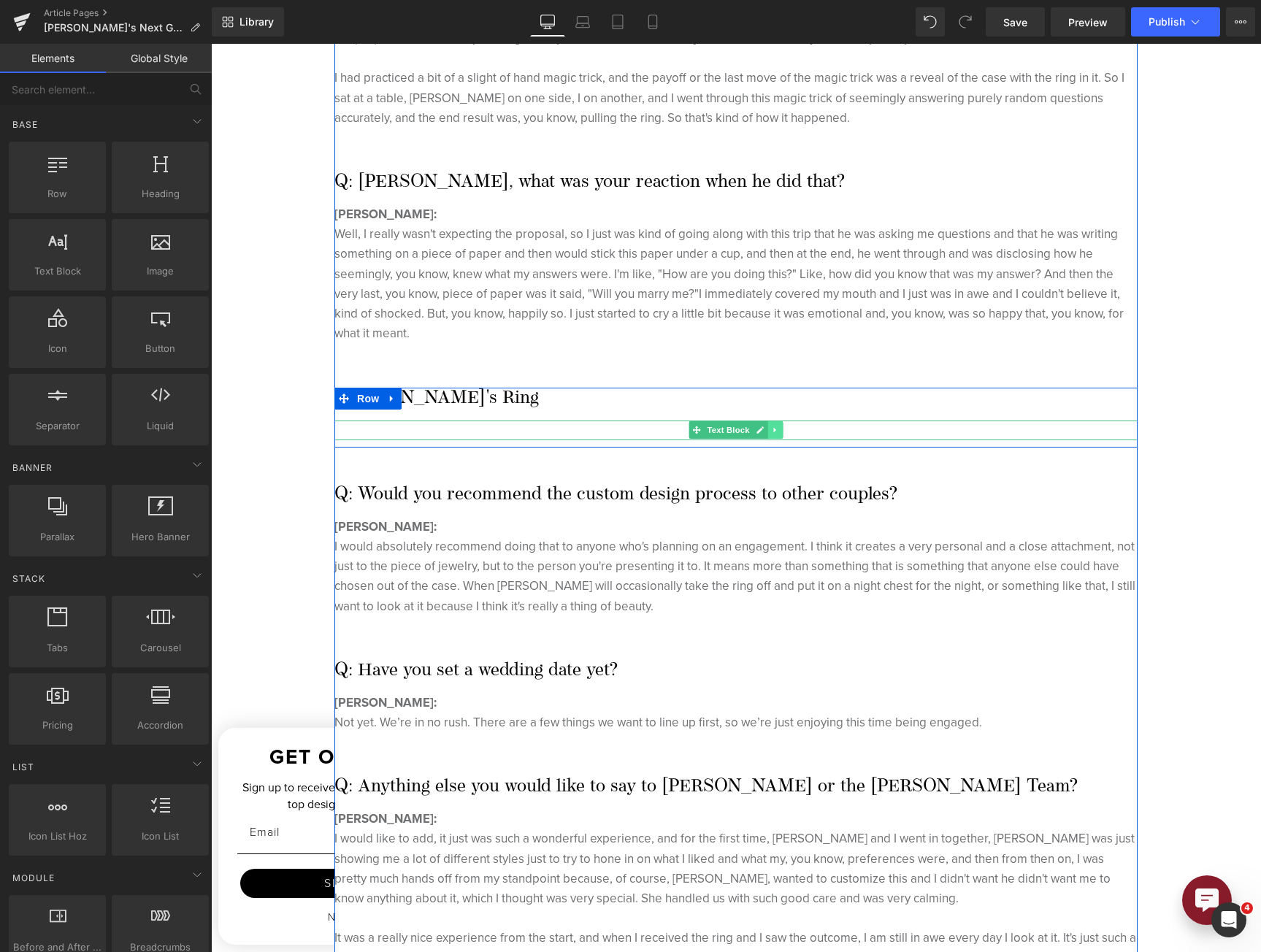
click at [768, 421] on link at bounding box center [775, 429] width 15 height 17
click at [779, 426] on icon at bounding box center [782, 429] width 8 height 8
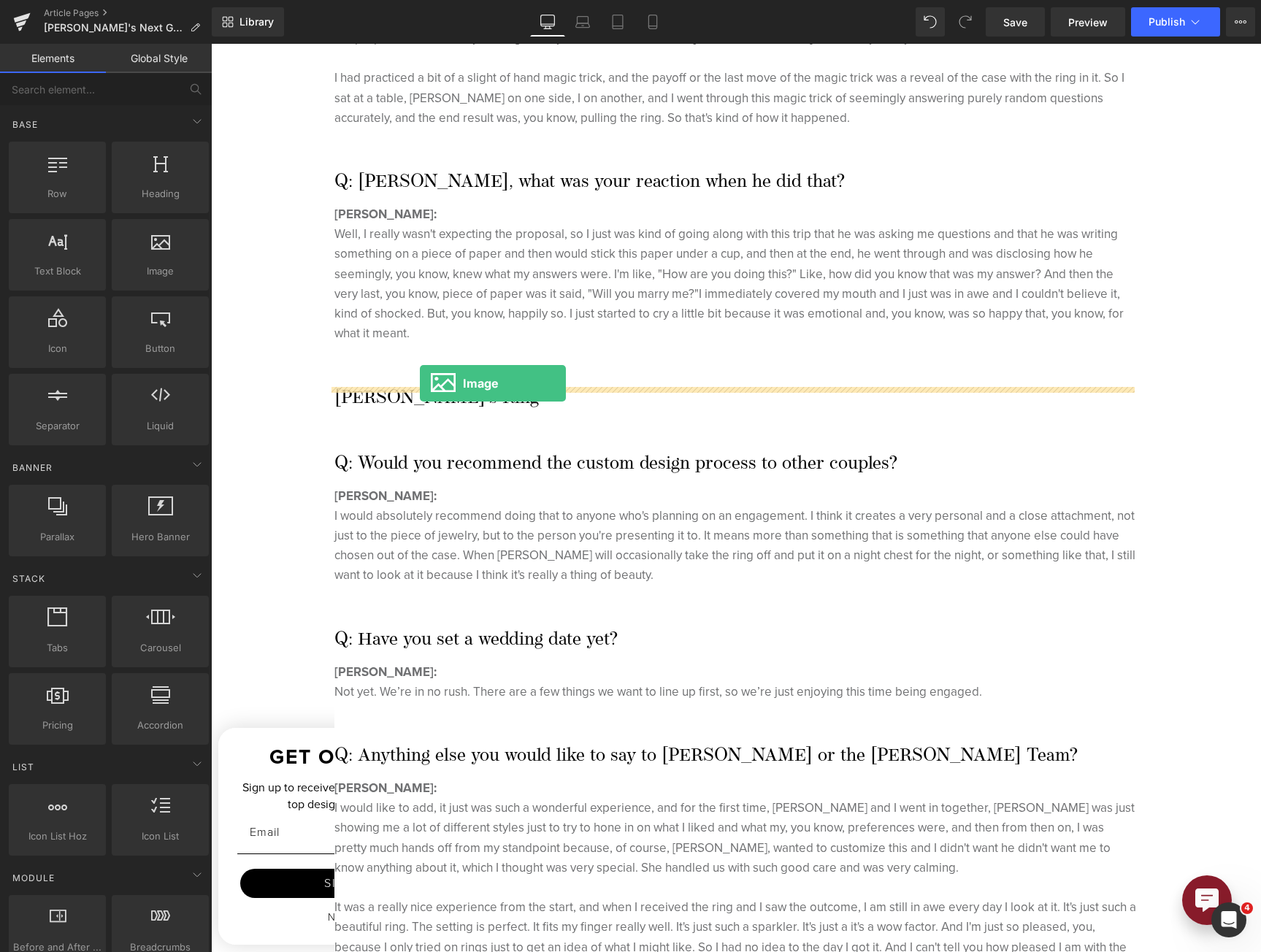
drag, startPoint x: 419, startPoint y: 343, endPoint x: 420, endPoint y: 383, distance: 40.0
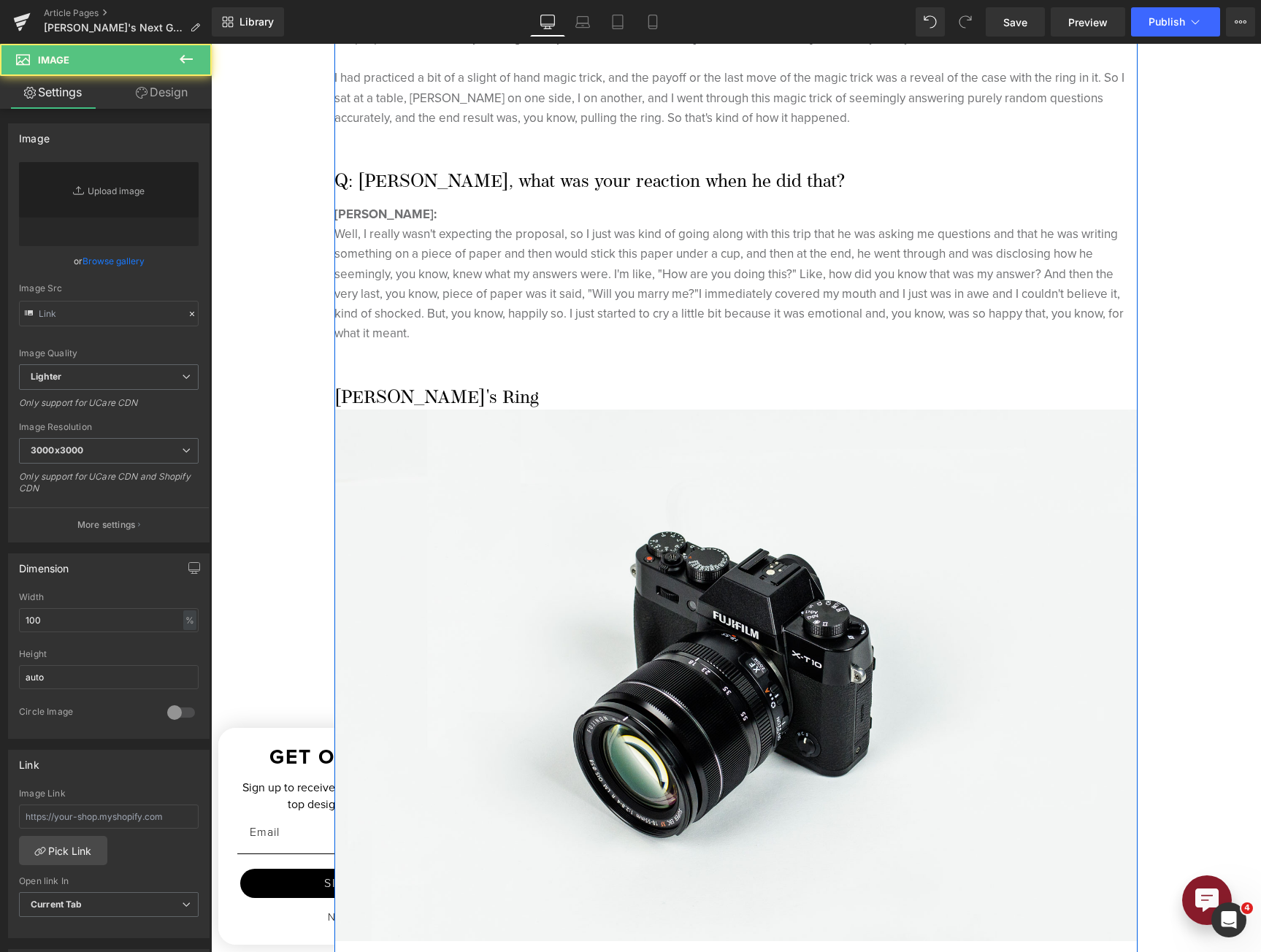
type input "//[DOMAIN_NAME][URL]"
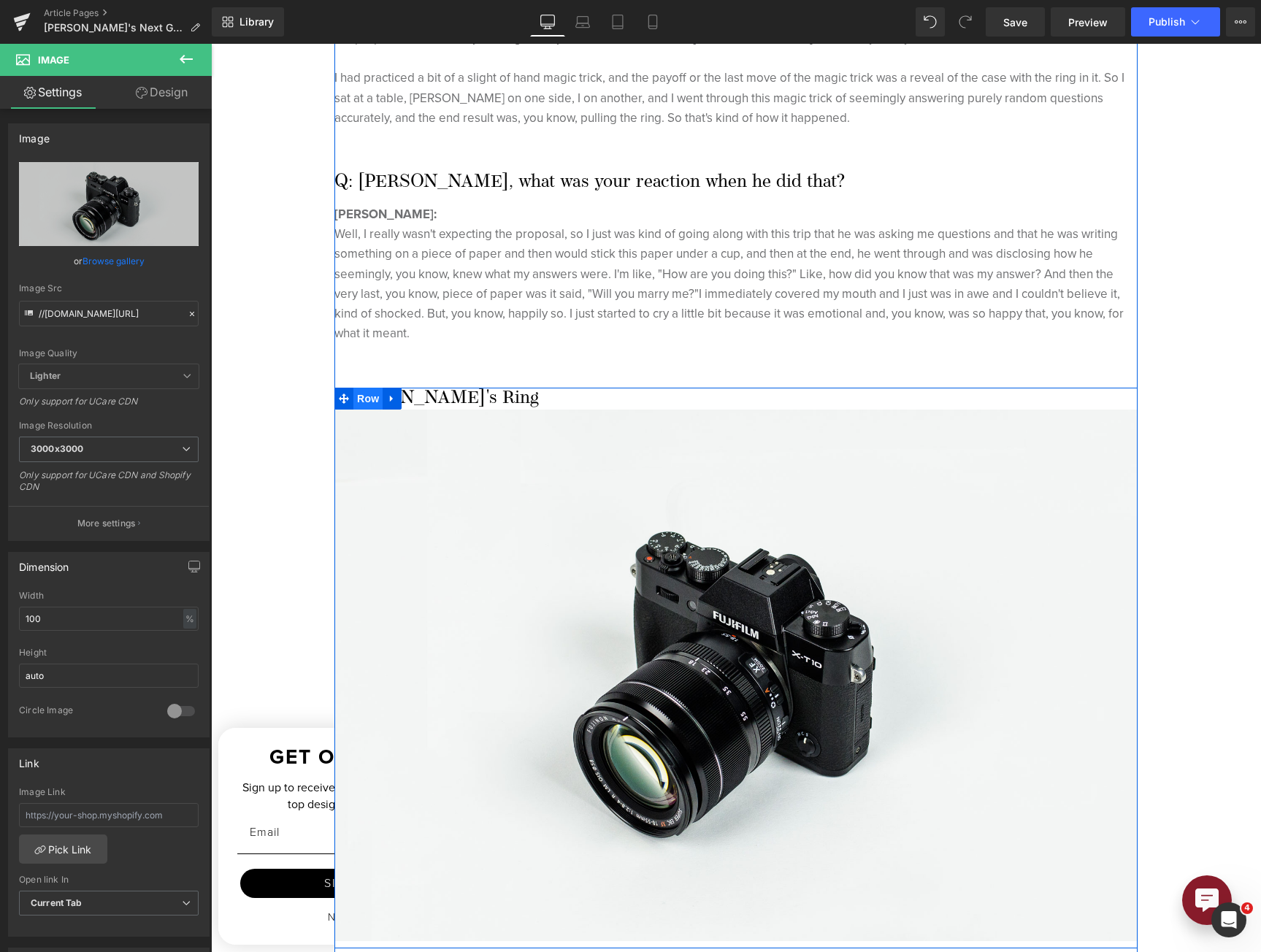
click at [355, 388] on span "Row" at bounding box center [368, 398] width 29 height 22
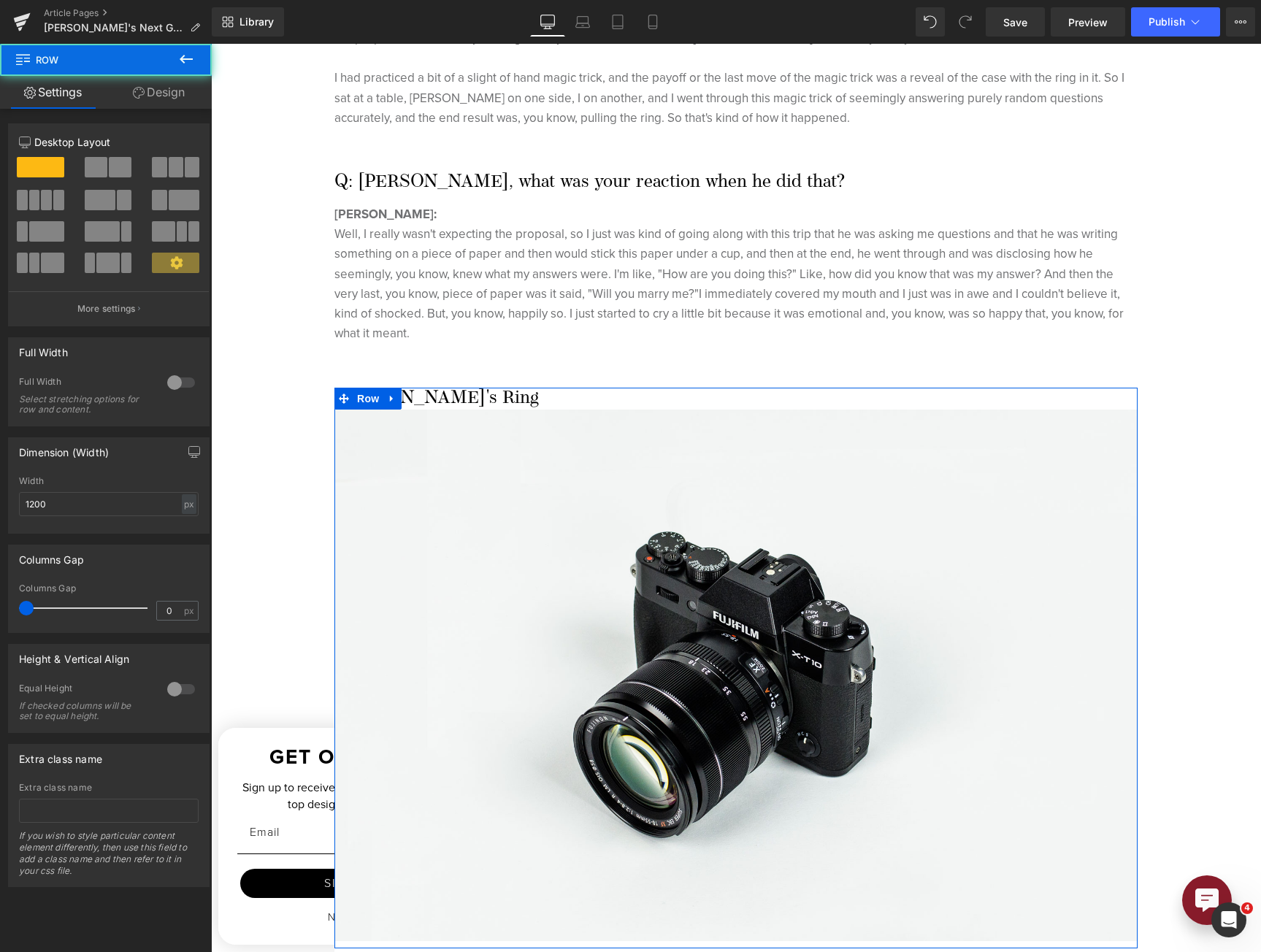
click at [120, 163] on span at bounding box center [120, 167] width 23 height 21
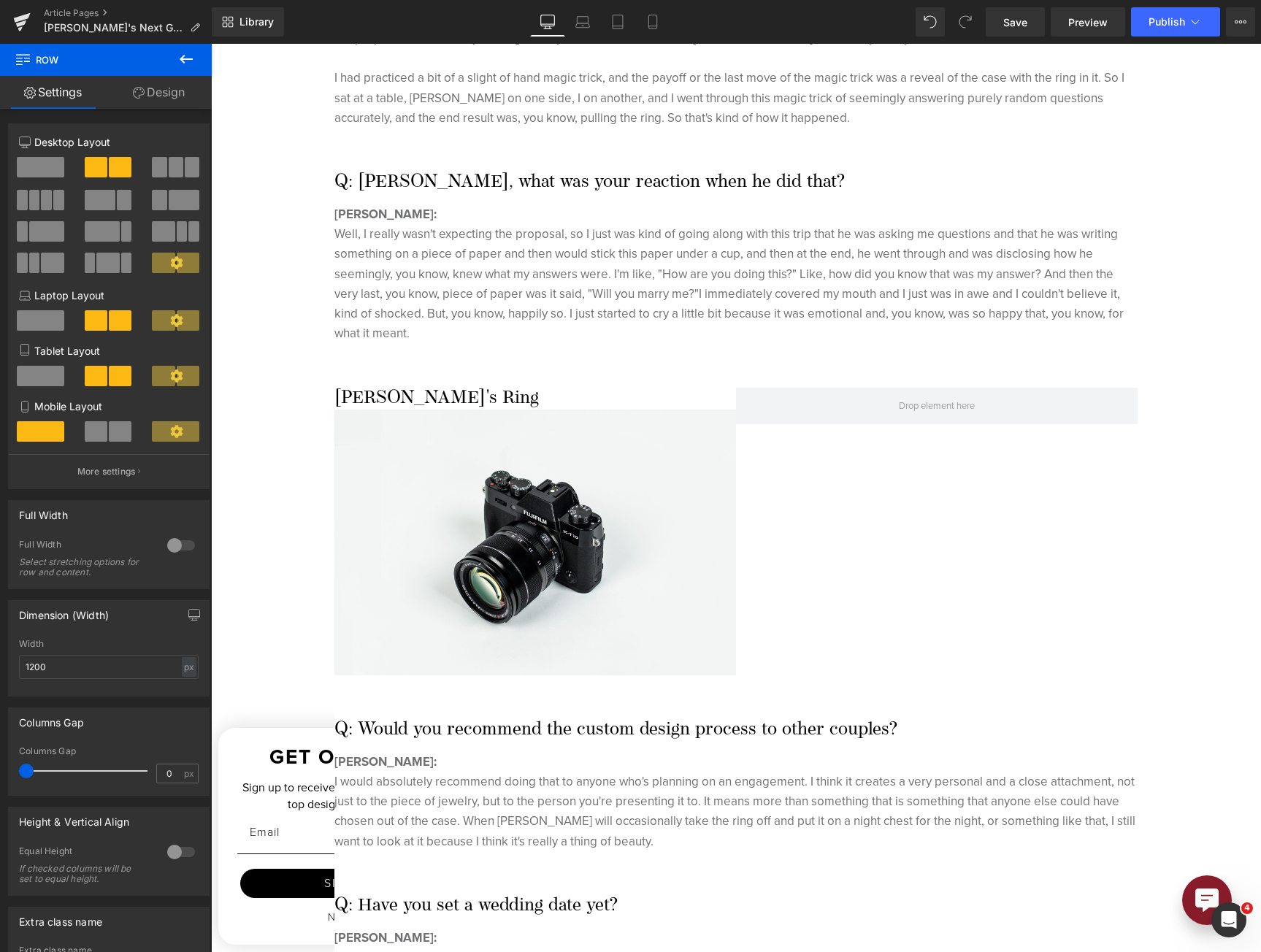
click at [186, 56] on icon at bounding box center [186, 59] width 17 height 17
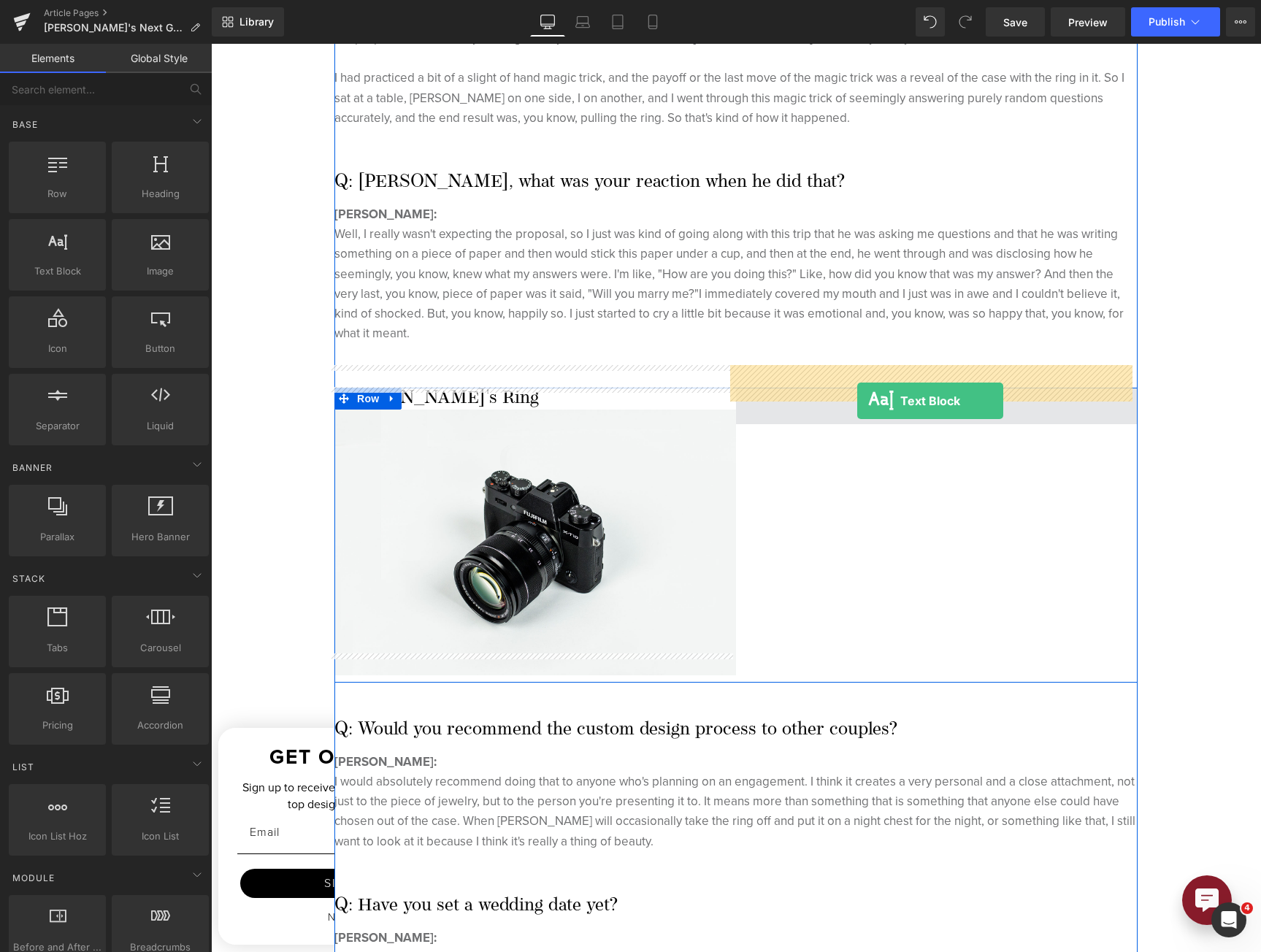
drag, startPoint x: 341, startPoint y: 340, endPoint x: 857, endPoint y: 401, distance: 519.6
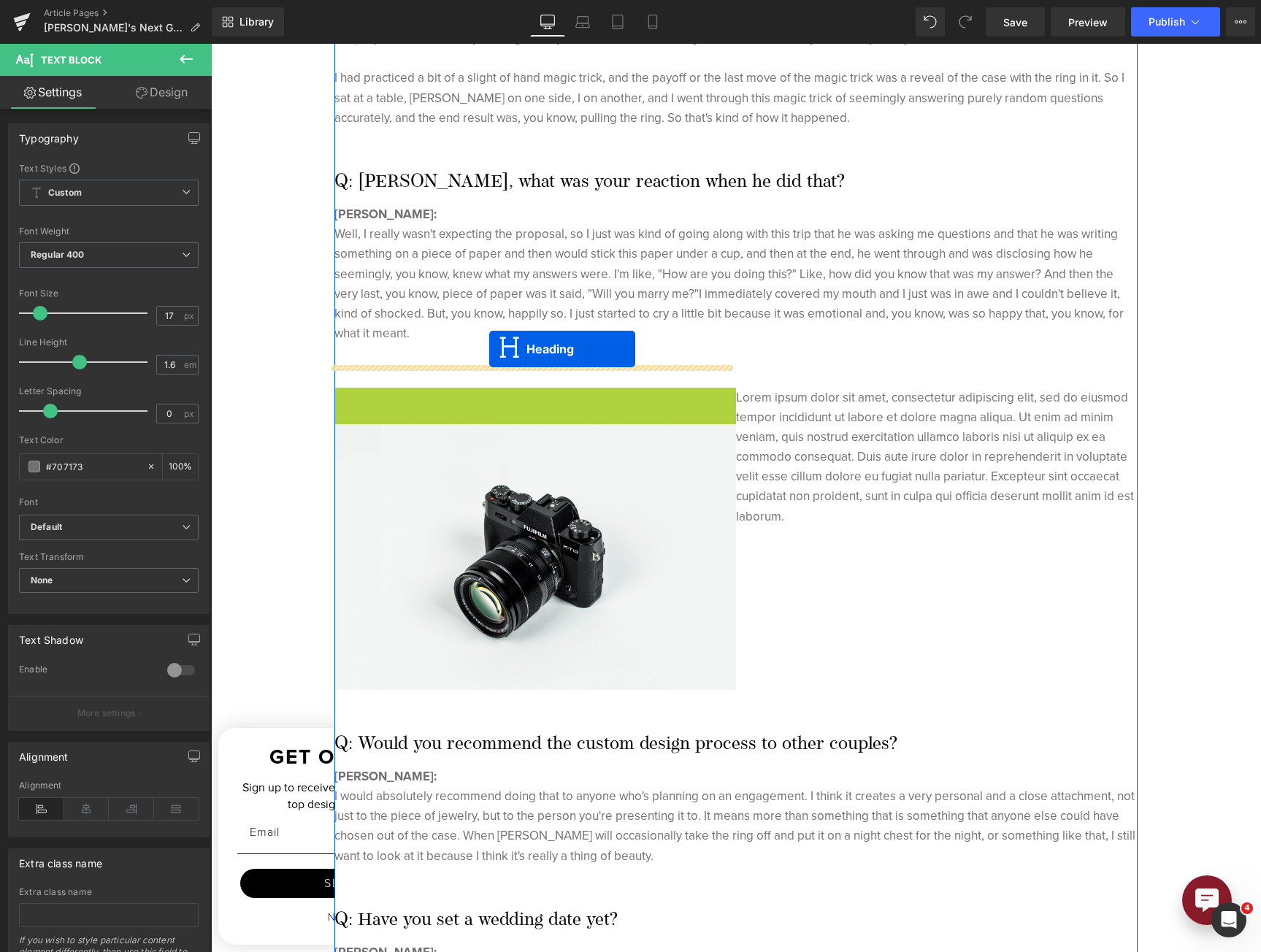
drag, startPoint x: 491, startPoint y: 376, endPoint x: 489, endPoint y: 348, distance: 28.1
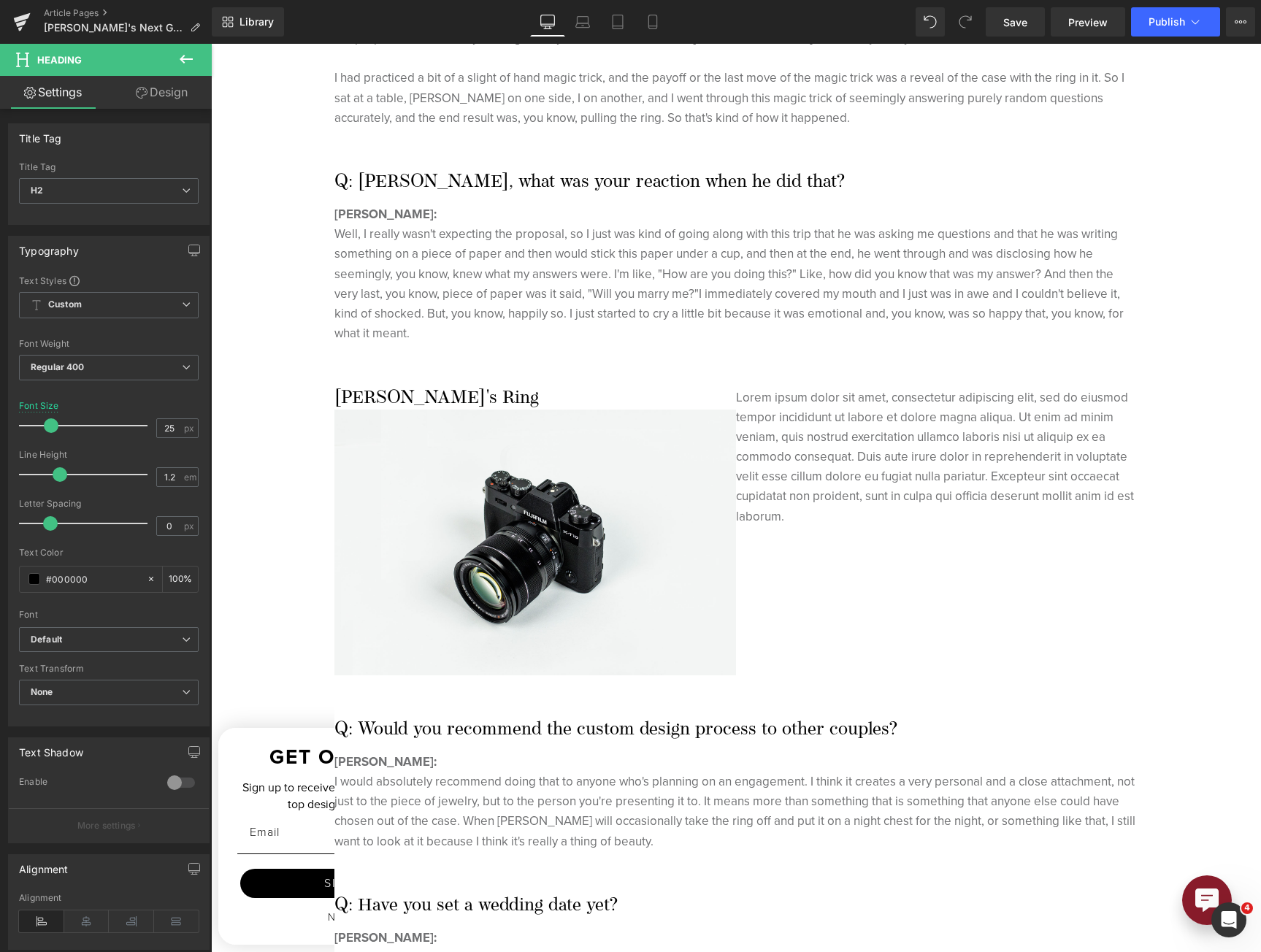
click at [203, 55] on button at bounding box center [186, 60] width 51 height 32
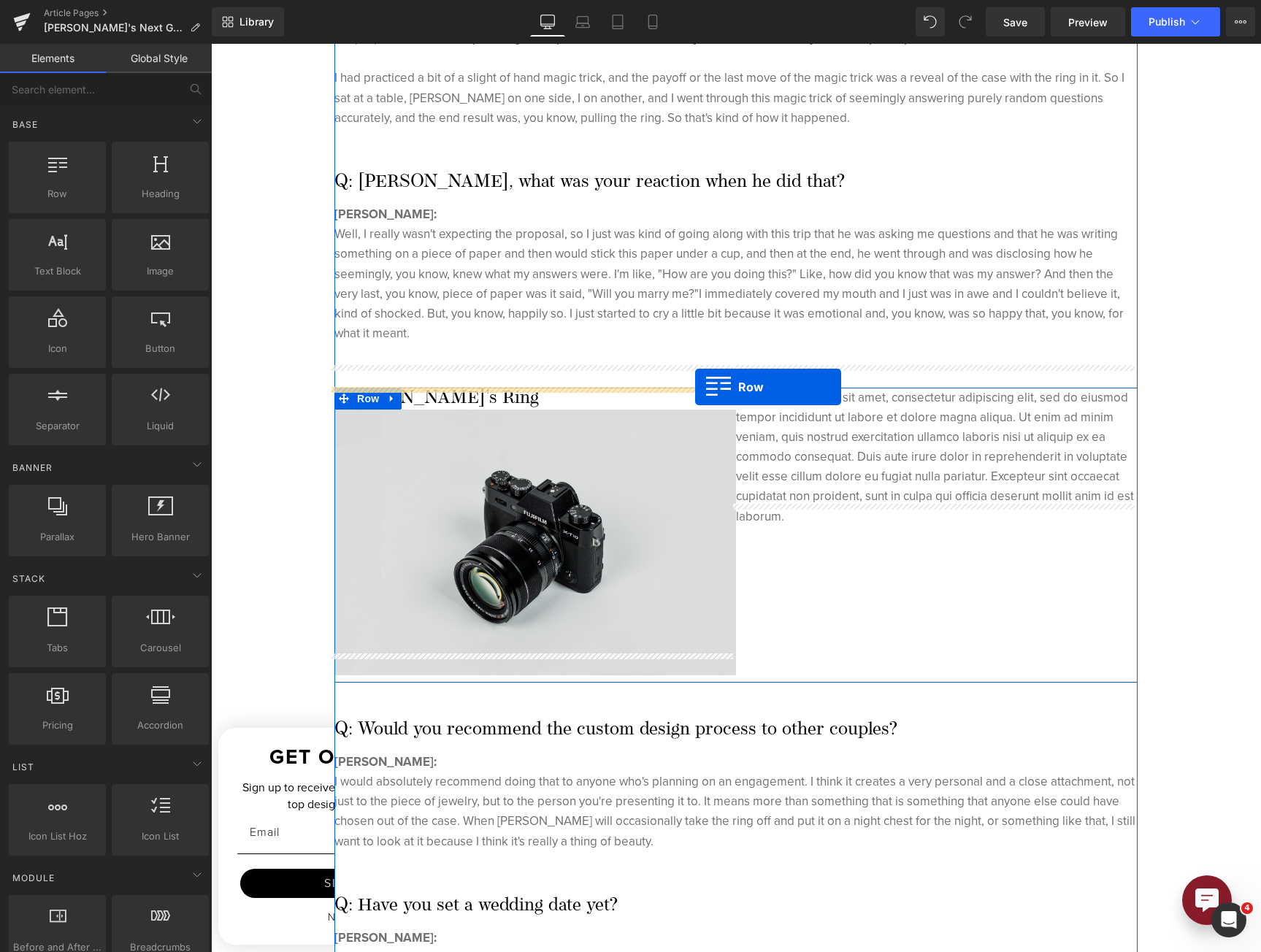
drag, startPoint x: 293, startPoint y: 218, endPoint x: 695, endPoint y: 387, distance: 436.1
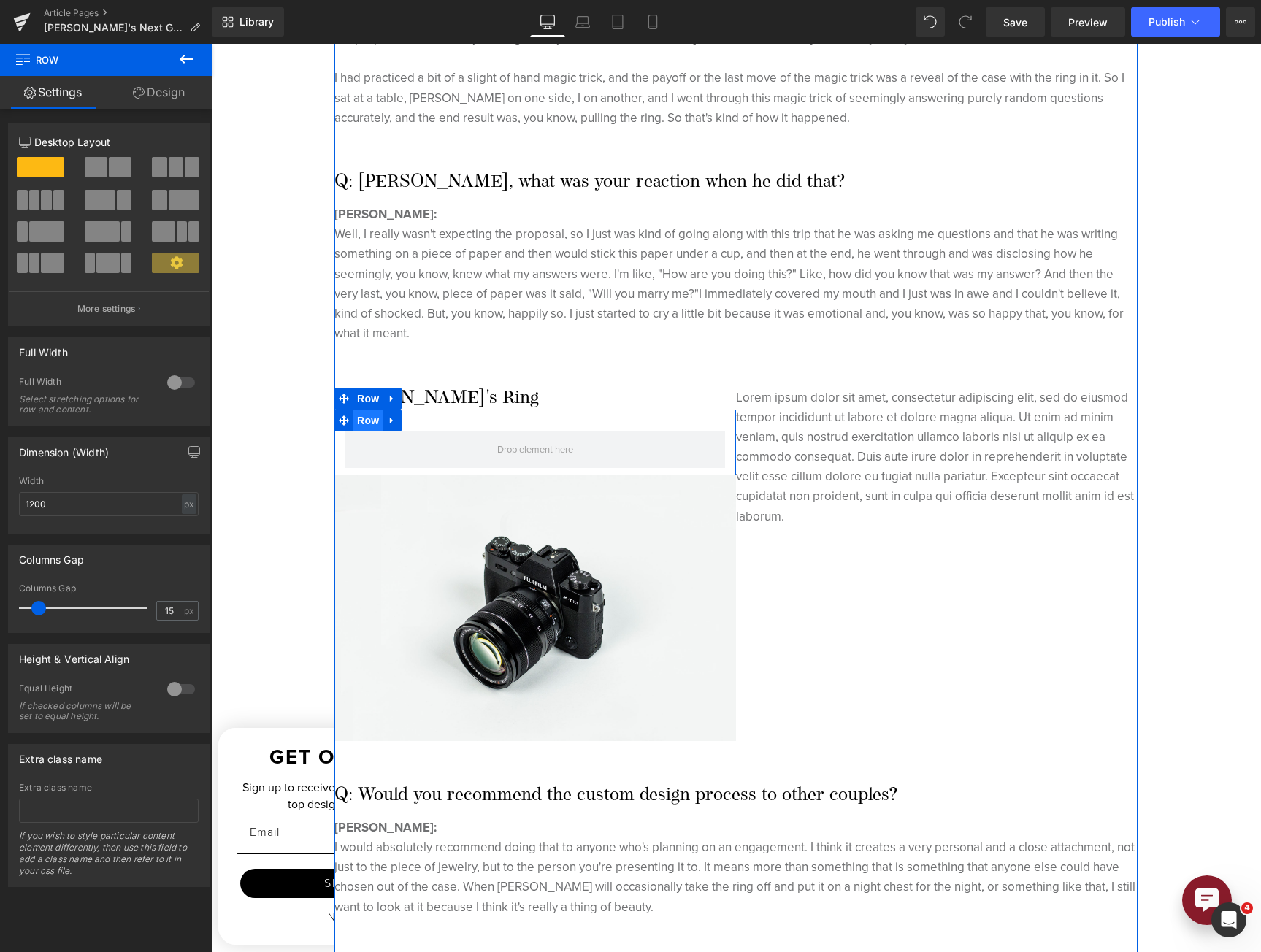
click at [353, 409] on span "Row" at bounding box center [368, 420] width 29 height 22
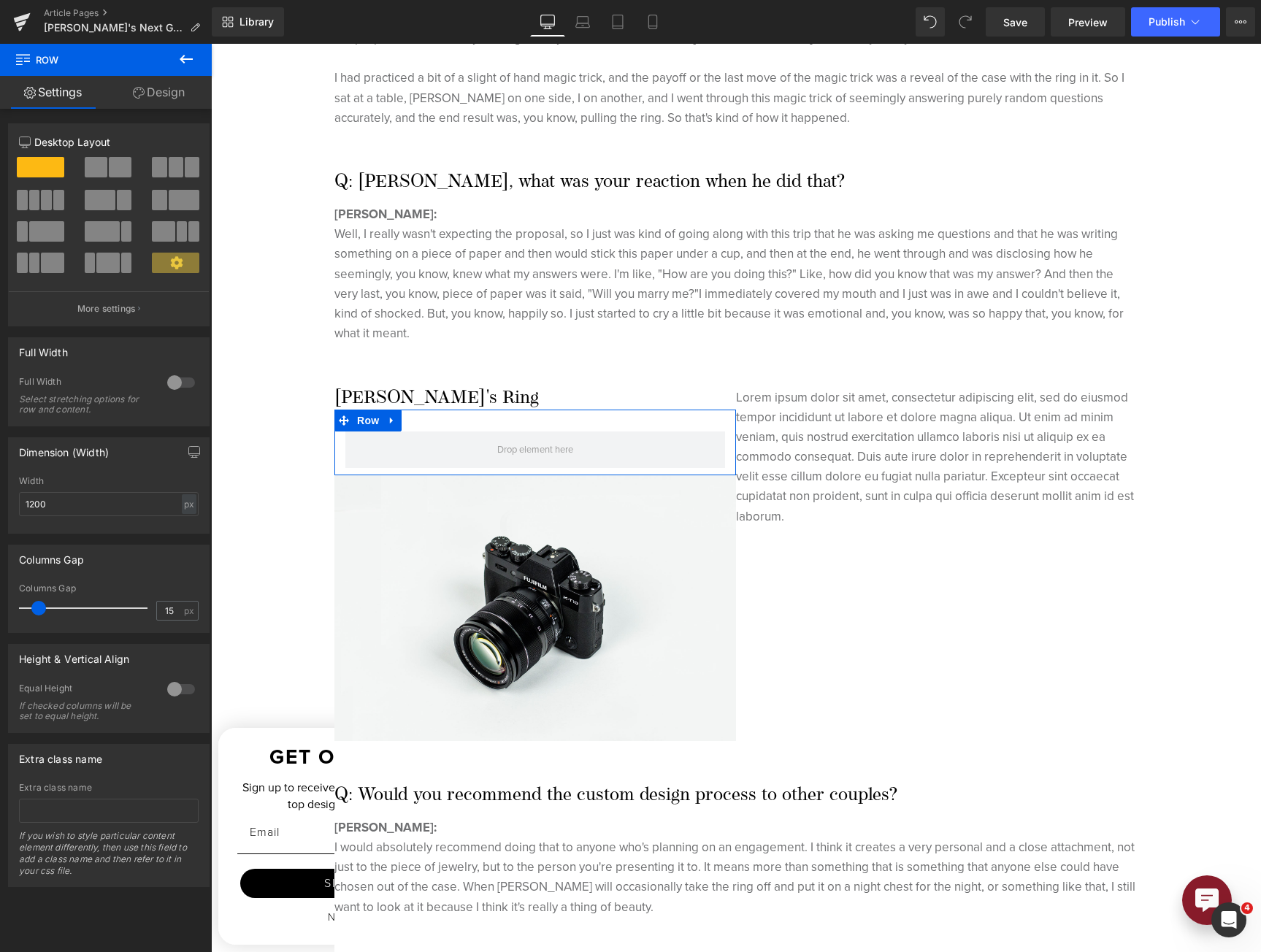
click at [128, 175] on button at bounding box center [109, 167] width 49 height 21
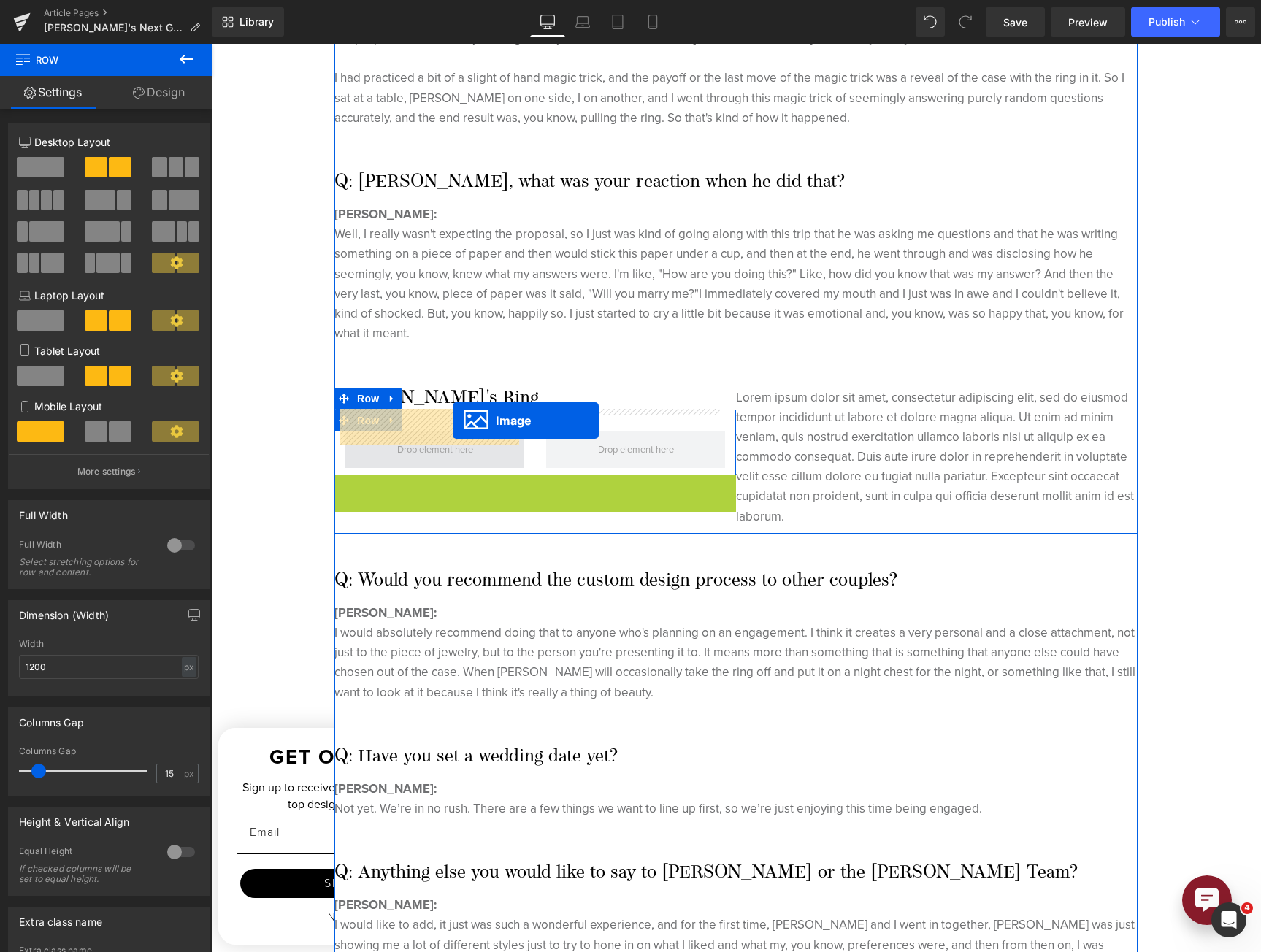
drag, startPoint x: 507, startPoint y: 579, endPoint x: 452, endPoint y: 420, distance: 168.2
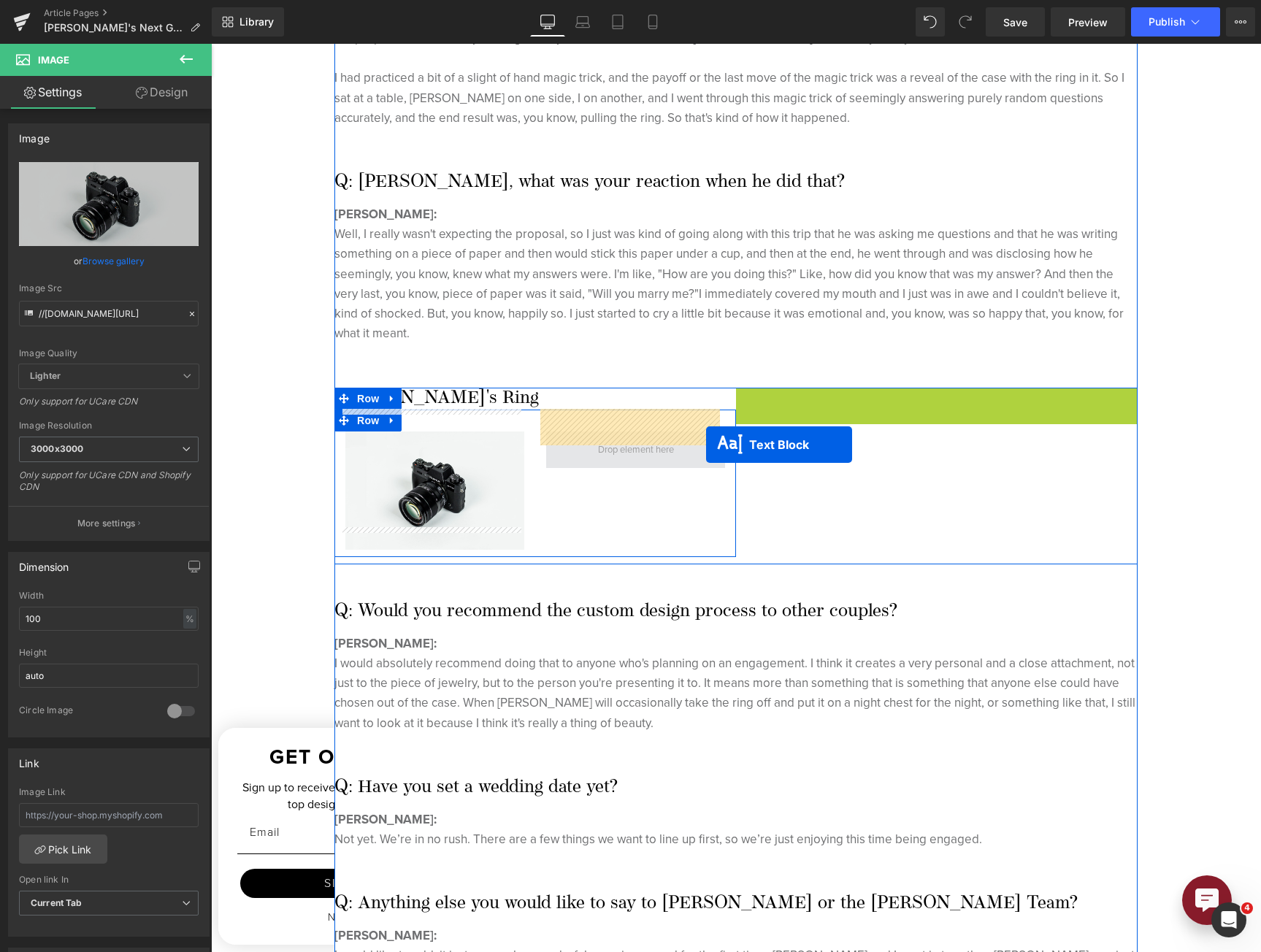
drag, startPoint x: 897, startPoint y: 435, endPoint x: 689, endPoint y: 435, distance: 208.0
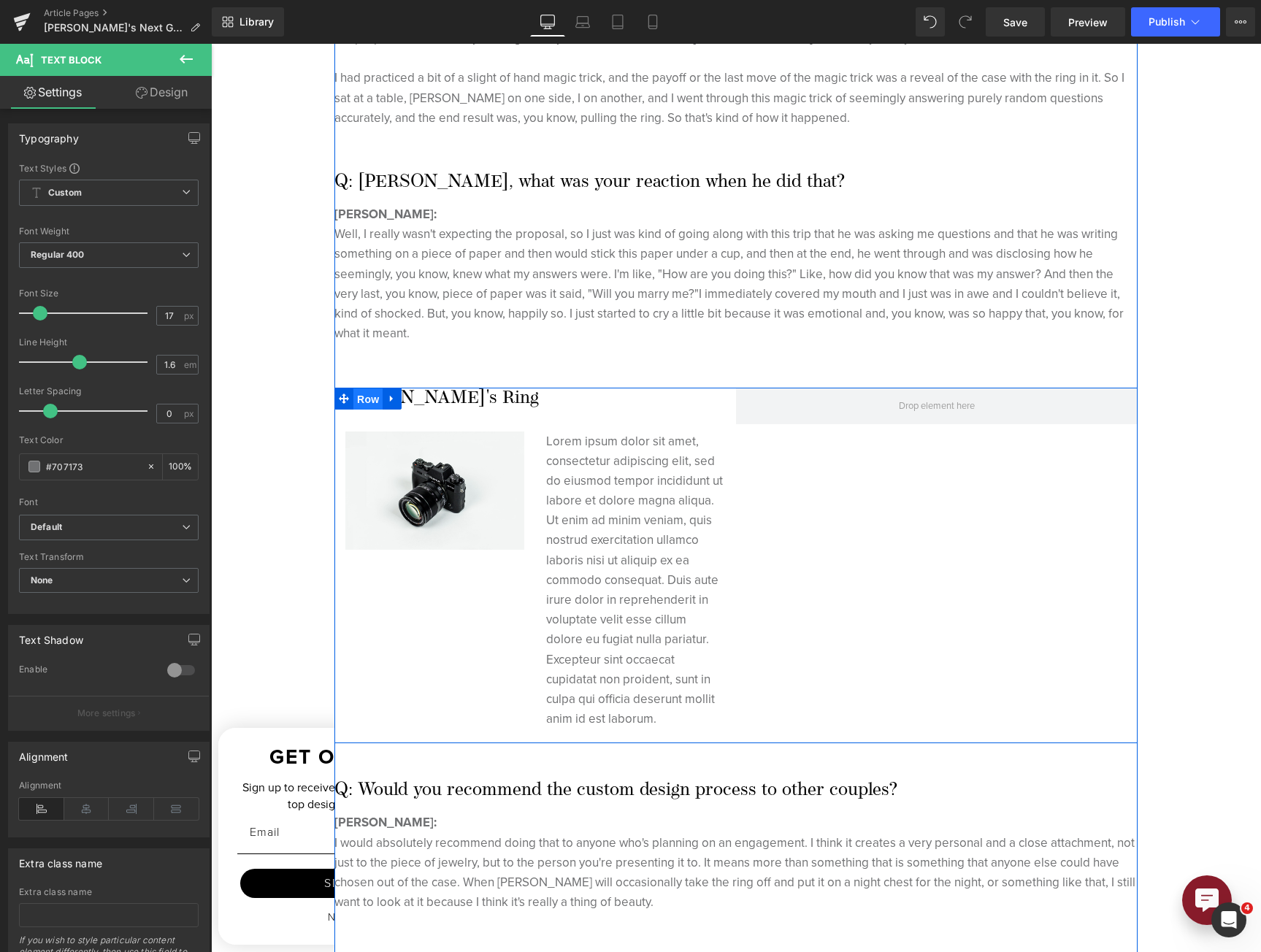
click at [359, 389] on span "Row" at bounding box center [368, 399] width 29 height 22
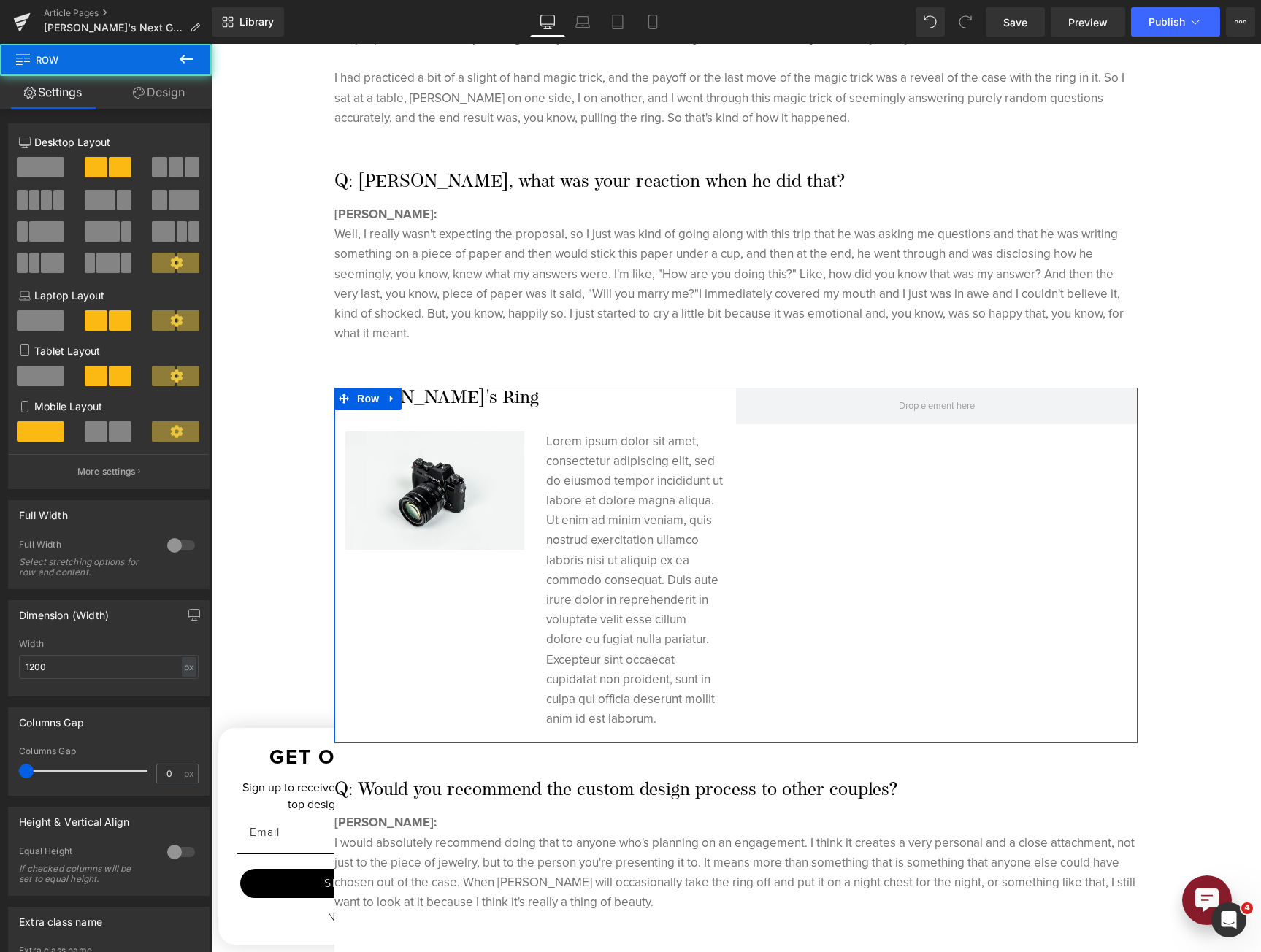
click at [25, 163] on span at bounding box center [41, 167] width 48 height 21
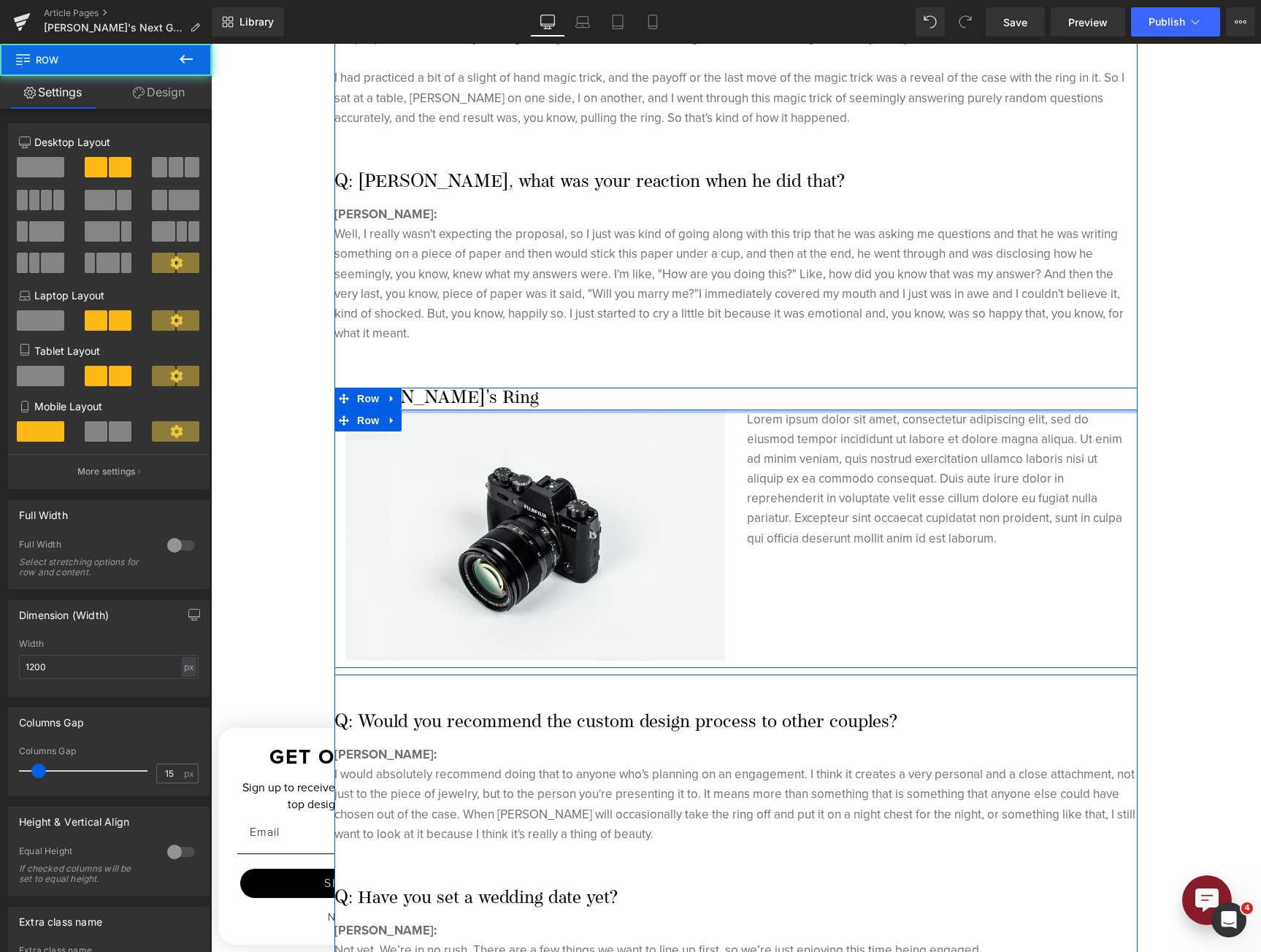
drag, startPoint x: 716, startPoint y: 390, endPoint x: 715, endPoint y: 352, distance: 38.0
click at [715, 352] on div "Behind the Sparkle: Crafting [PERSON_NAME] Custom Ring for Now Fiancée [PERSON_…" at bounding box center [736, 200] width 803 height 2282
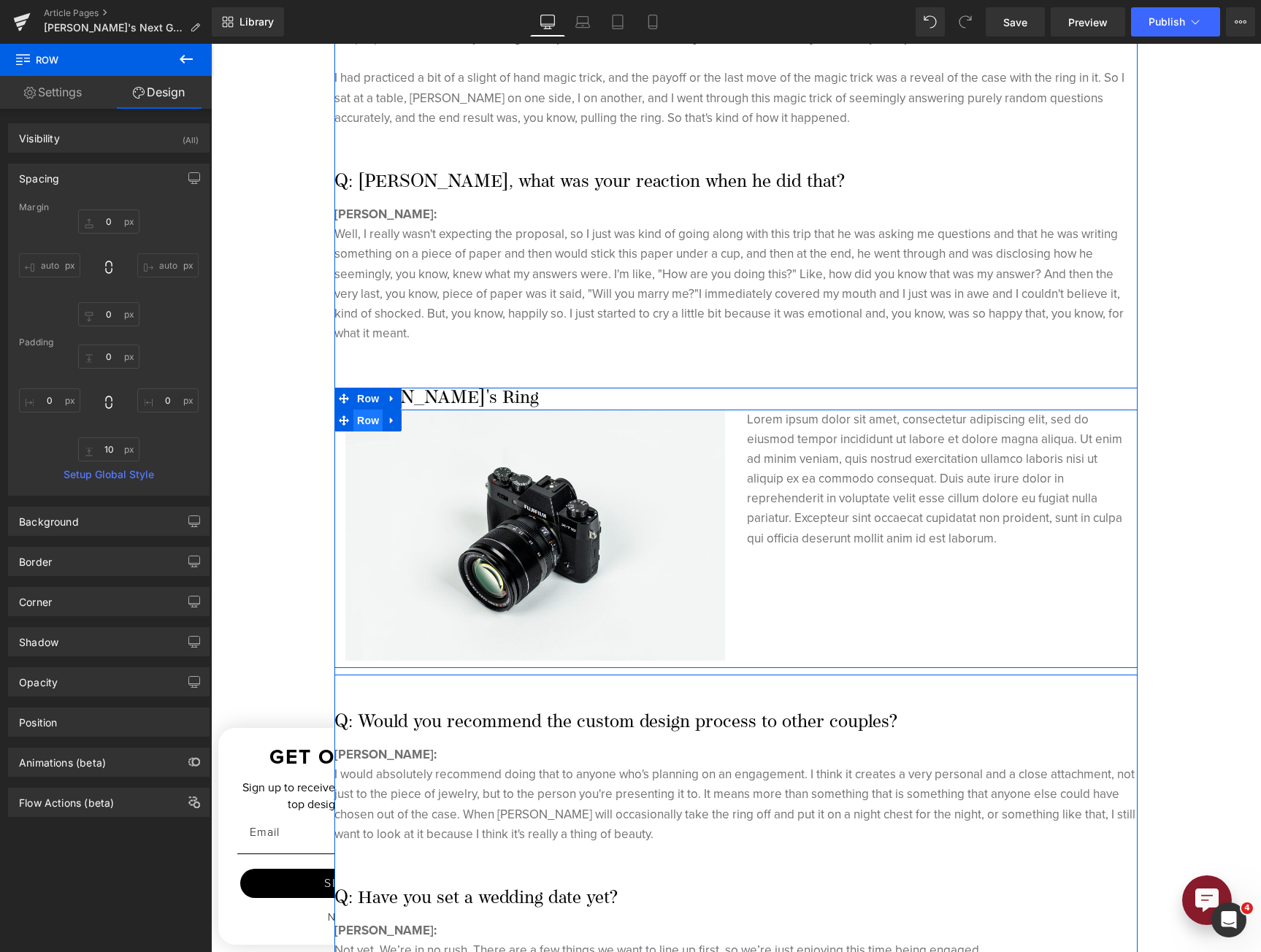
click at [369, 409] on span "Row" at bounding box center [368, 420] width 29 height 22
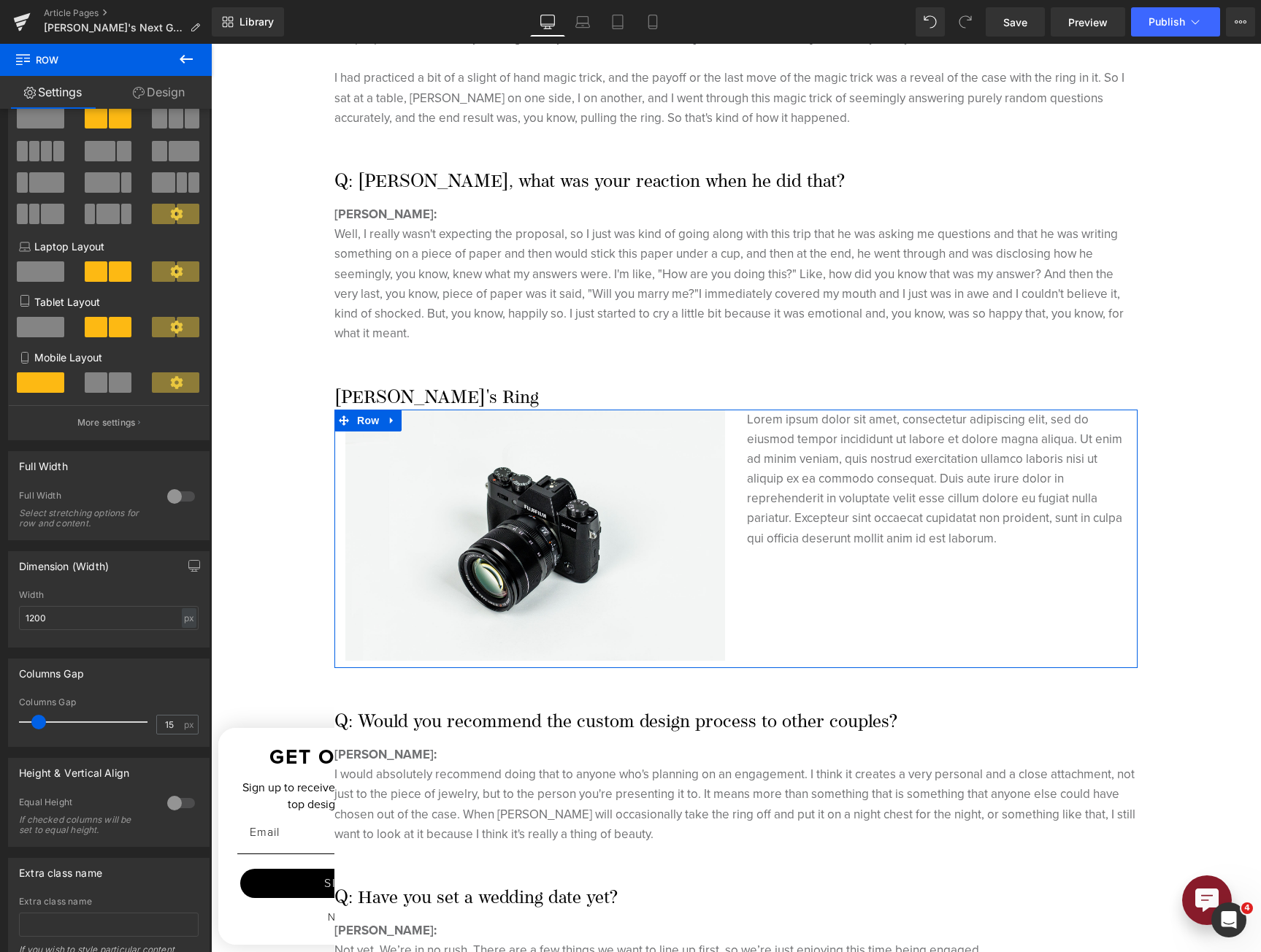
scroll to position [139, 0]
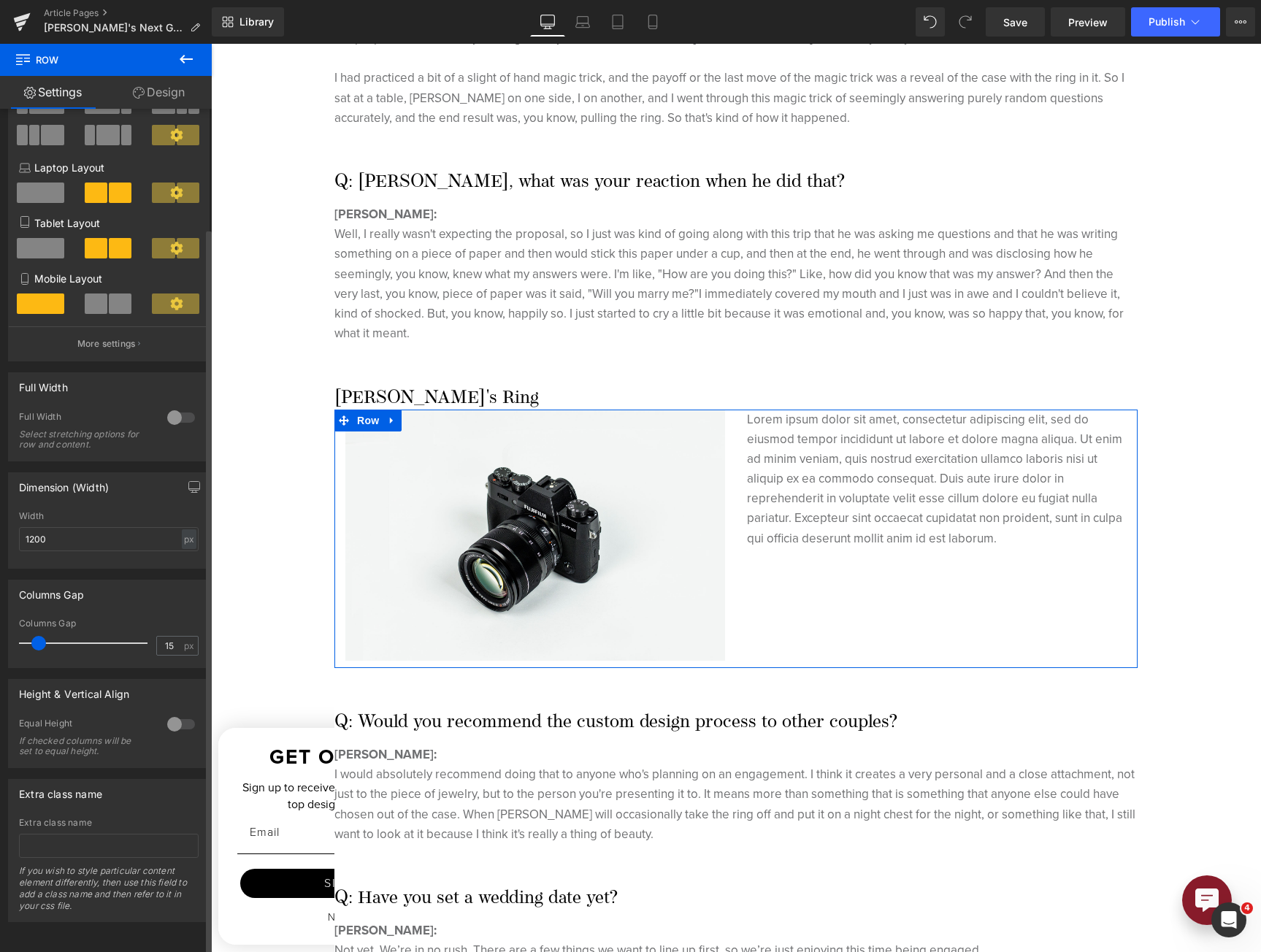
click at [173, 716] on div at bounding box center [180, 724] width 35 height 23
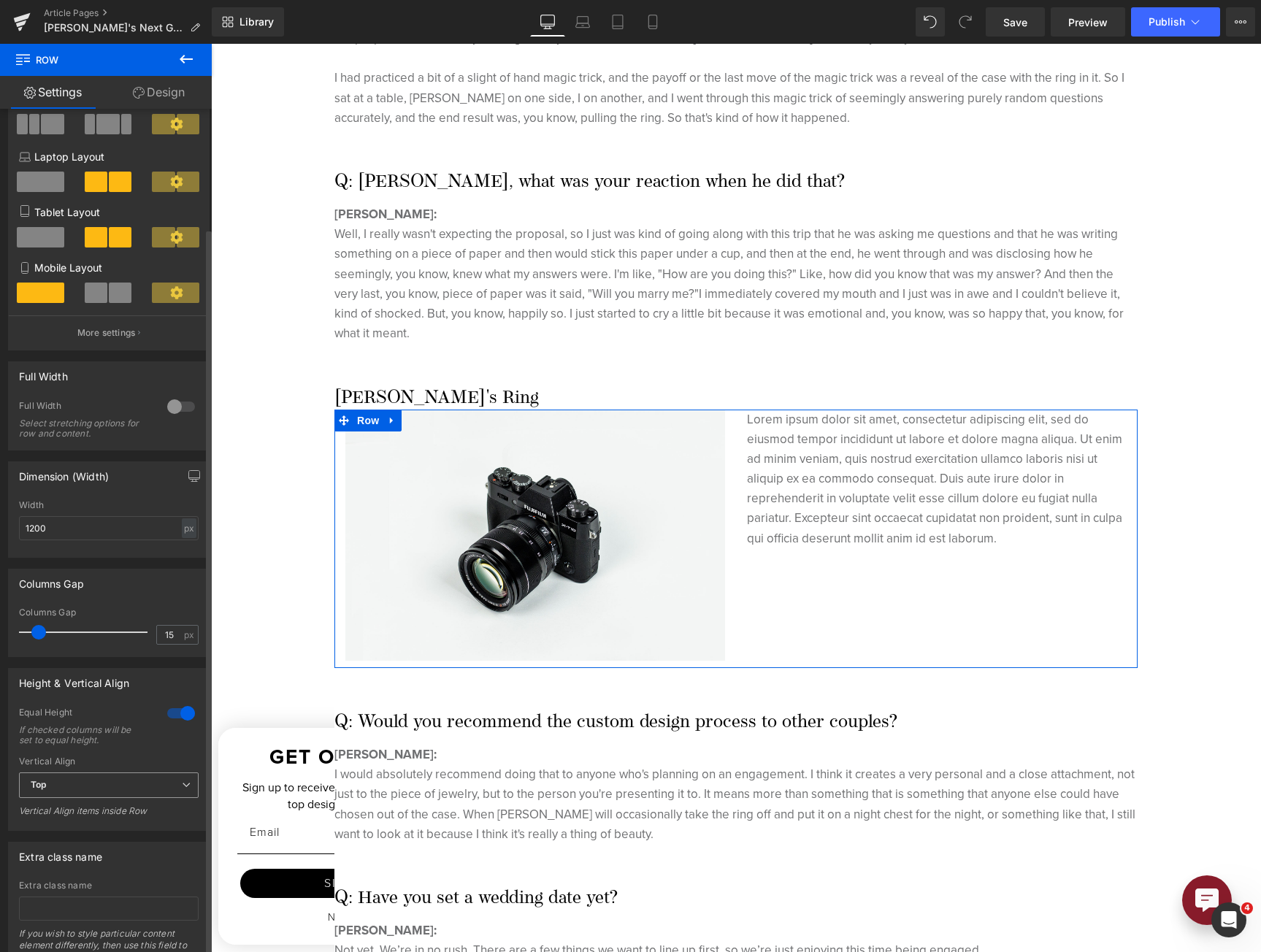
click at [148, 774] on div "Vertical Align Top Top Middle Bottom Vertical Align items inside Row" at bounding box center [108, 792] width 179 height 70
click at [148, 793] on span "Top" at bounding box center [108, 785] width 179 height 25
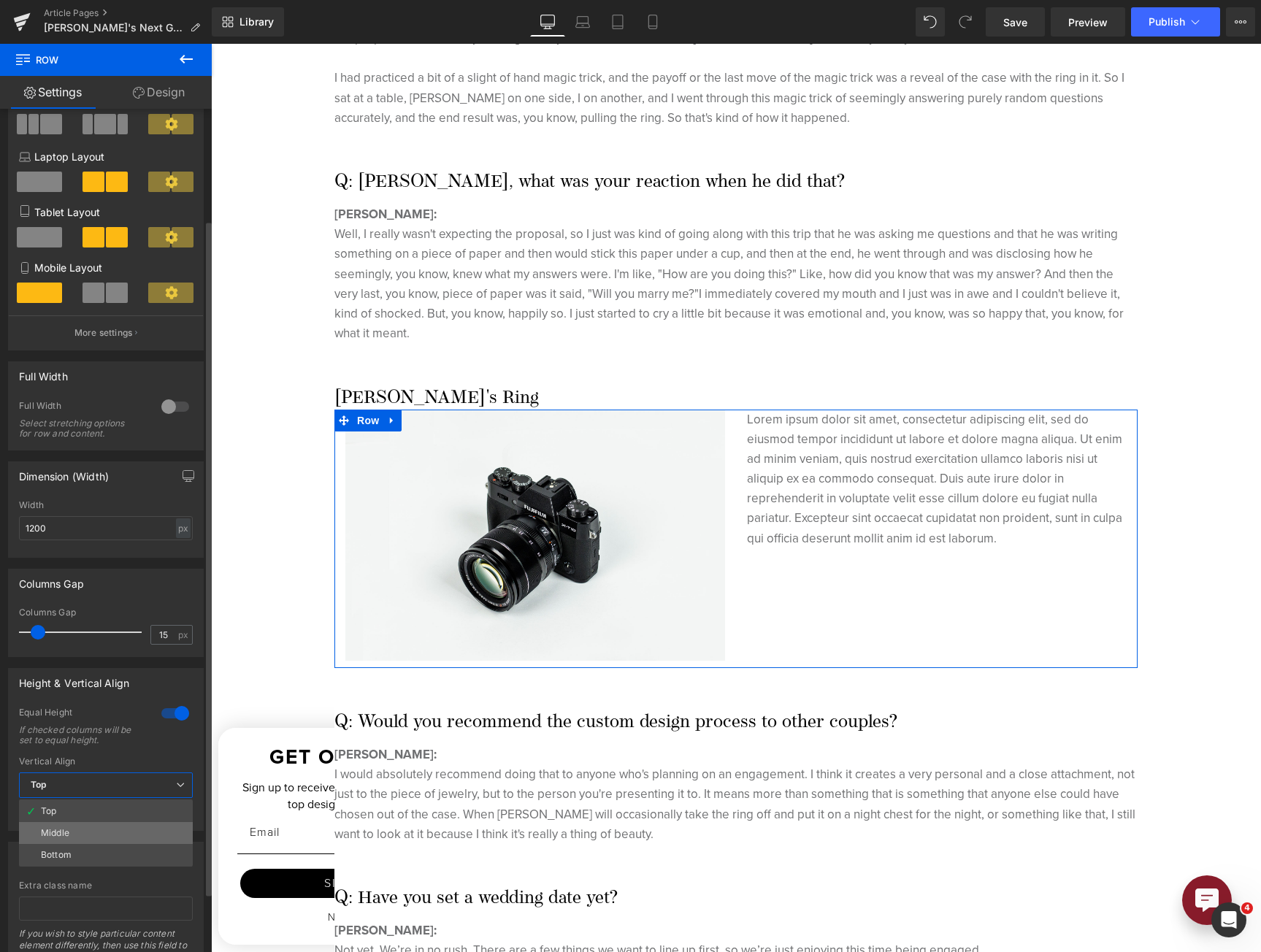
click at [139, 826] on li "Middle" at bounding box center [105, 833] width 174 height 22
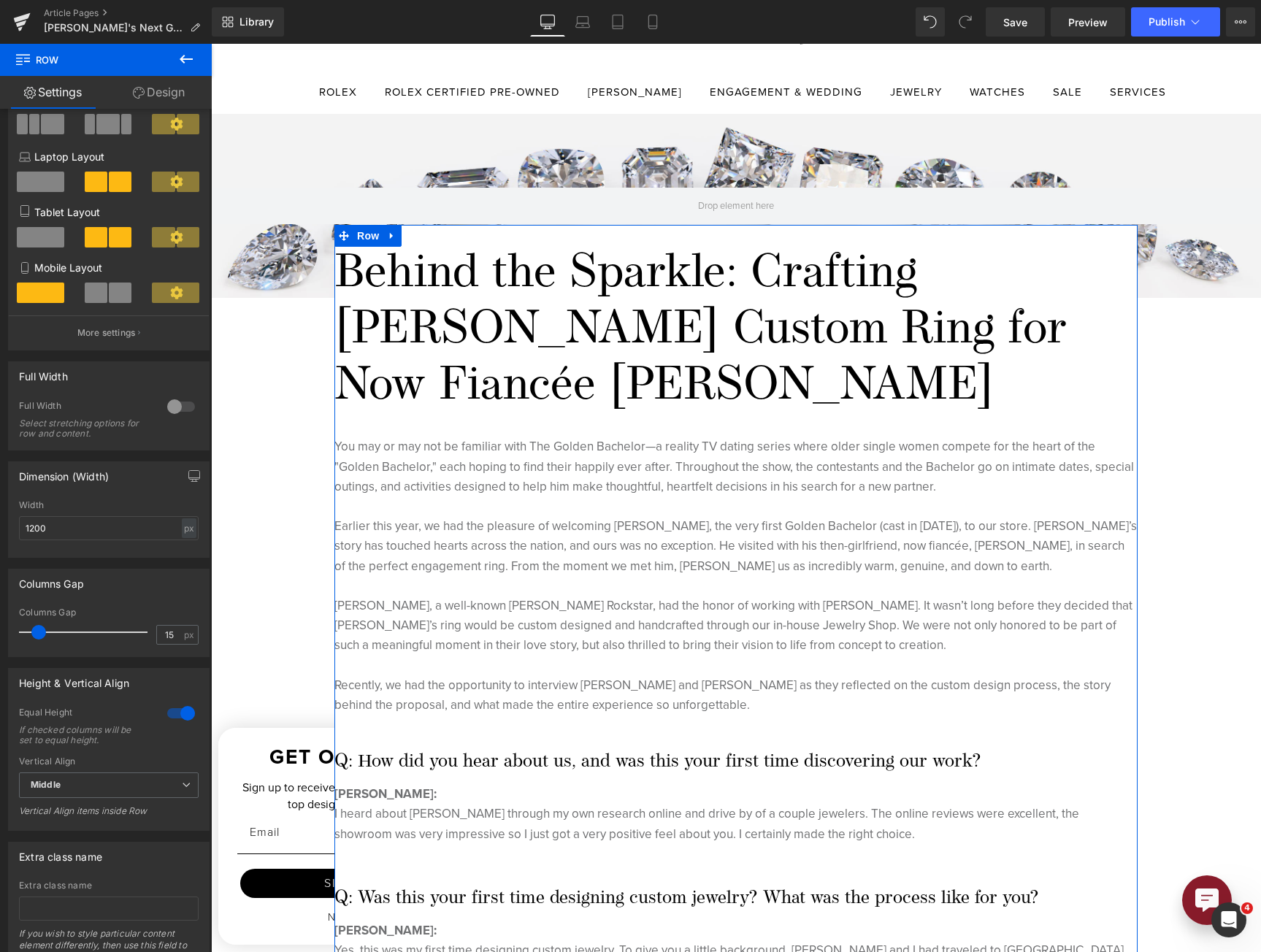
scroll to position [0, 0]
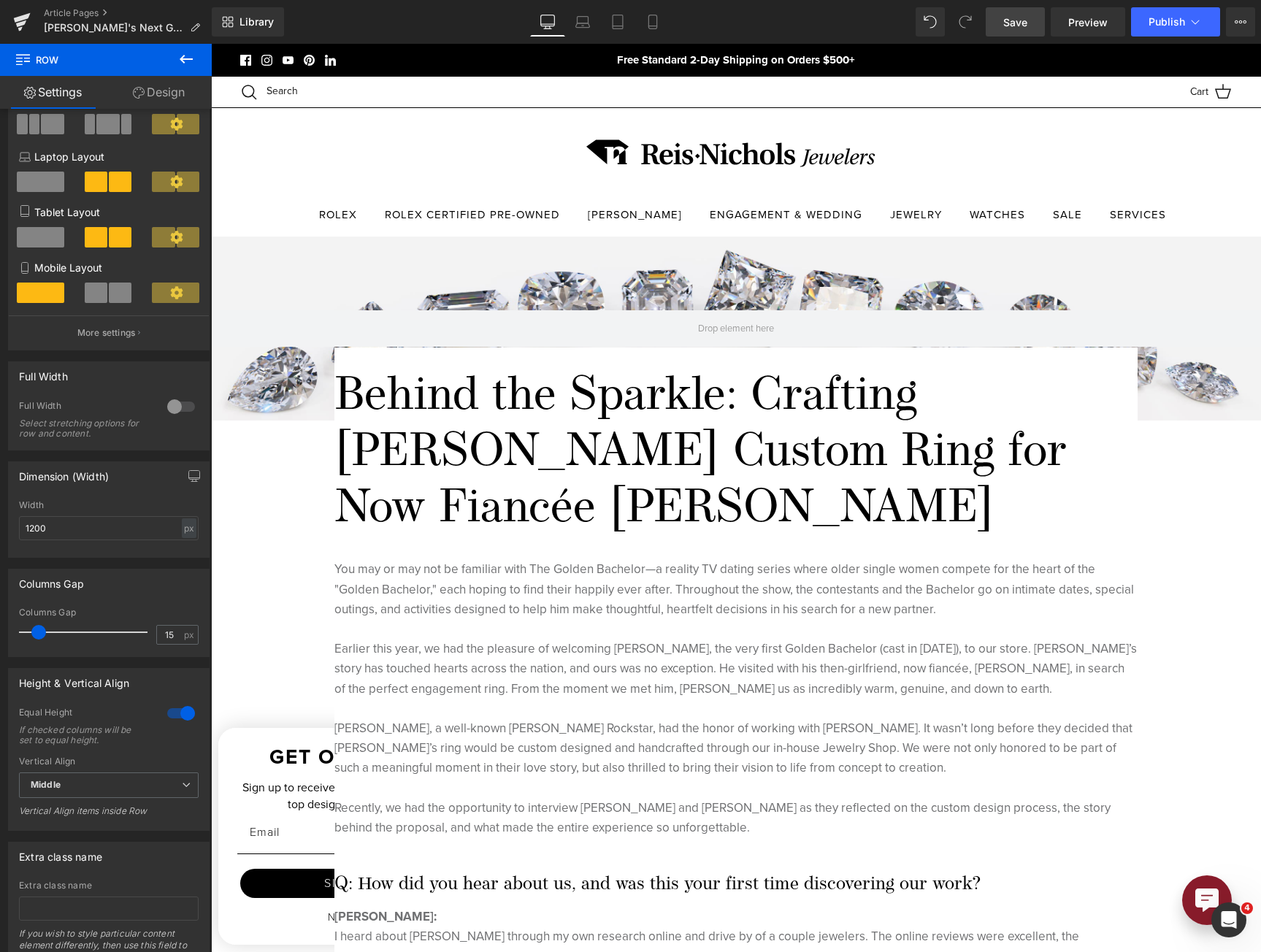
click at [1024, 24] on span "Save" at bounding box center [1015, 22] width 24 height 15
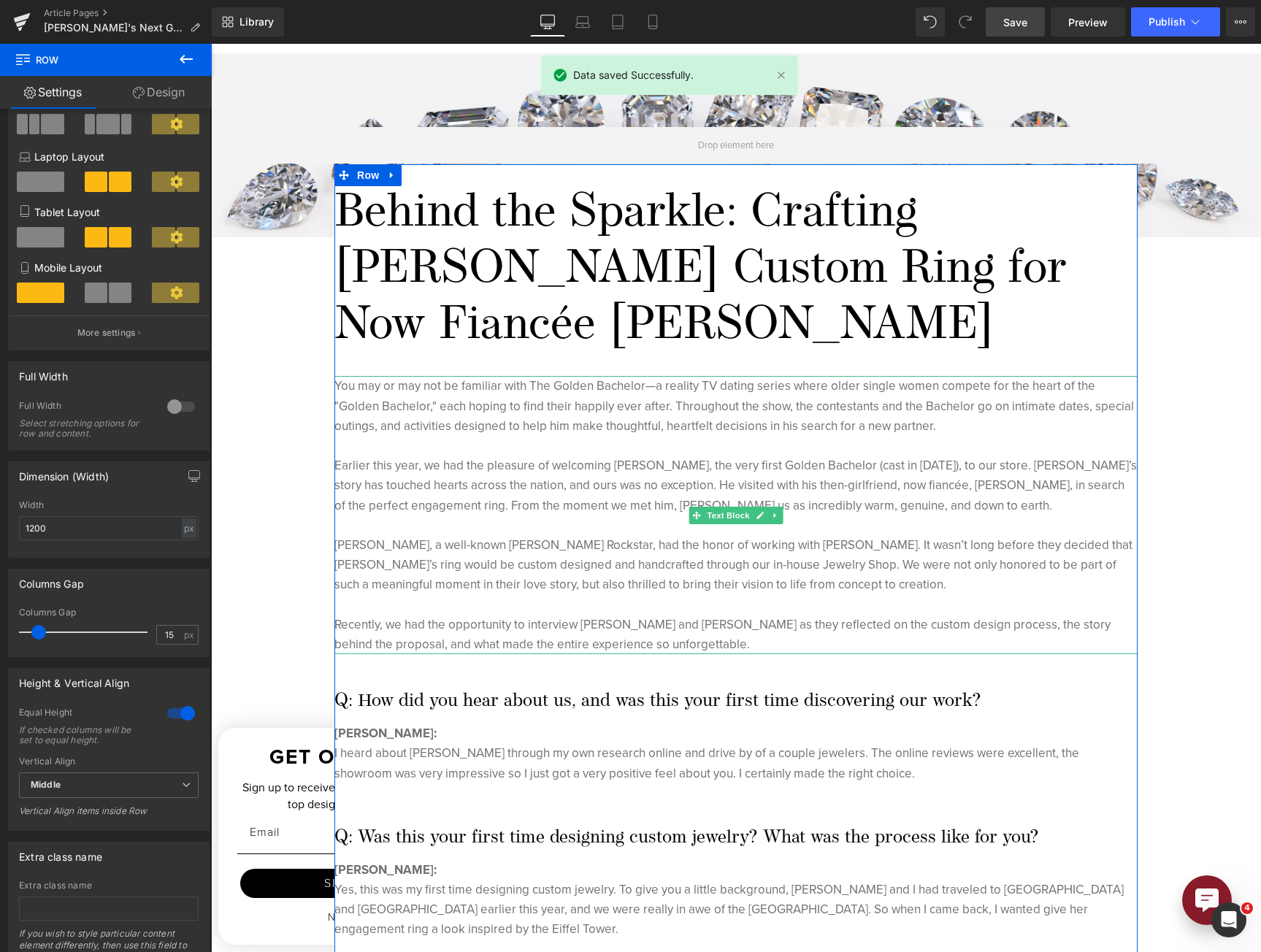
scroll to position [219, 0]
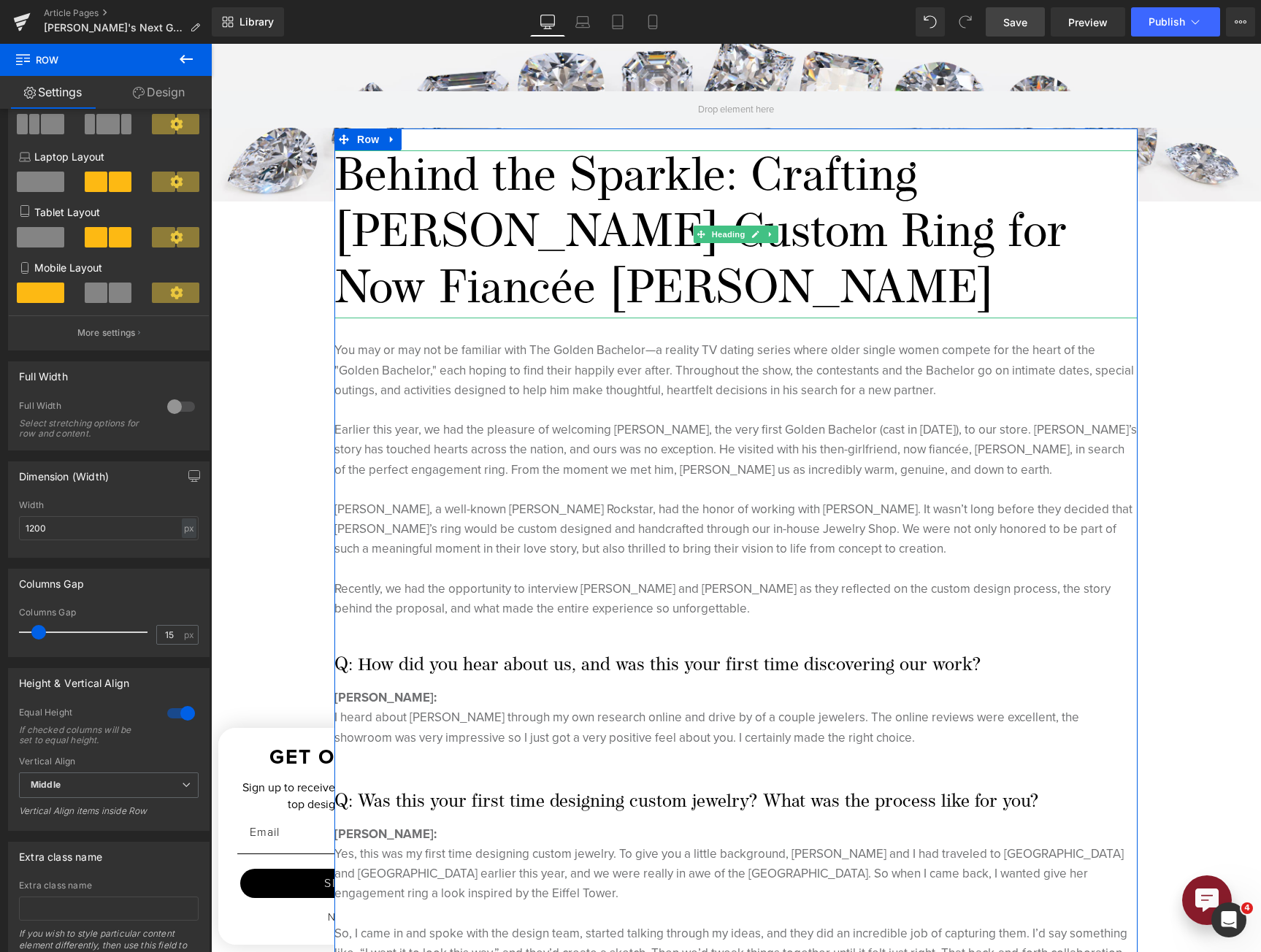
click at [952, 224] on h1 "Behind the Sparkle: Crafting [PERSON_NAME] Custom Ring for Now Fiancée [PERSON_…" at bounding box center [736, 234] width 803 height 168
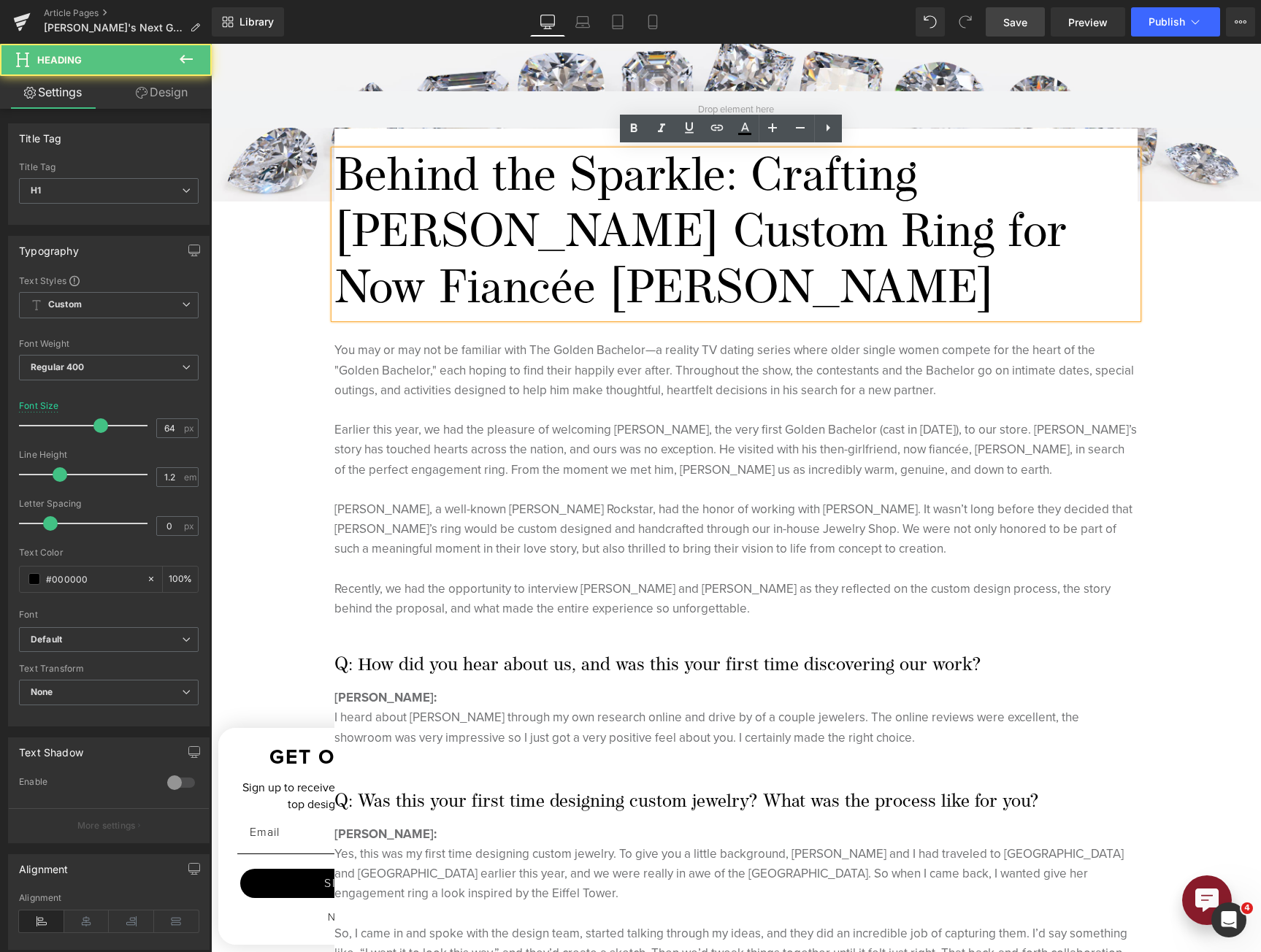
click at [952, 228] on h1 "Behind the Sparkle: Crafting [PERSON_NAME] Custom Ring for Now Fiancée [PERSON_…" at bounding box center [736, 234] width 803 height 168
drag, startPoint x: 950, startPoint y: 228, endPoint x: 900, endPoint y: 232, distance: 50.2
click at [900, 232] on h1 "Behind the Sparkle: Crafting [PERSON_NAME] Custom Ring for Now Fiancée [PERSON_…" at bounding box center [736, 234] width 803 height 168
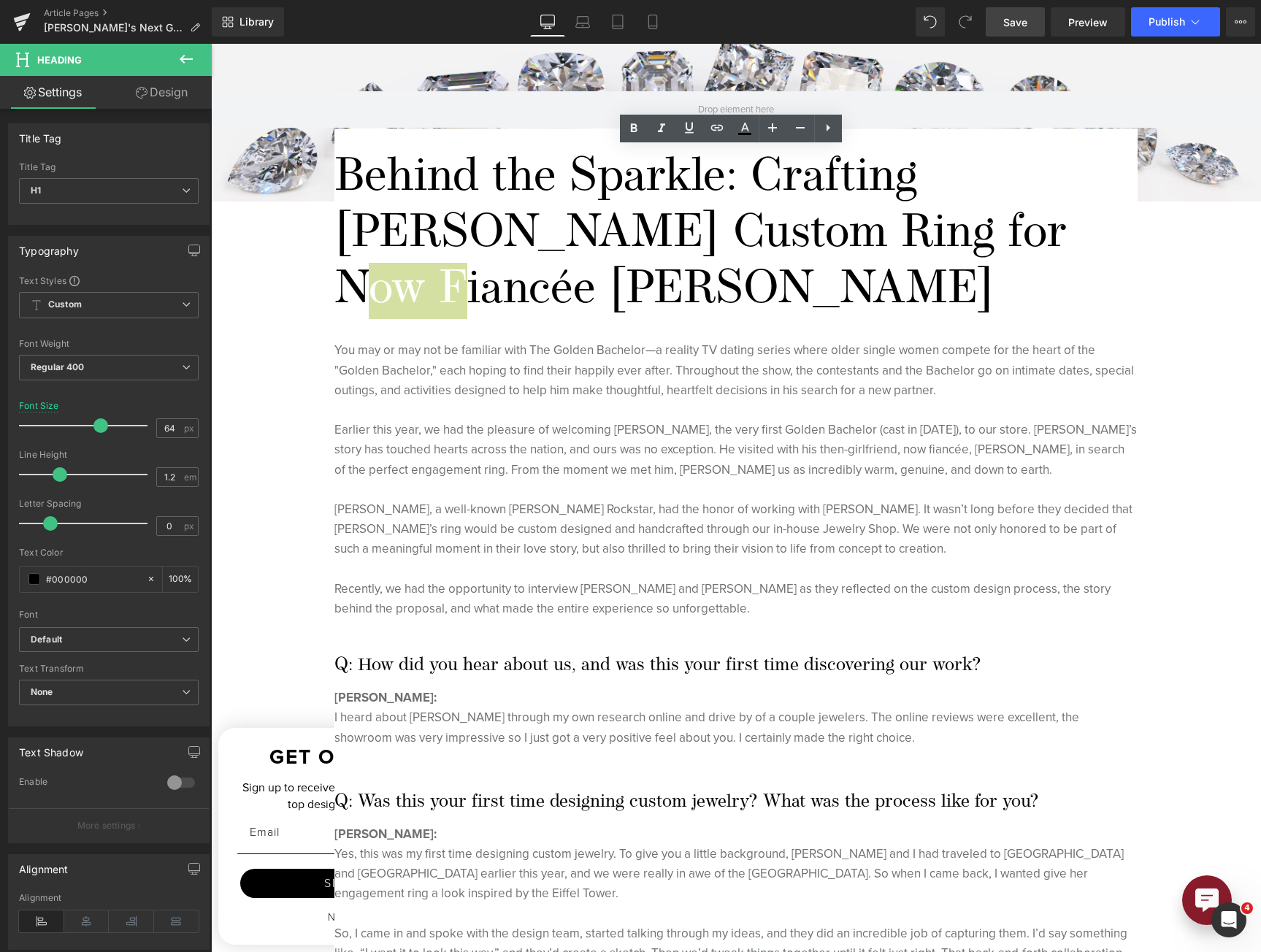
click at [1027, 21] on span "Save" at bounding box center [1015, 22] width 24 height 15
